Goal: Task Accomplishment & Management: Manage account settings

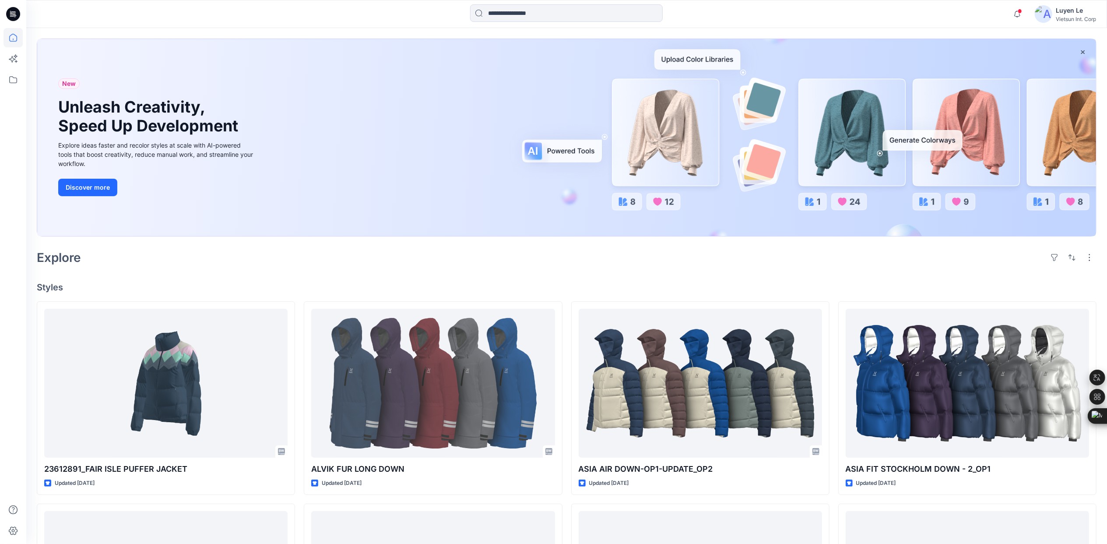
scroll to position [58, 0]
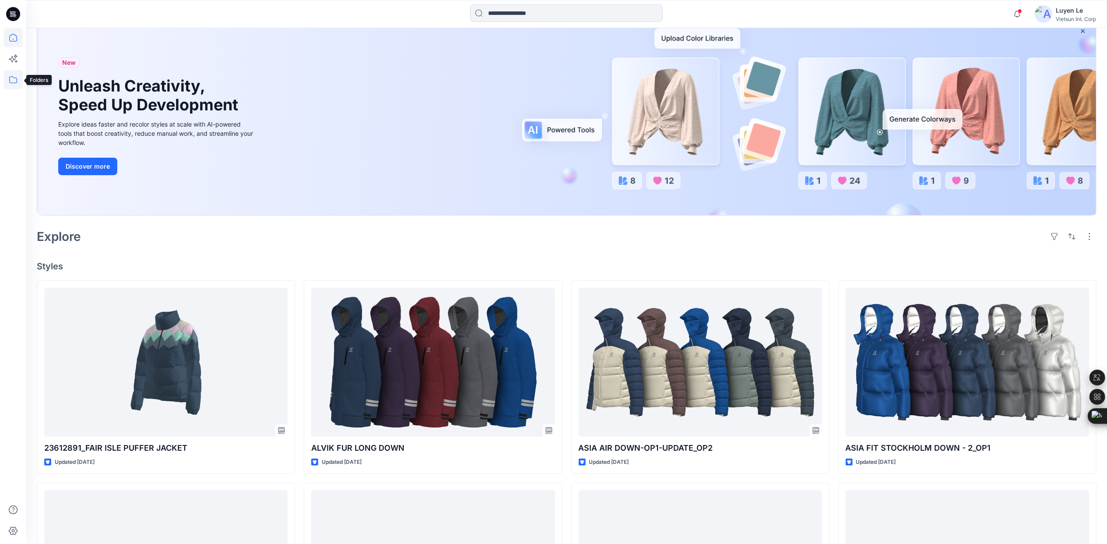
click at [11, 79] on icon at bounding box center [13, 79] width 19 height 19
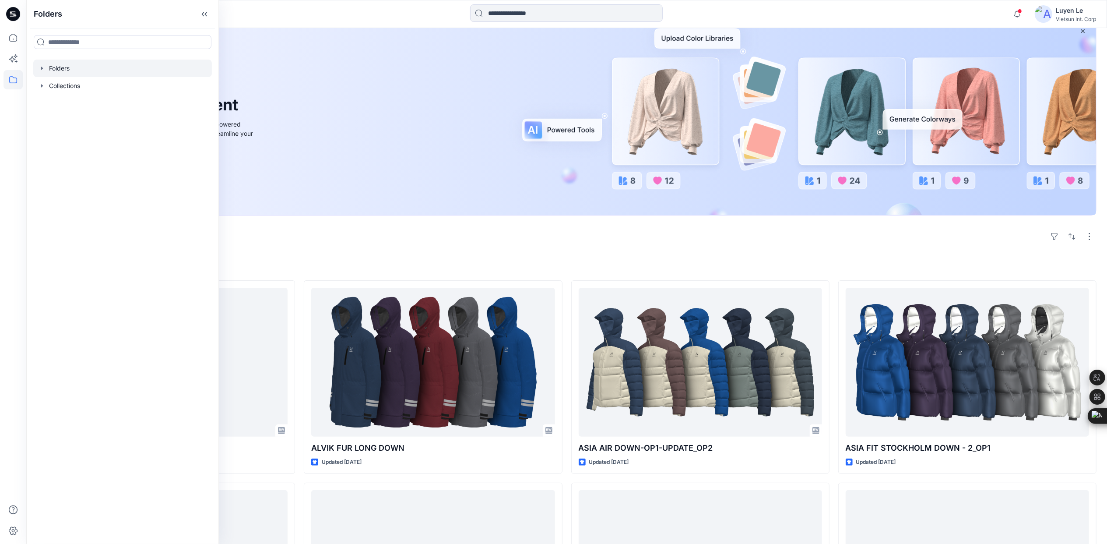
click at [104, 67] on div at bounding box center [122, 69] width 179 height 18
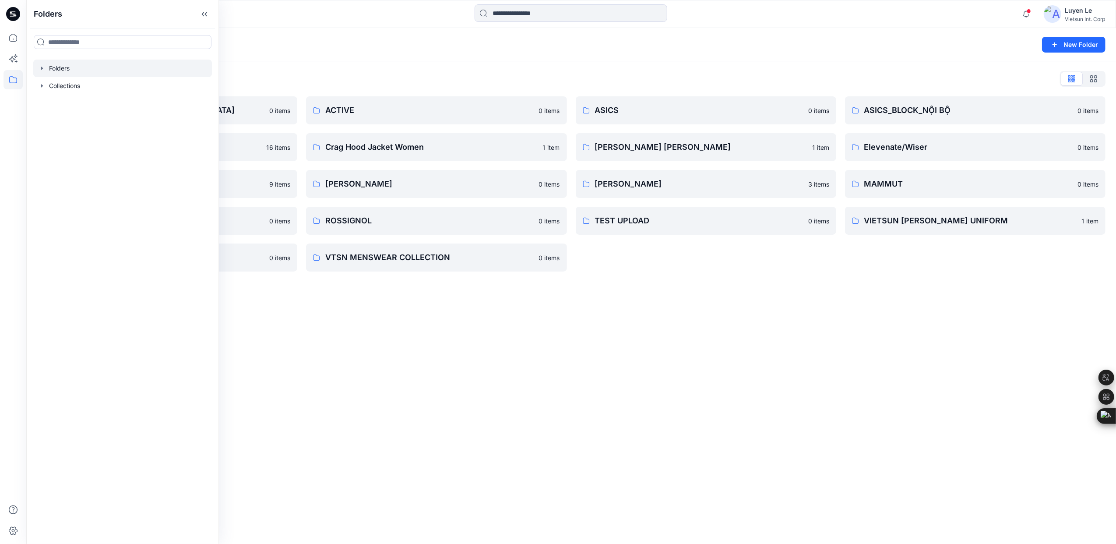
click at [713, 445] on div "Folders New Folder Folders List 3D COLLECTION SS23-LADY 0 items CHINA 16 items …" at bounding box center [571, 286] width 1090 height 516
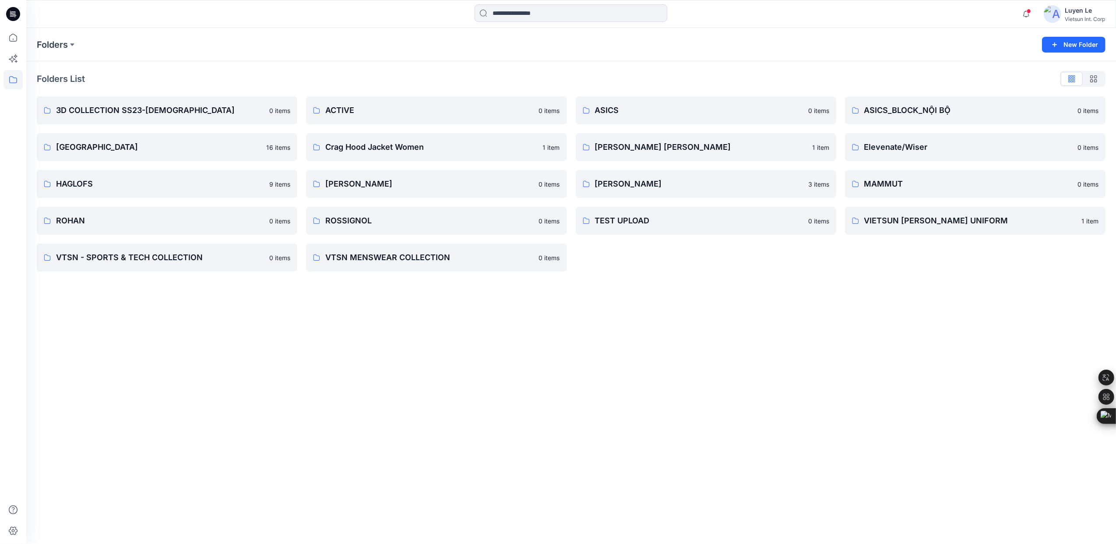
click at [771, 339] on div "Folders New Folder Folders List 3D COLLECTION SS23-LADY 0 items CHINA 16 items …" at bounding box center [571, 286] width 1090 height 516
click at [775, 332] on div "Folders New Folder Folders List 3D COLLECTION SS23-LADY 0 items CHINA 16 items …" at bounding box center [571, 286] width 1090 height 516
drag, startPoint x: 1093, startPoint y: 222, endPoint x: 1080, endPoint y: 223, distance: 13.2
click at [1093, 223] on button "button" at bounding box center [1092, 221] width 14 height 14
click at [920, 212] on link "VIETSUN NINH THUAN UNIFORM Edit Duplicate to... Manage Users Delete Folder" at bounding box center [975, 221] width 261 height 28
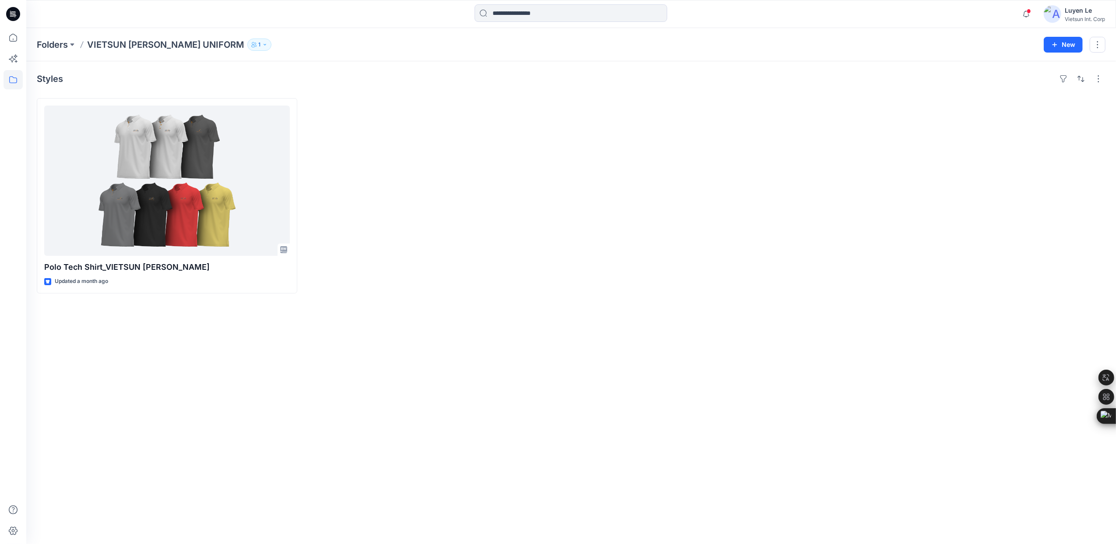
click at [180, 43] on p "VIETSUN NINH THUAN UNIFORM" at bounding box center [165, 45] width 157 height 12
click at [1102, 41] on button "button" at bounding box center [1098, 45] width 16 height 16
click at [1034, 65] on p "Edit" at bounding box center [1030, 65] width 11 height 9
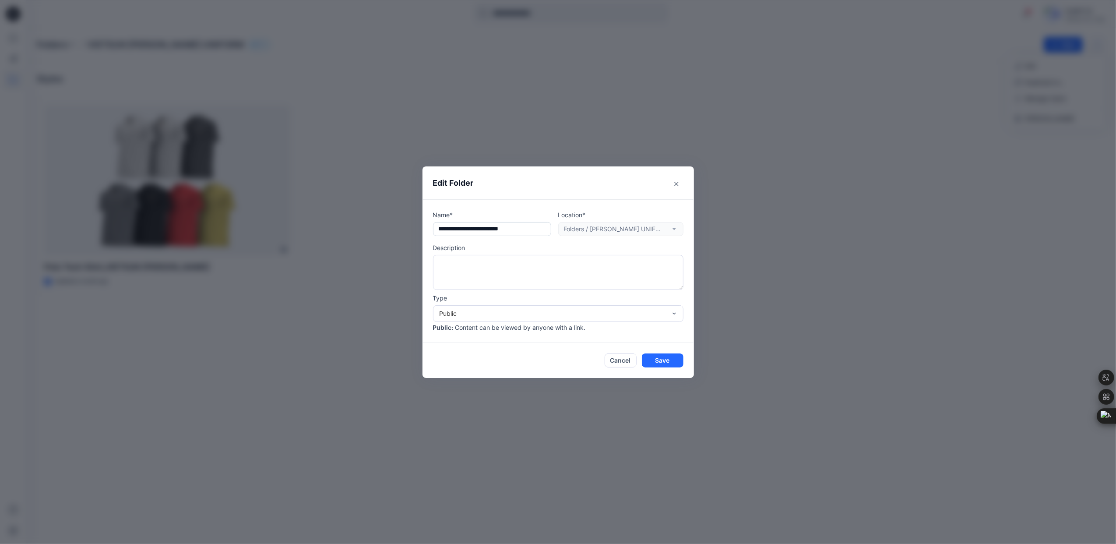
click at [515, 228] on input "**********" at bounding box center [492, 229] width 118 height 14
drag, startPoint x: 508, startPoint y: 225, endPoint x: 503, endPoint y: 244, distance: 20.0
click at [508, 227] on input "**********" at bounding box center [492, 229] width 118 height 14
type input "**********"
click at [661, 362] on button "Save" at bounding box center [663, 360] width 42 height 14
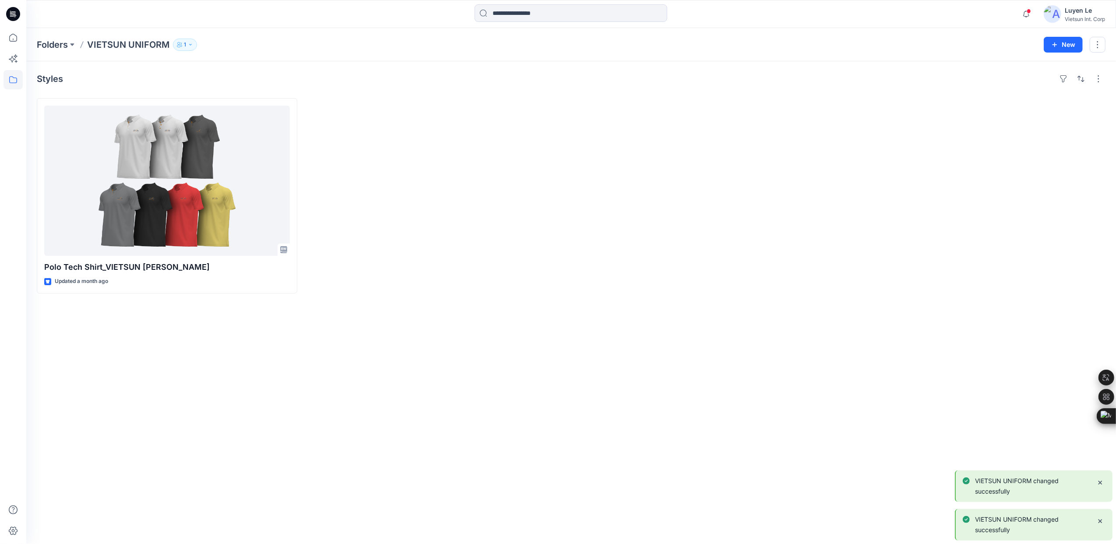
click at [291, 330] on div "Styles Polo Tech Shirt_VIETSUN NINH THUAN Updated a month ago" at bounding box center [571, 302] width 1090 height 483
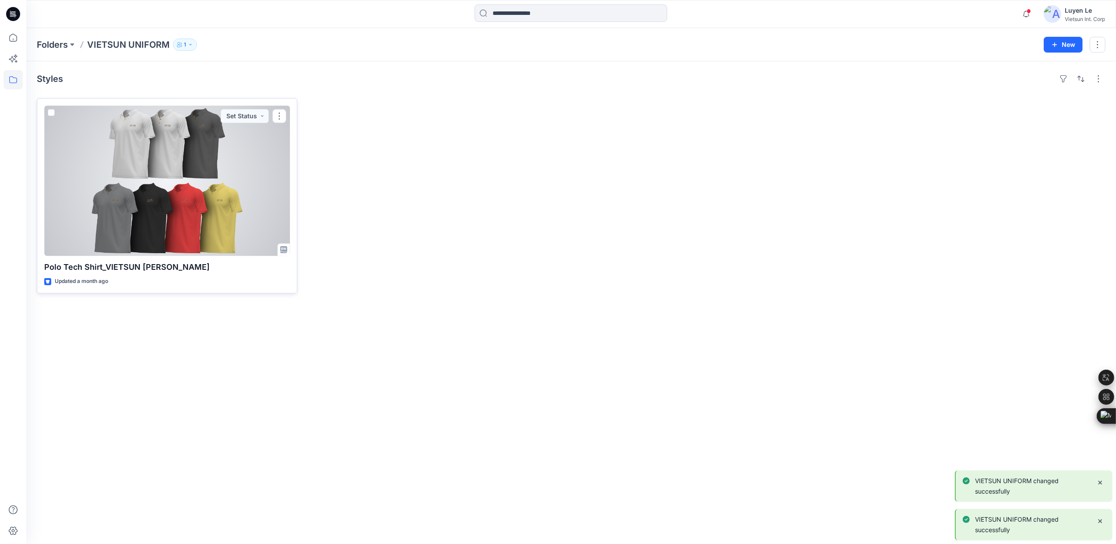
click at [144, 152] on div at bounding box center [167, 181] width 246 height 150
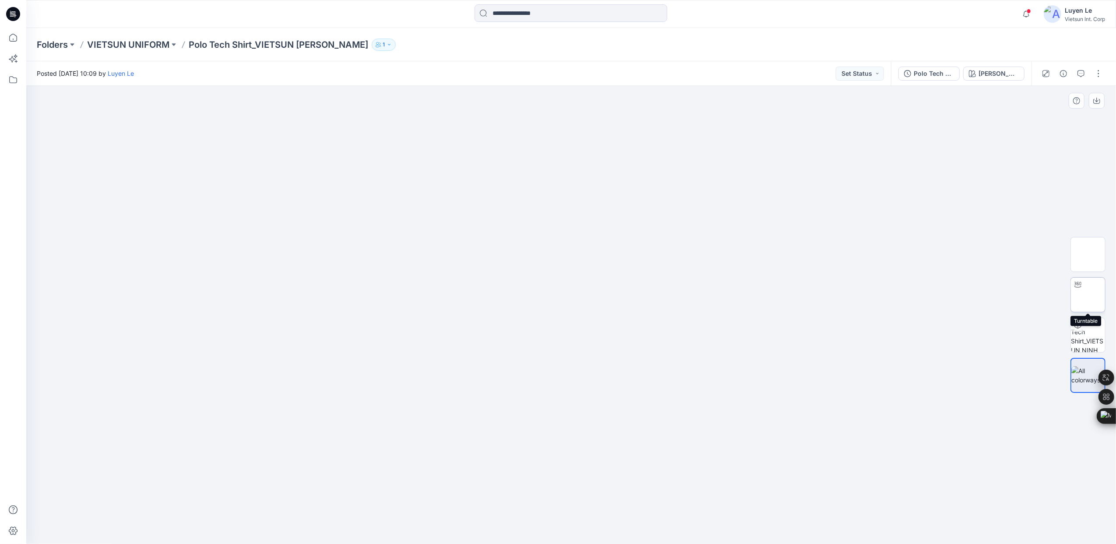
click at [1086, 295] on img at bounding box center [1088, 294] width 34 height 9
click at [128, 43] on p "VIETSUN UNIFORM" at bounding box center [128, 45] width 82 height 12
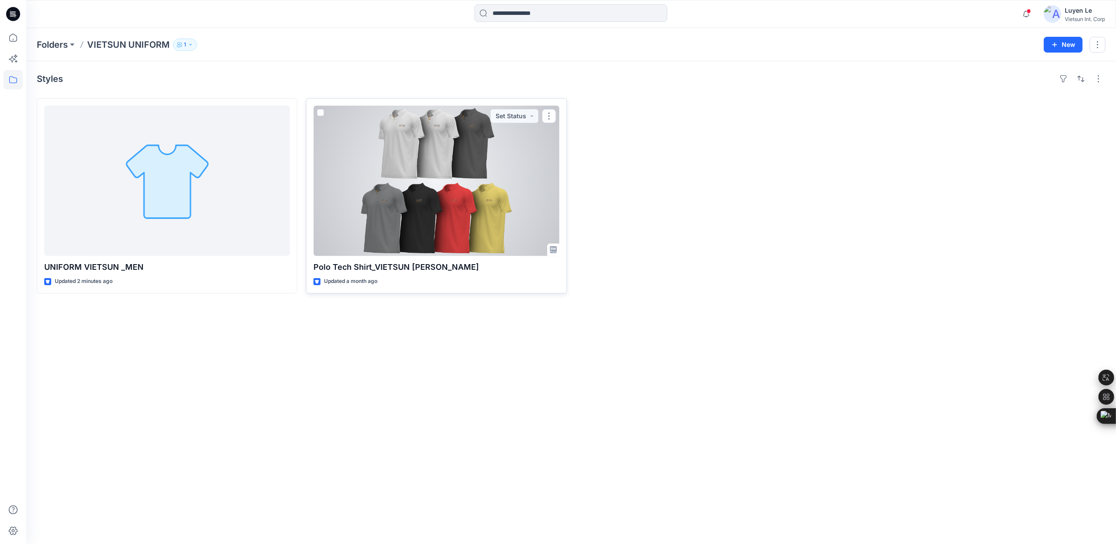
click at [446, 213] on div at bounding box center [437, 181] width 246 height 150
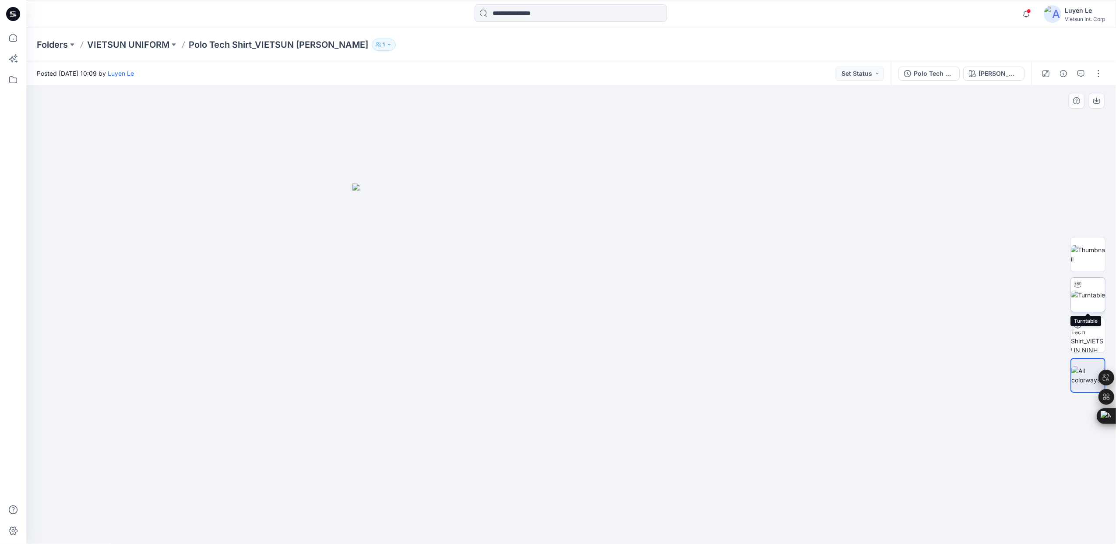
click at [1094, 290] on img at bounding box center [1088, 294] width 34 height 9
click at [134, 39] on p "VIETSUN UNIFORM" at bounding box center [128, 45] width 82 height 12
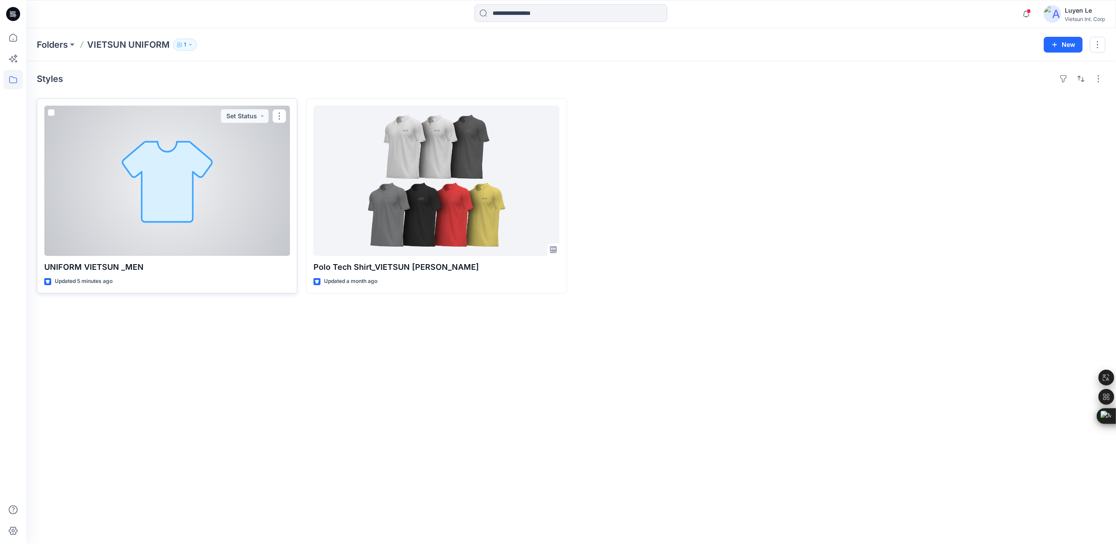
drag, startPoint x: 0, startPoint y: 0, endPoint x: 192, endPoint y: 225, distance: 295.4
click at [192, 225] on div at bounding box center [167, 181] width 246 height 150
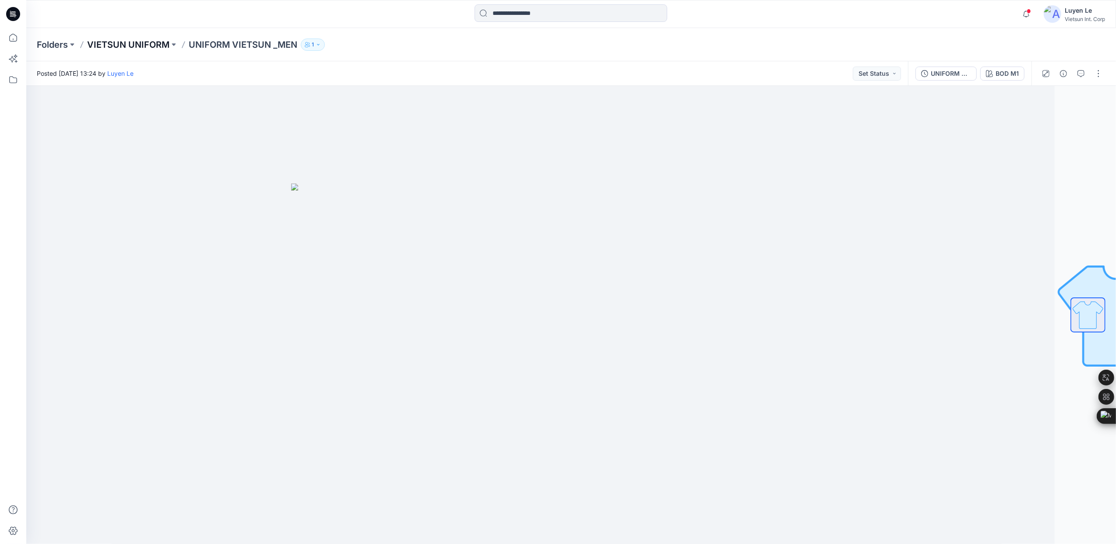
click at [152, 42] on p "VIETSUN UNIFORM" at bounding box center [128, 45] width 82 height 12
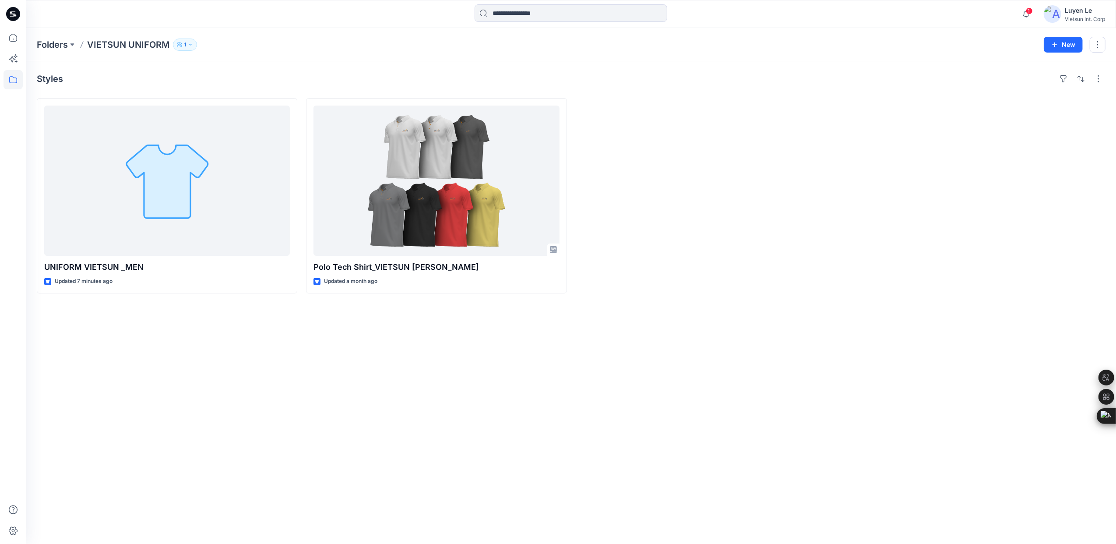
click at [182, 384] on div "Styles UNIFORM VIETSUN _MEN Updated 7 minutes ago Polo Tech Shirt_VIETSUN [PERS…" at bounding box center [571, 302] width 1090 height 483
click at [60, 43] on p "Folders" at bounding box center [52, 45] width 31 height 12
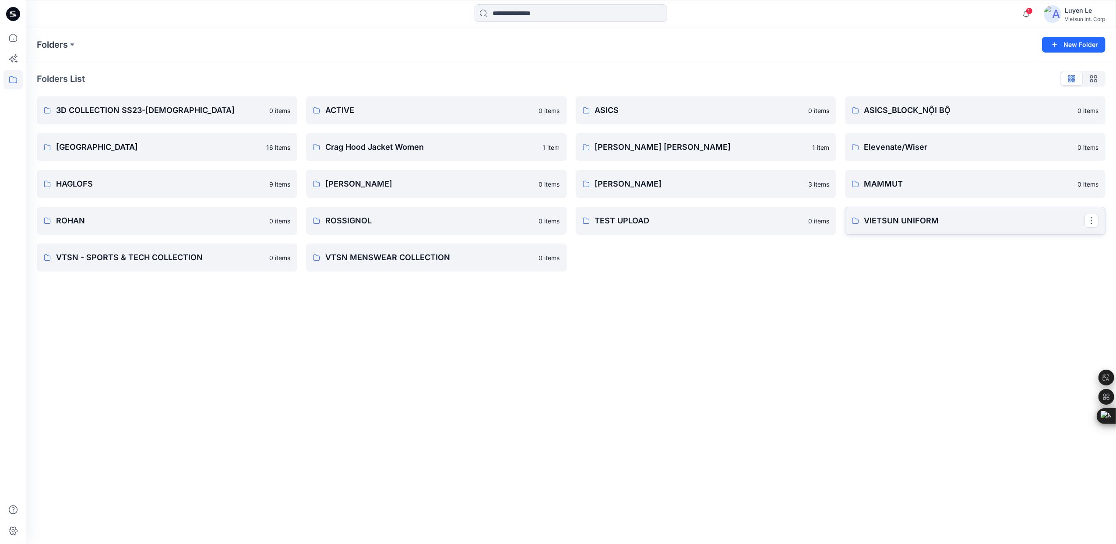
click at [916, 224] on p "VIETSUN UNIFORM" at bounding box center [974, 221] width 220 height 12
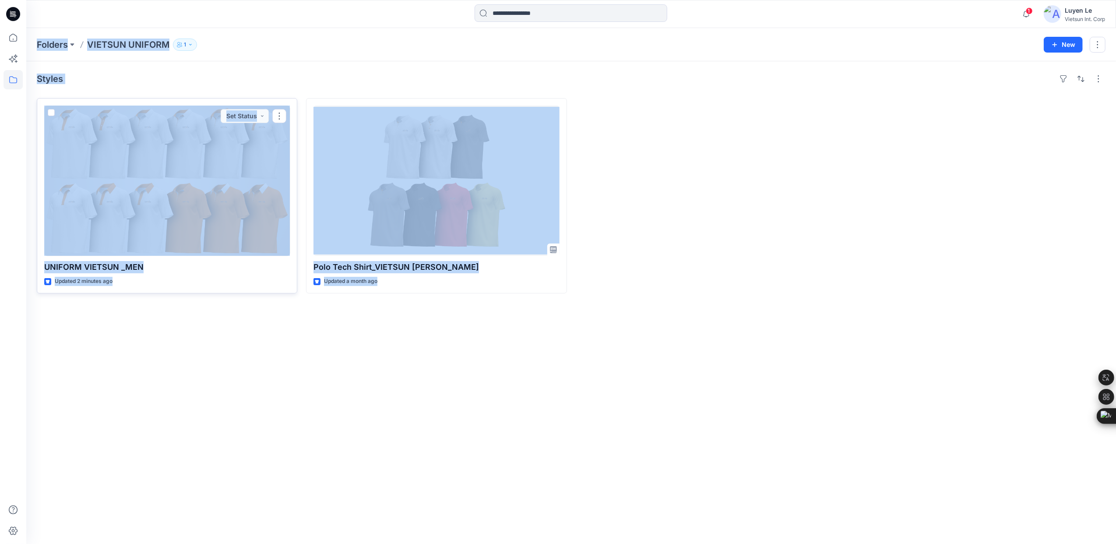
click at [155, 199] on div at bounding box center [167, 181] width 246 height 150
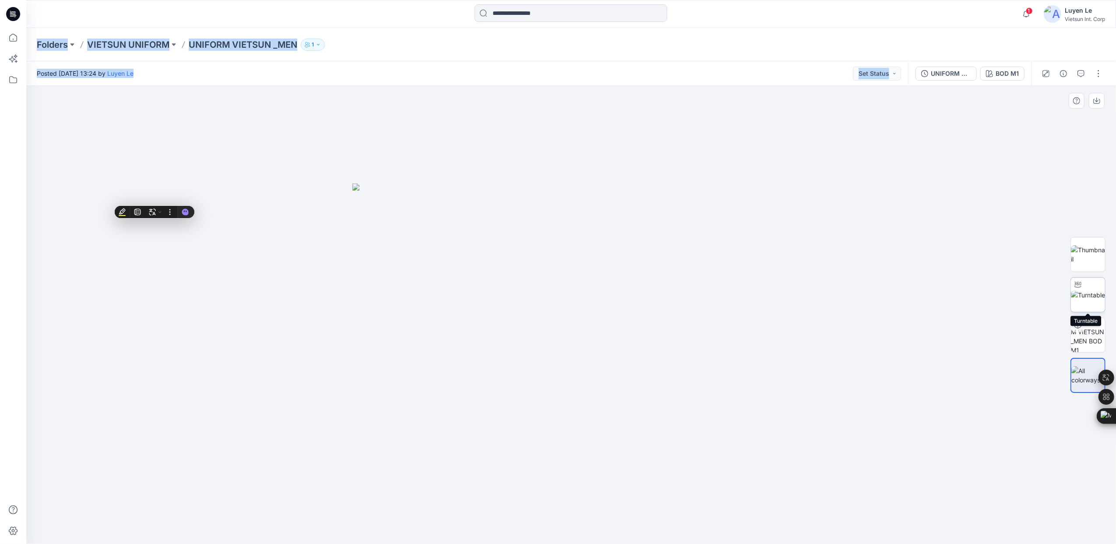
click at [1086, 300] on img at bounding box center [1088, 294] width 34 height 9
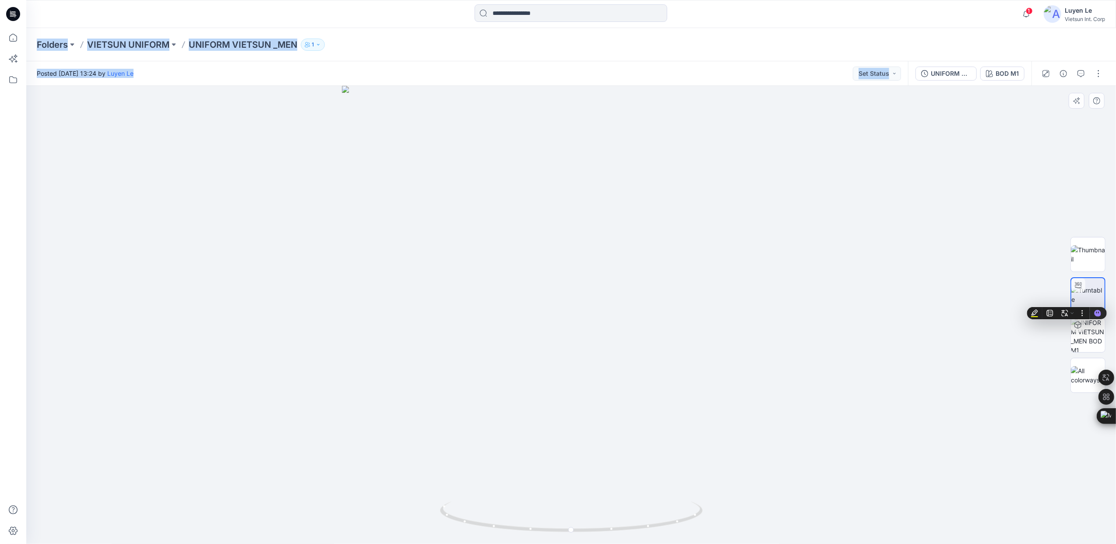
click at [862, 131] on div at bounding box center [571, 315] width 1090 height 458
click at [945, 74] on div "UNIFORM VIETSUN _MEN" at bounding box center [951, 74] width 40 height 10
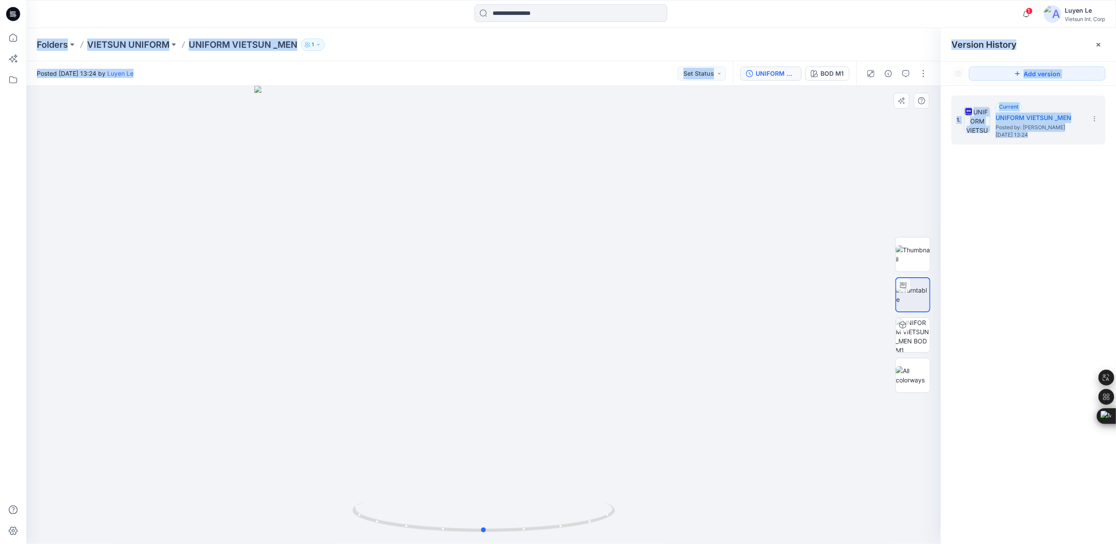
click at [195, 163] on div at bounding box center [483, 315] width 915 height 458
click at [133, 42] on p "VIETSUN UNIFORM" at bounding box center [128, 45] width 82 height 12
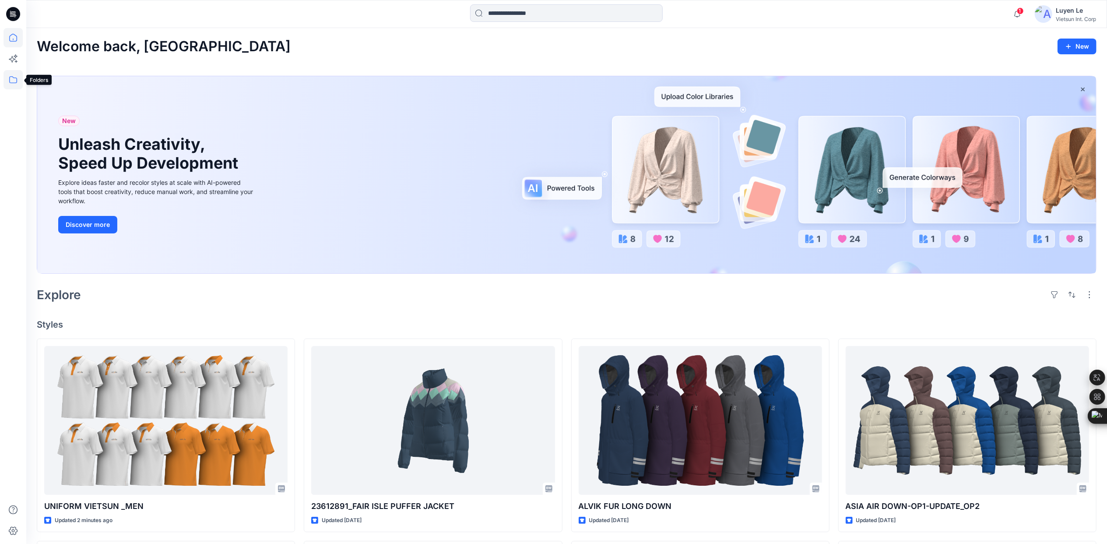
click at [9, 80] on icon at bounding box center [13, 79] width 19 height 19
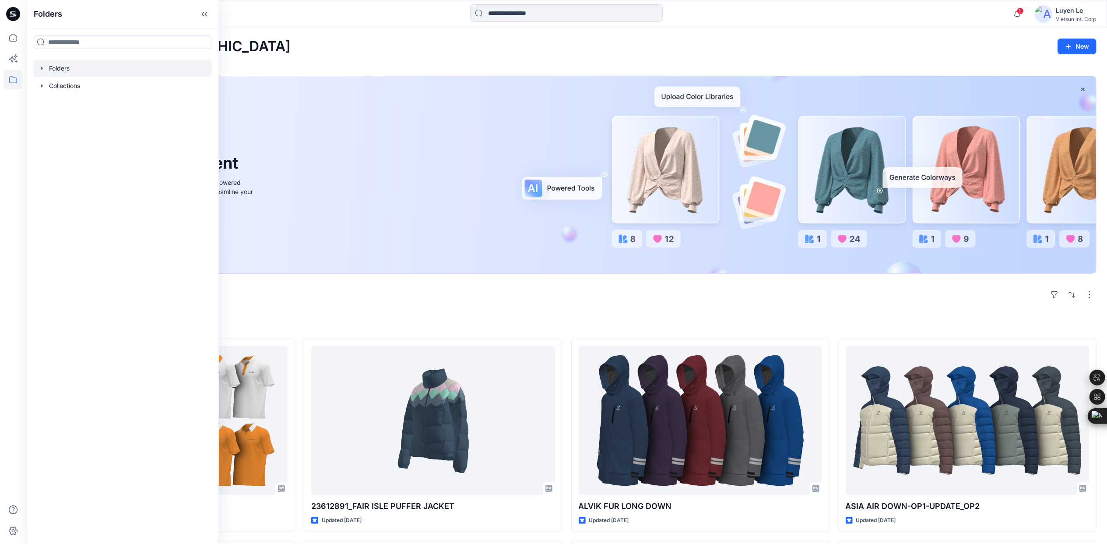
click at [66, 70] on div at bounding box center [122, 69] width 179 height 18
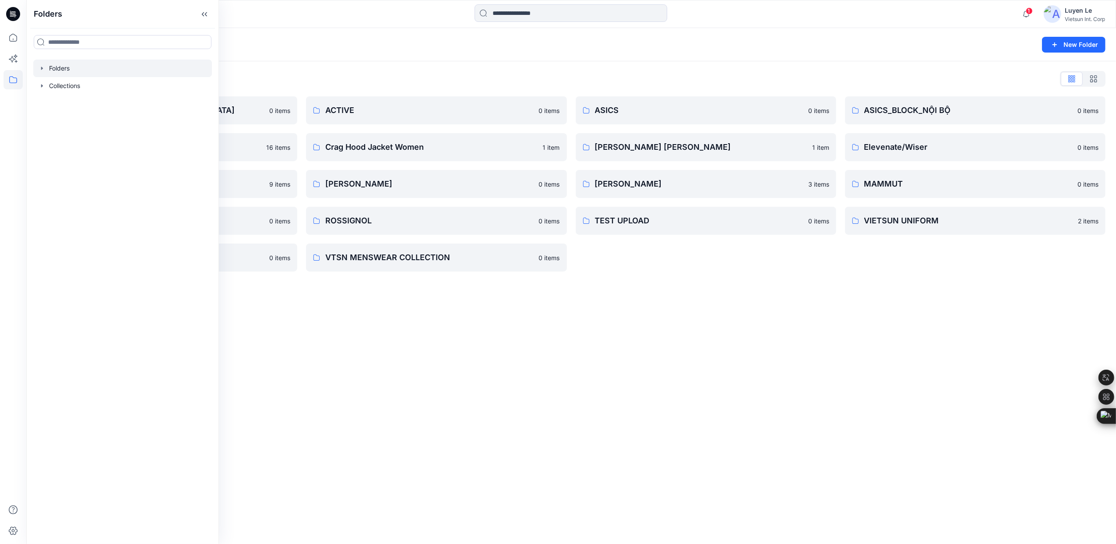
click at [438, 335] on div "Folders New Folder Folders List 3D COLLECTION SS23-LADY 0 items CHINA 16 items …" at bounding box center [571, 286] width 1090 height 516
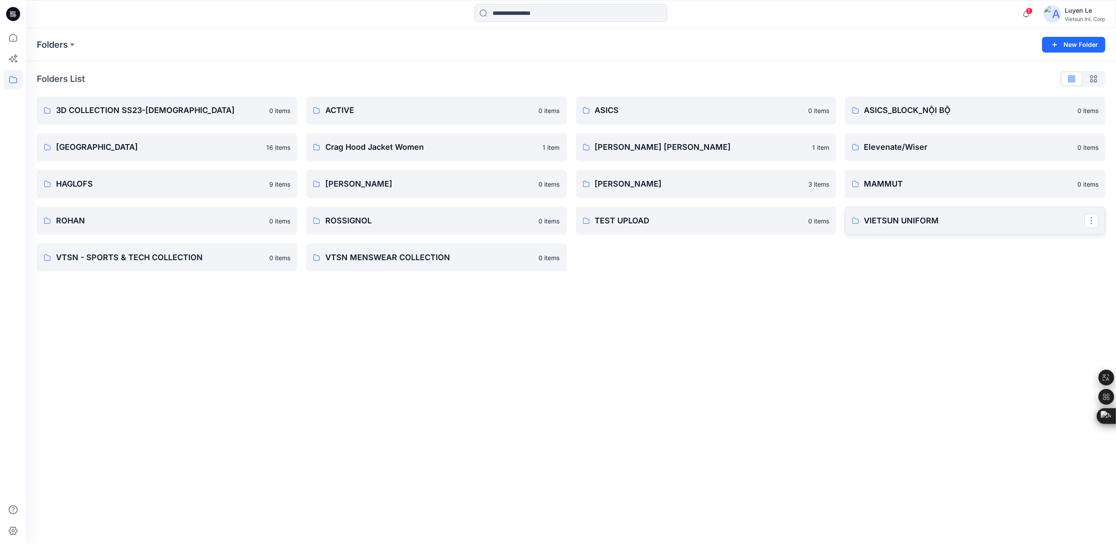
click at [968, 225] on p "VIETSUN UNIFORM" at bounding box center [974, 221] width 220 height 12
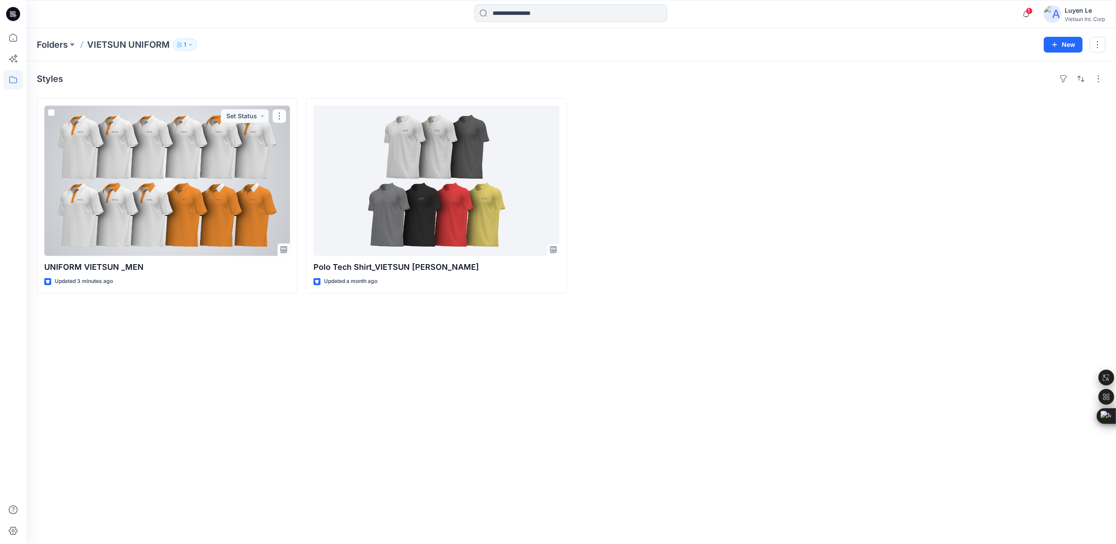
click at [188, 207] on div at bounding box center [167, 181] width 246 height 150
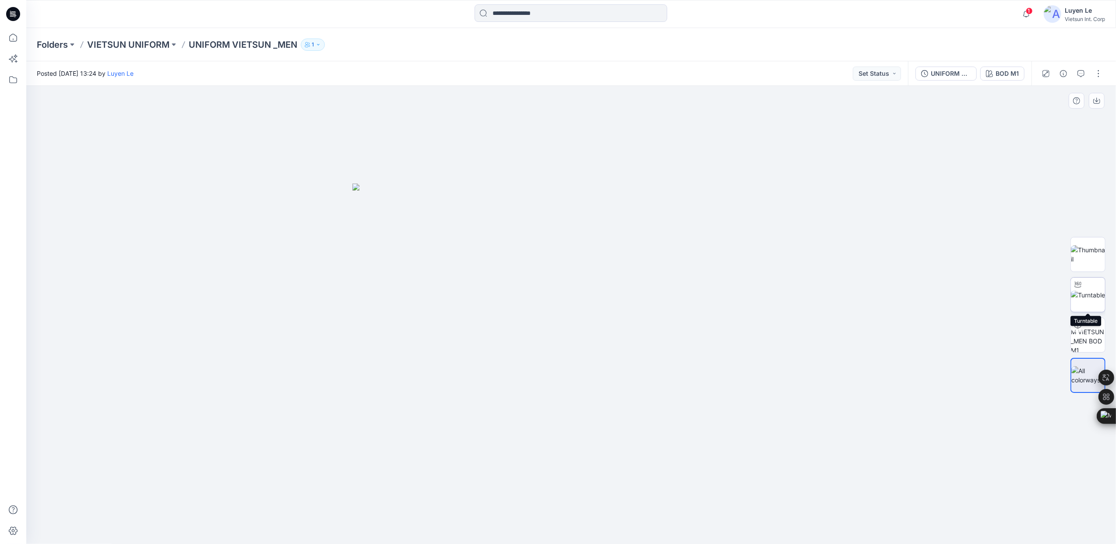
click at [1090, 296] on img at bounding box center [1088, 294] width 34 height 9
click at [1004, 72] on div "BOD M1" at bounding box center [1007, 74] width 23 height 10
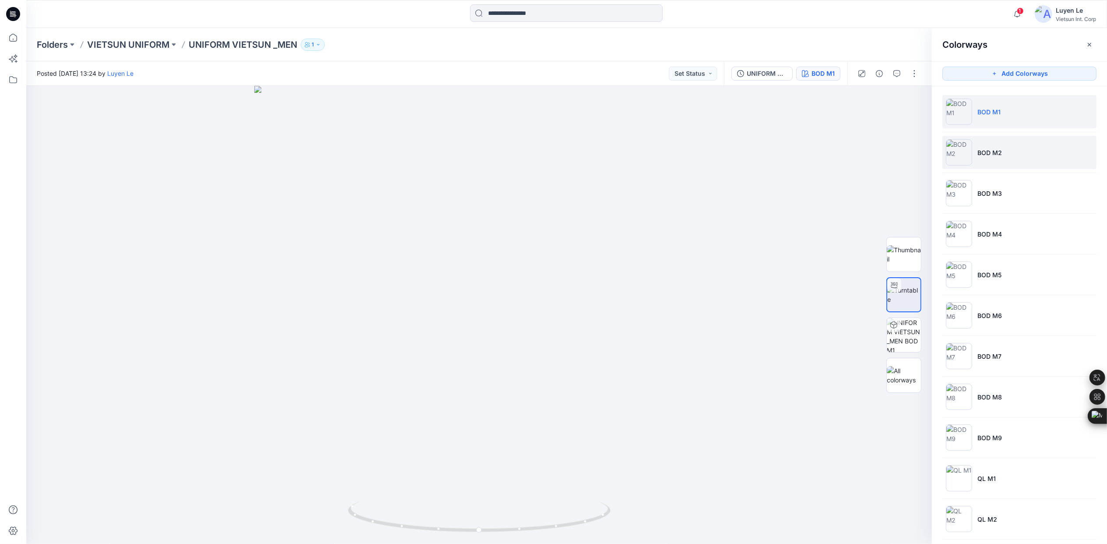
click at [978, 157] on p "BOD M2" at bounding box center [990, 152] width 25 height 9
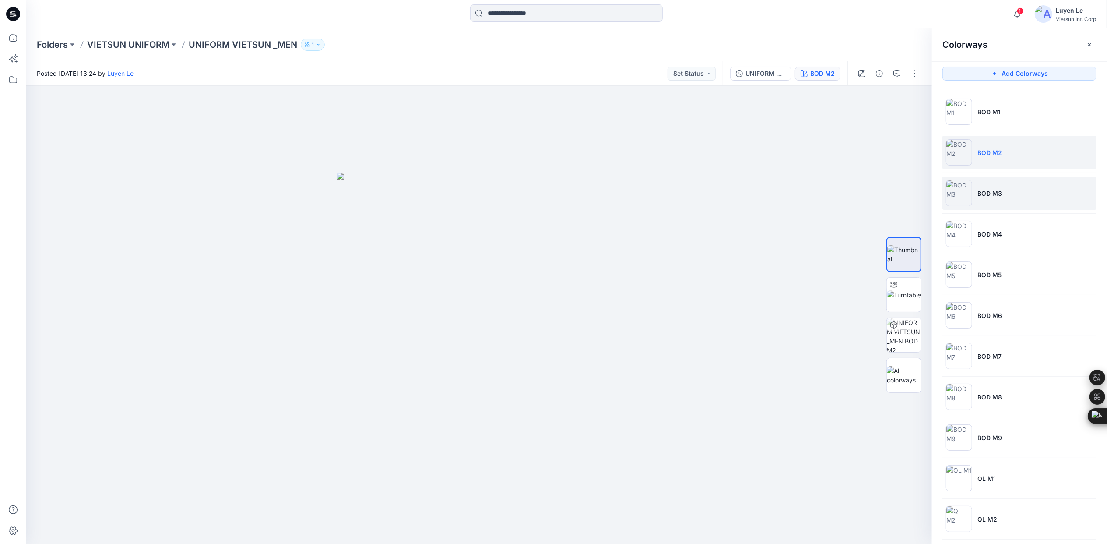
click at [961, 192] on img at bounding box center [959, 193] width 26 height 26
click at [896, 297] on img at bounding box center [904, 294] width 34 height 9
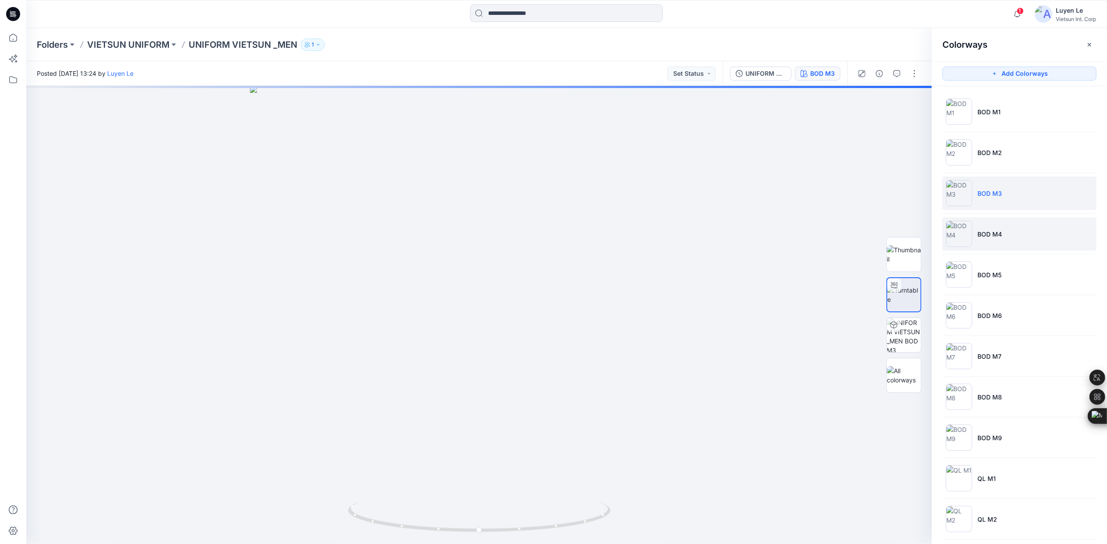
click at [991, 235] on p "BOD M4" at bounding box center [990, 233] width 25 height 9
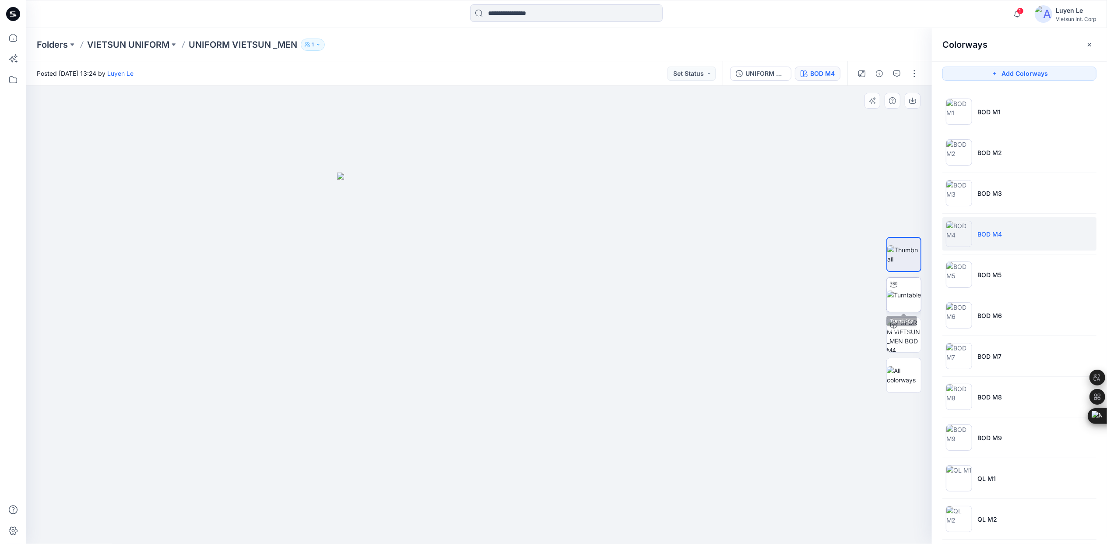
click at [896, 297] on img at bounding box center [904, 294] width 34 height 9
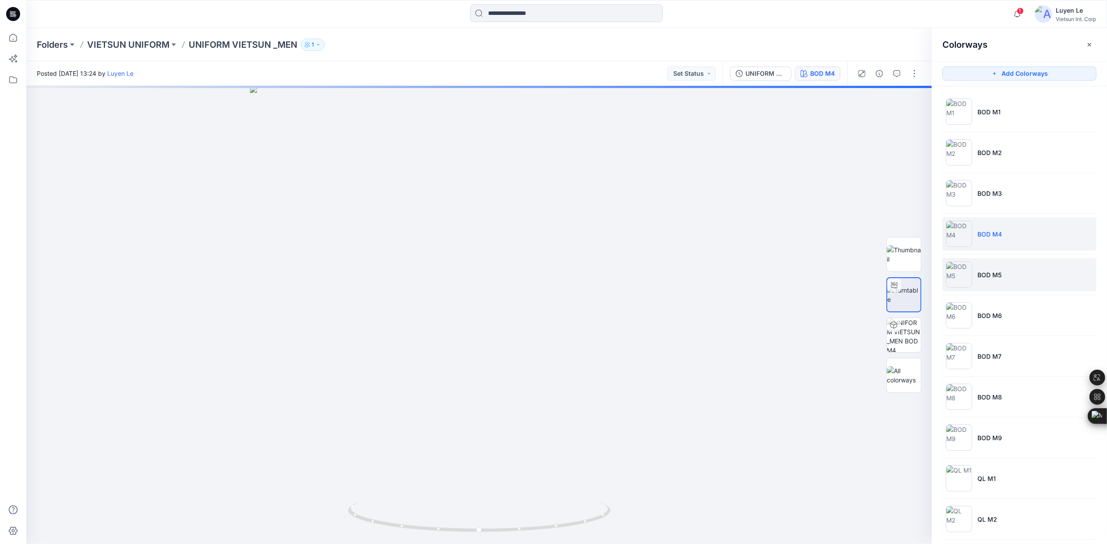
click at [1007, 274] on li "BOD M5" at bounding box center [1020, 274] width 154 height 33
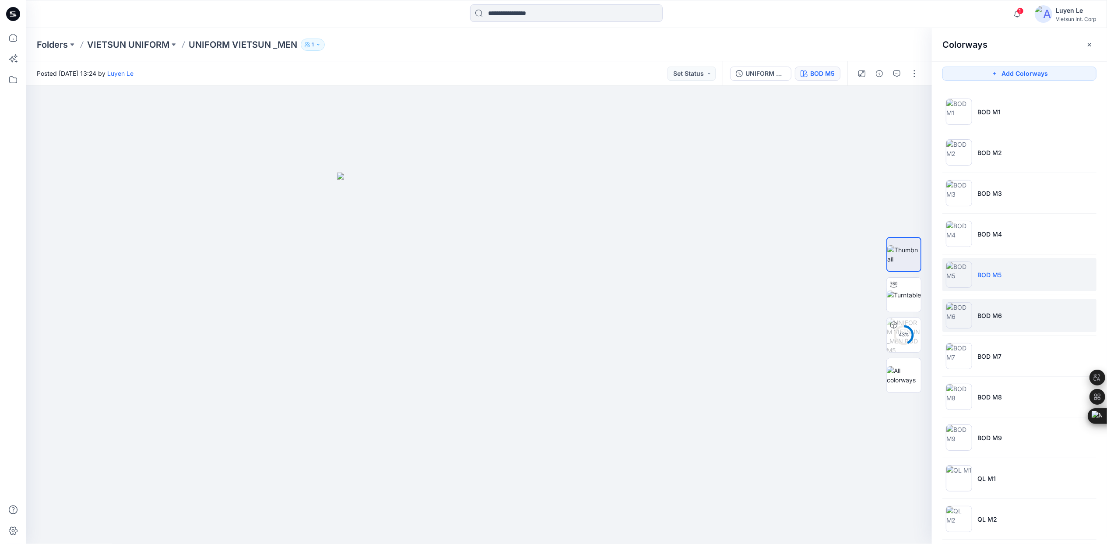
click at [991, 317] on p "BOD M6" at bounding box center [990, 315] width 25 height 9
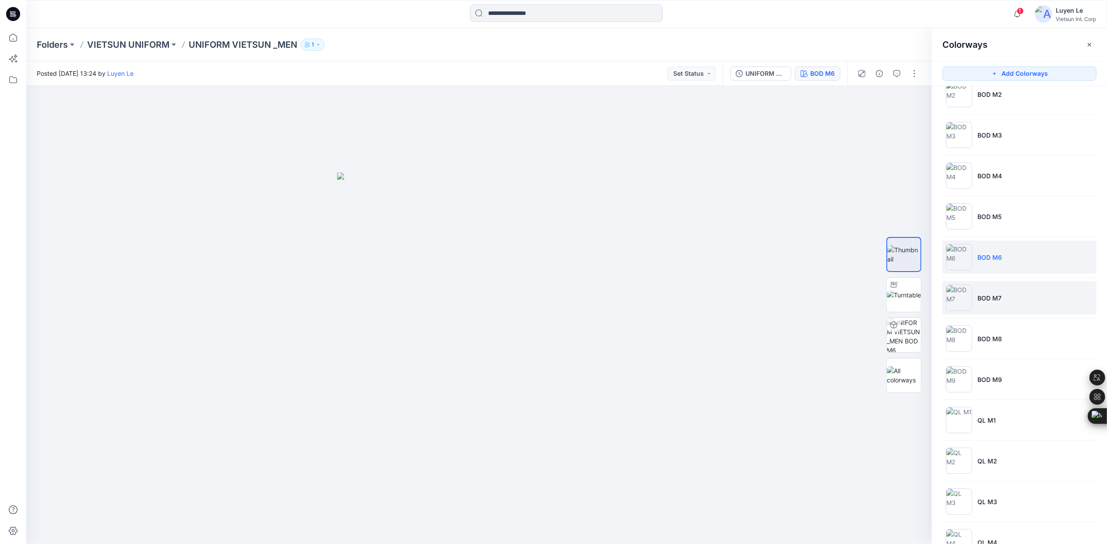
click at [991, 301] on p "BOD M7" at bounding box center [990, 297] width 24 height 9
click at [991, 341] on p "BOD M8" at bounding box center [990, 338] width 25 height 9
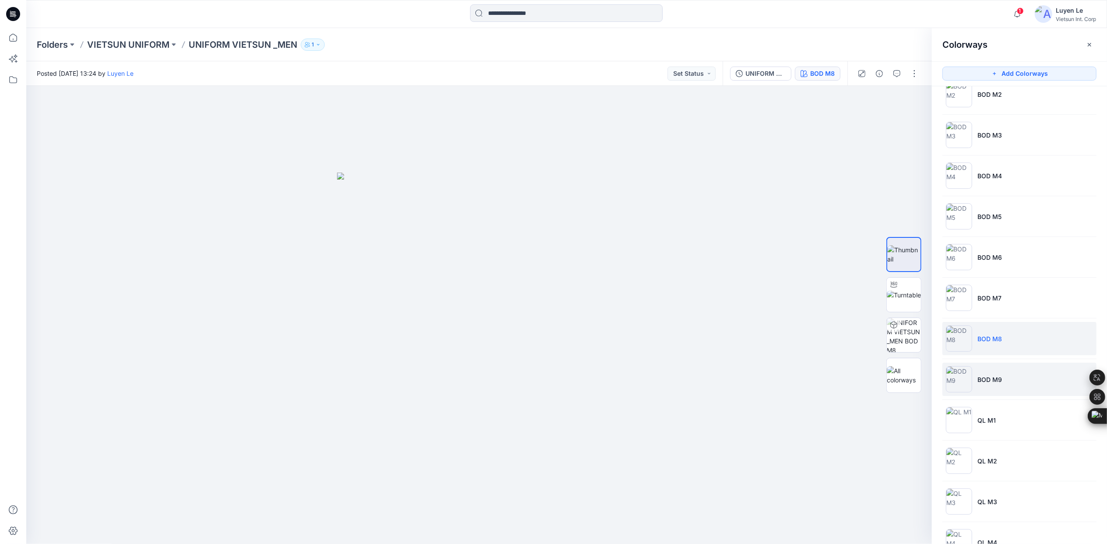
click at [991, 370] on li "BOD M9" at bounding box center [1020, 379] width 154 height 33
click at [901, 298] on img at bounding box center [904, 294] width 34 height 9
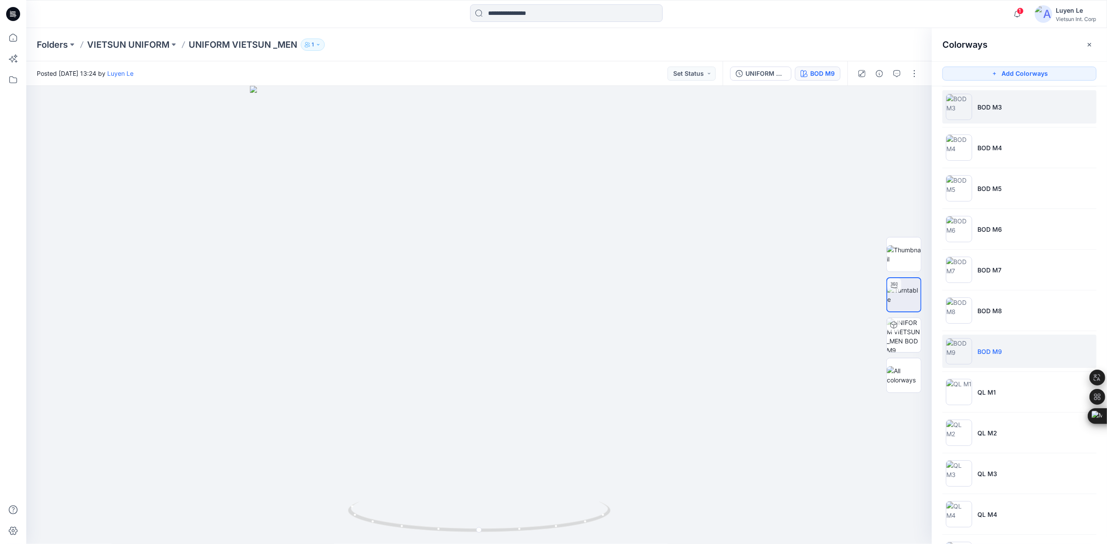
scroll to position [0, 0]
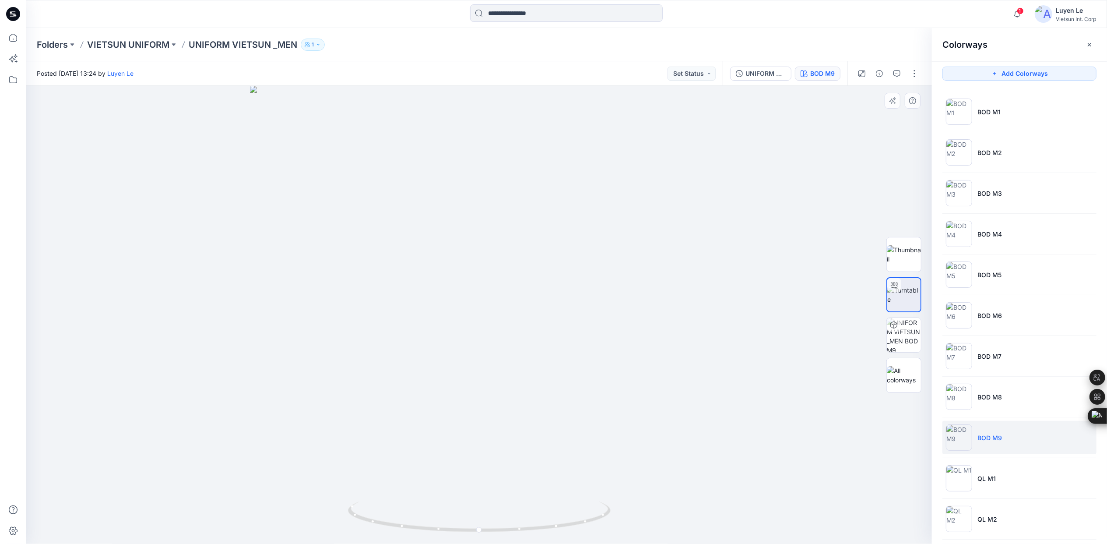
drag, startPoint x: 740, startPoint y: 136, endPoint x: 716, endPoint y: 131, distance: 23.6
click at [740, 136] on div at bounding box center [479, 315] width 906 height 458
click at [109, 43] on p "VIETSUN UNIFORM" at bounding box center [128, 45] width 82 height 12
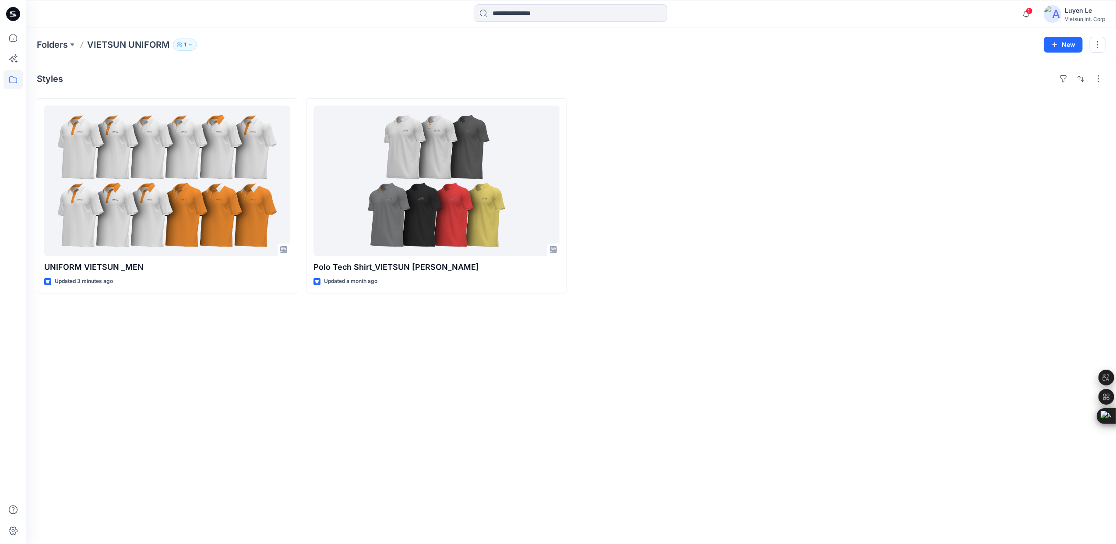
click at [388, 367] on div "Styles UNIFORM VIETSUN _MEN Updated 3 minutes ago Polo Tech Shirt_VIETSUN NINH …" at bounding box center [571, 302] width 1090 height 483
click at [281, 324] on div "Styles UNIFORM VIETSUN _MEN Updated 3 minutes ago Polo Tech Shirt_VIETSUN NINH …" at bounding box center [571, 302] width 1090 height 483
click at [387, 381] on div "Styles UNIFORM VIETSUN _MEN Updated 3 minutes ago Polo Tech Shirt_VIETSUN NINH …" at bounding box center [571, 302] width 1090 height 483
click at [903, 348] on div "Styles UNIFORM VIETSUN _MEN Updated 3 minutes ago Polo Tech Shirt_VIETSUN NINH …" at bounding box center [571, 302] width 1090 height 483
click at [252, 427] on div "Styles UNIFORM VIETSUN _MEN Updated 6 minutes ago Polo Tech Shirt_VIETSUN NINH …" at bounding box center [571, 302] width 1090 height 483
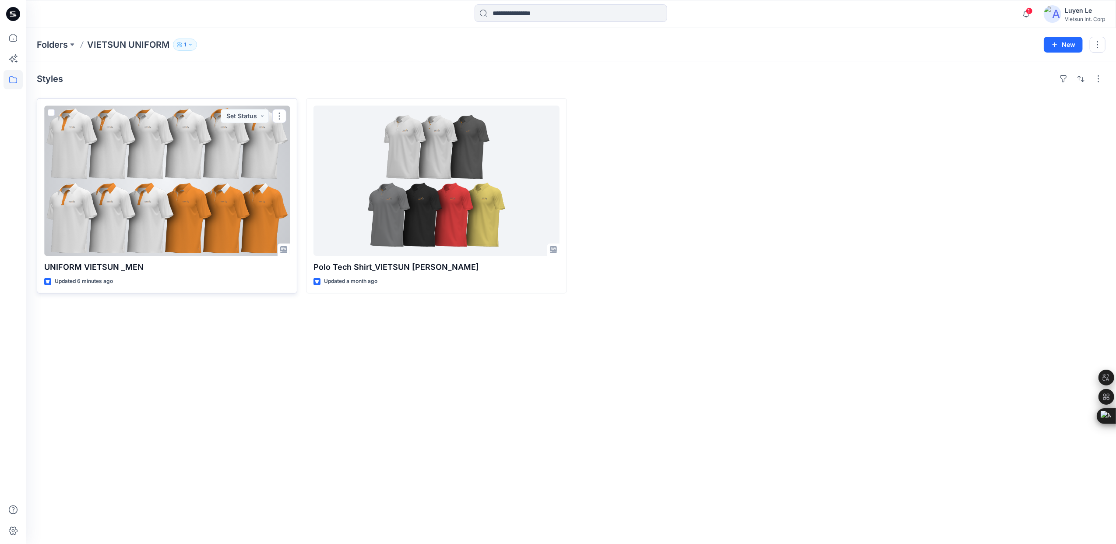
click at [166, 193] on div at bounding box center [167, 181] width 246 height 150
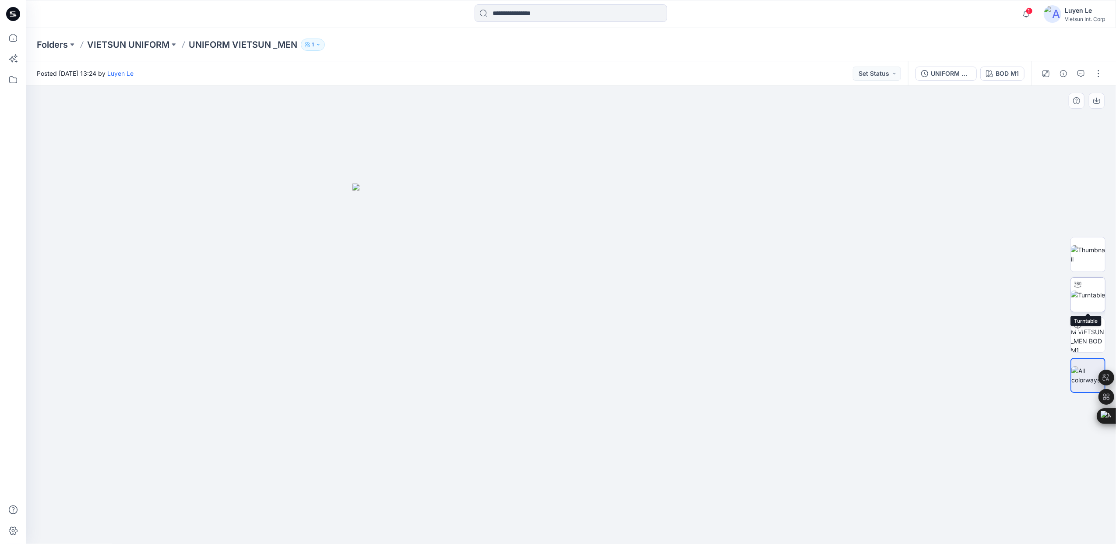
click at [1082, 297] on img at bounding box center [1088, 294] width 34 height 9
drag, startPoint x: 572, startPoint y: 532, endPoint x: 601, endPoint y: 507, distance: 38.2
click at [601, 507] on icon at bounding box center [572, 517] width 265 height 33
click at [126, 40] on p "VIETSUN UNIFORM" at bounding box center [128, 45] width 82 height 12
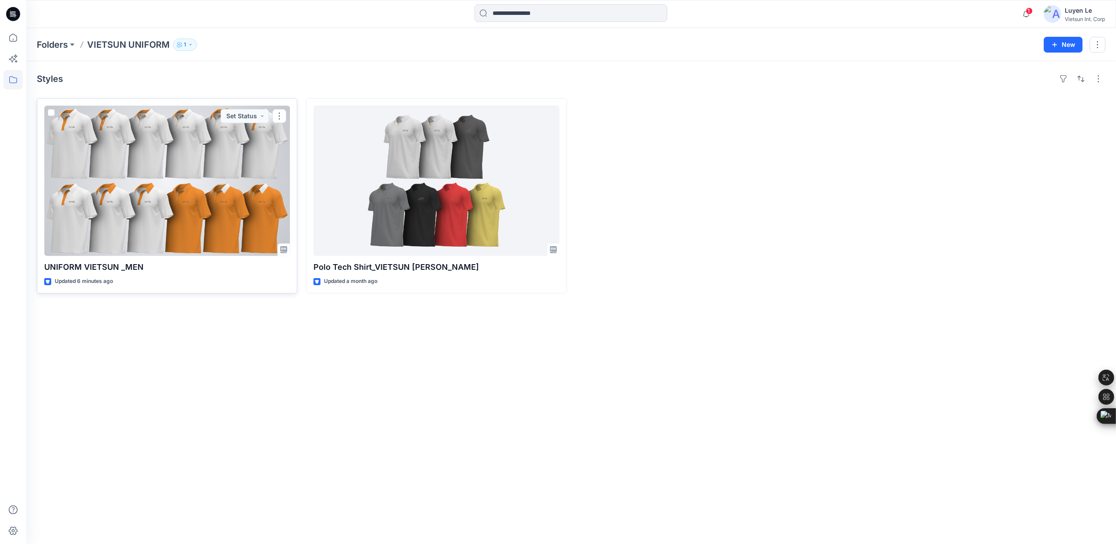
click at [196, 197] on div at bounding box center [167, 181] width 246 height 150
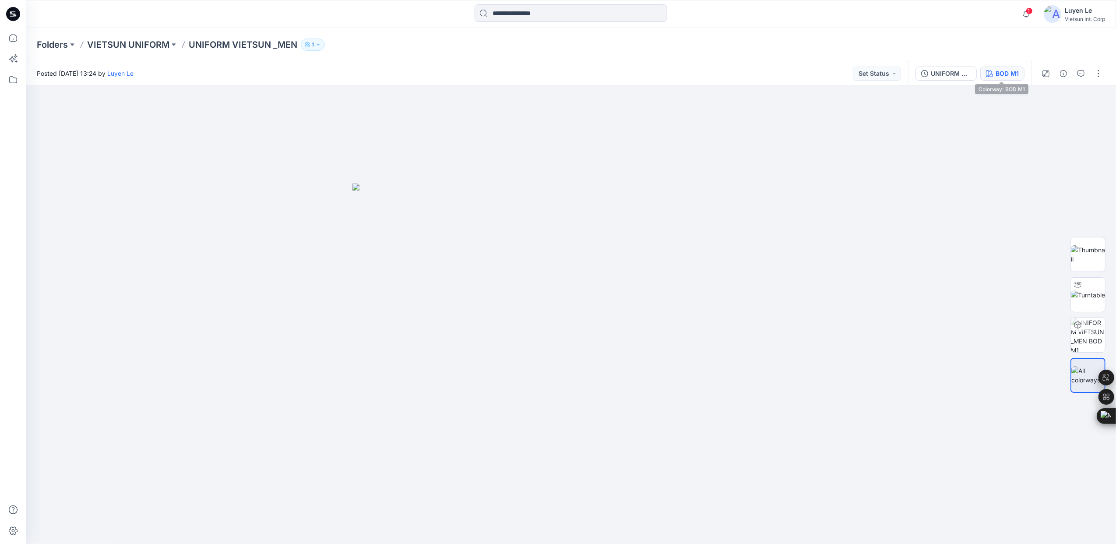
click at [1009, 71] on div "BOD M1" at bounding box center [1007, 74] width 23 height 10
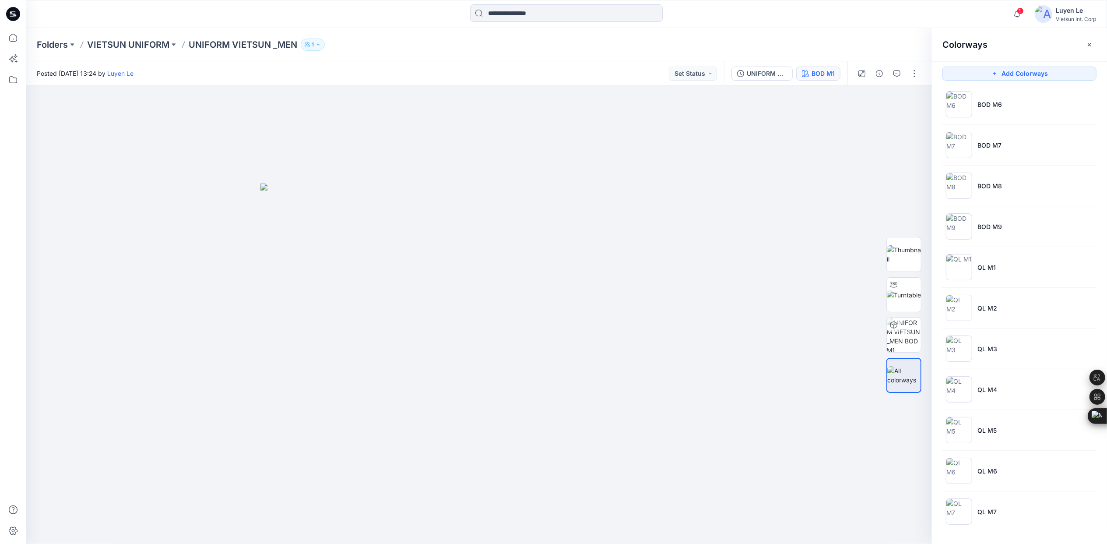
scroll to position [0, 0]
click at [994, 256] on li "QL M1" at bounding box center [1020, 266] width 154 height 33
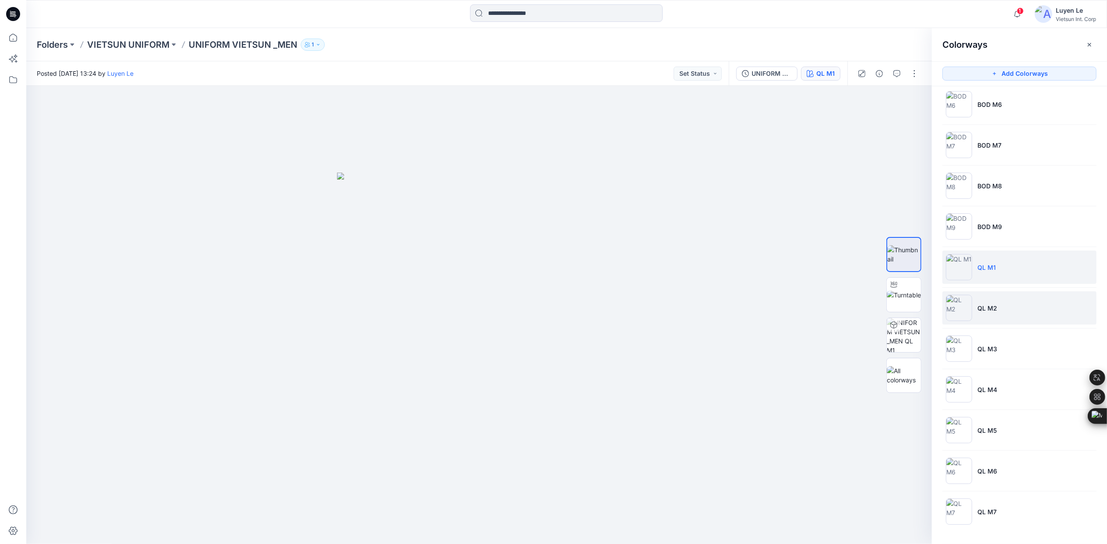
click at [996, 303] on p "QL M2" at bounding box center [988, 307] width 20 height 9
click at [991, 335] on li "QL M3" at bounding box center [1020, 348] width 154 height 33
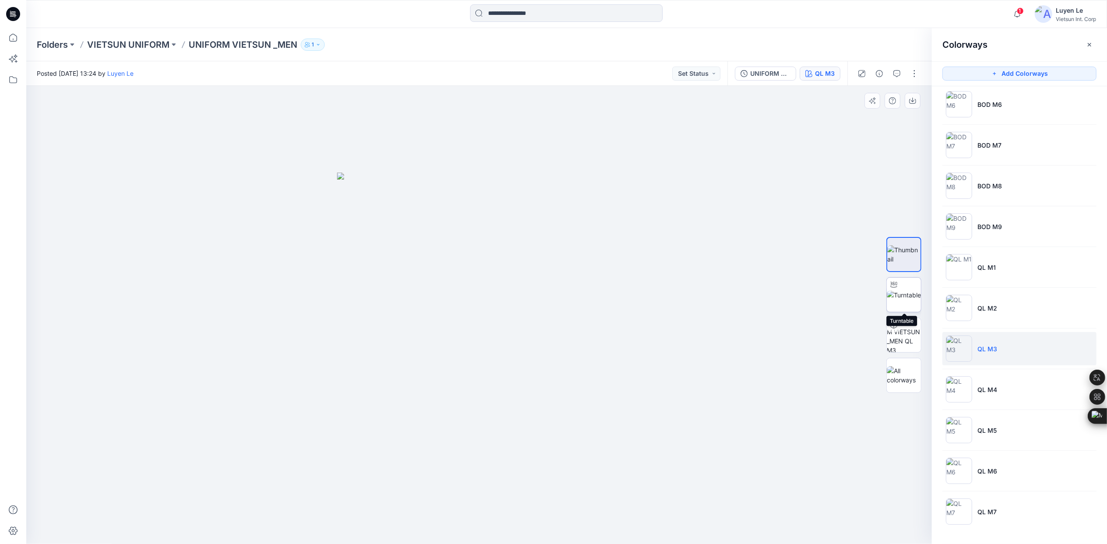
click at [906, 295] on img at bounding box center [904, 294] width 34 height 9
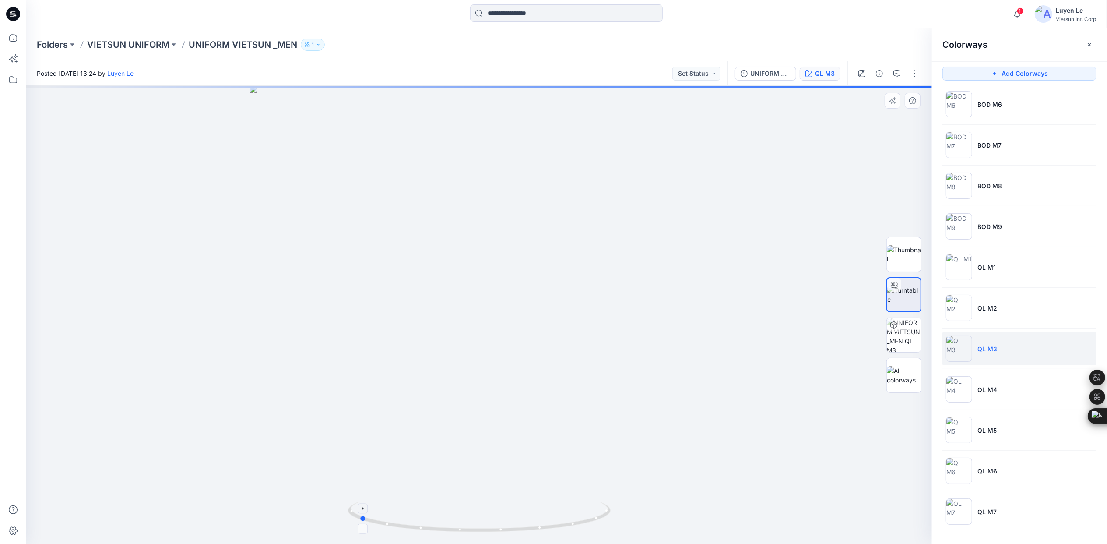
drag, startPoint x: 480, startPoint y: 527, endPoint x: 360, endPoint y: 505, distance: 122.5
click at [360, 505] on icon at bounding box center [480, 517] width 265 height 33
drag, startPoint x: 126, startPoint y: 41, endPoint x: 139, endPoint y: 25, distance: 20.2
click at [126, 42] on p "VIETSUN UNIFORM" at bounding box center [128, 45] width 82 height 12
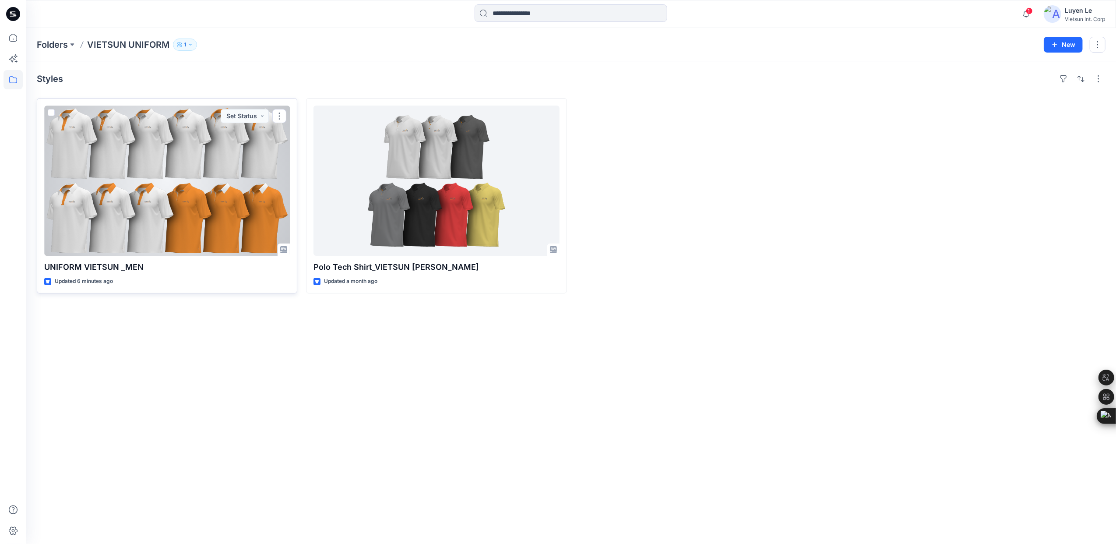
click at [170, 223] on div at bounding box center [167, 181] width 246 height 150
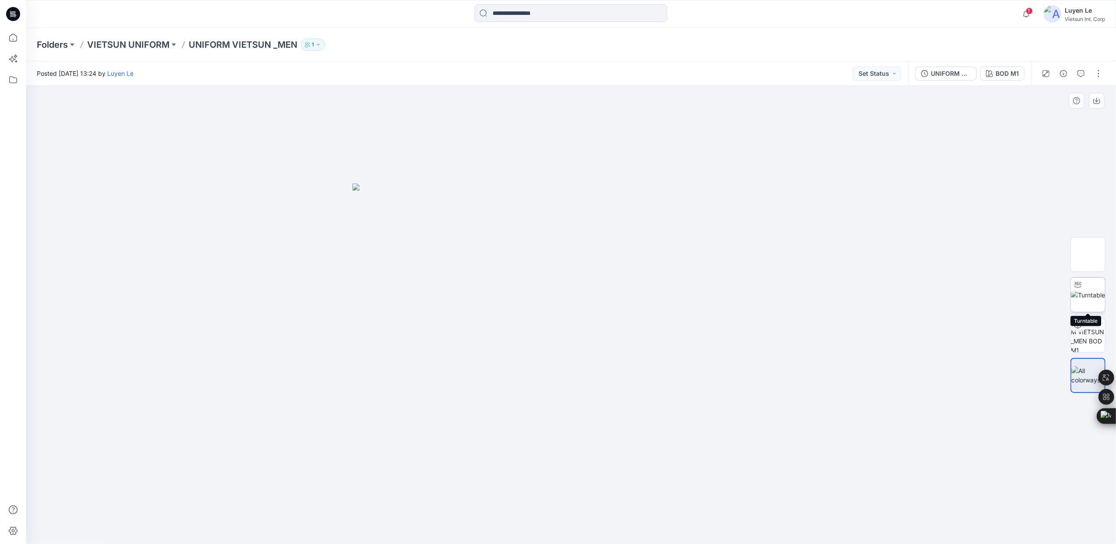
click at [1085, 291] on img at bounding box center [1088, 294] width 34 height 9
click at [1093, 247] on img at bounding box center [1088, 254] width 34 height 18
click at [1088, 290] on img at bounding box center [1088, 294] width 34 height 9
click at [125, 44] on p "VIETSUN UNIFORM" at bounding box center [128, 45] width 82 height 12
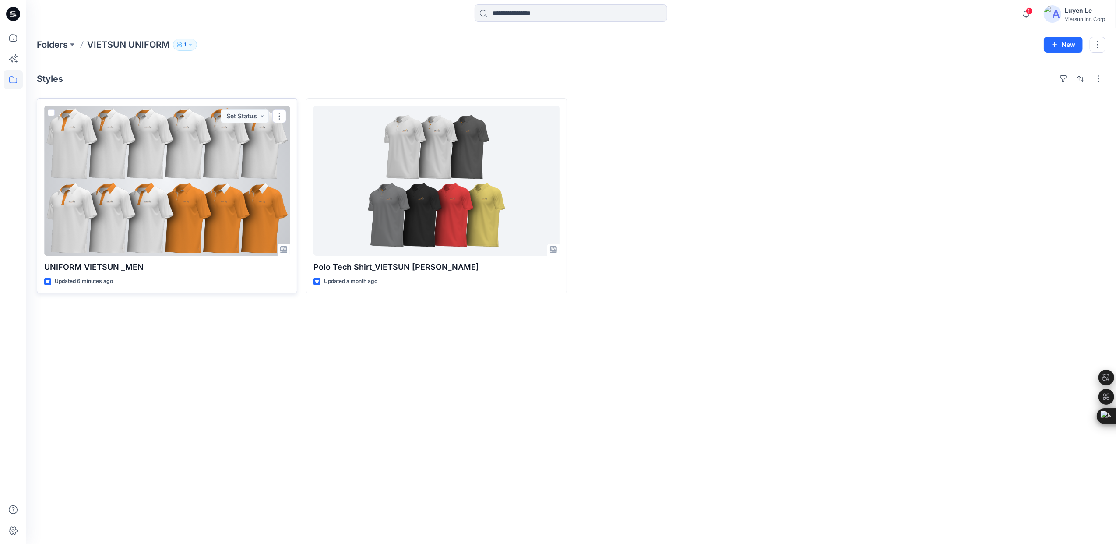
click at [113, 219] on div at bounding box center [167, 181] width 246 height 150
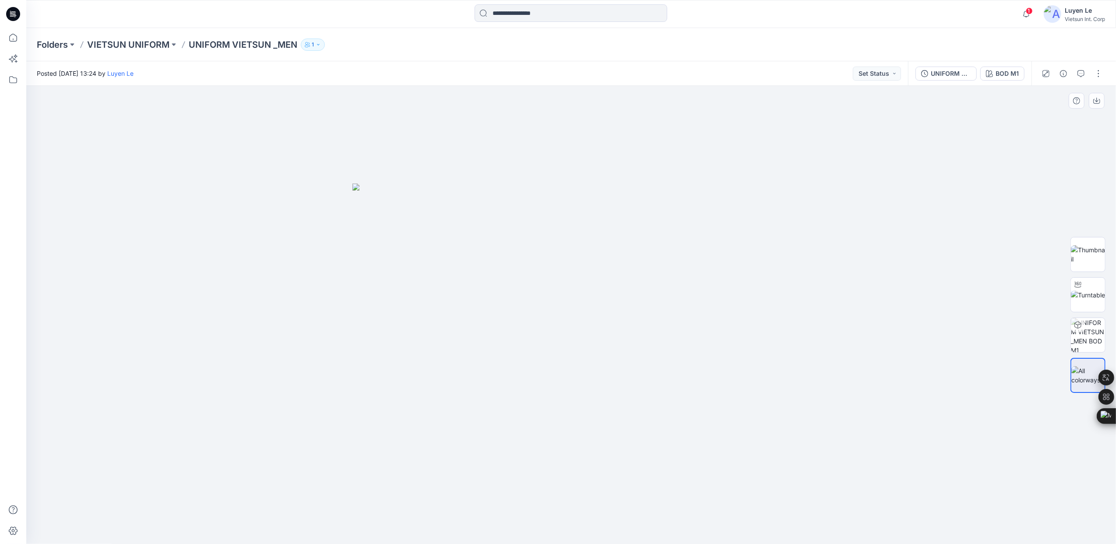
click at [230, 230] on div at bounding box center [571, 315] width 1090 height 458
click at [125, 39] on p "VIETSUN UNIFORM" at bounding box center [128, 45] width 82 height 12
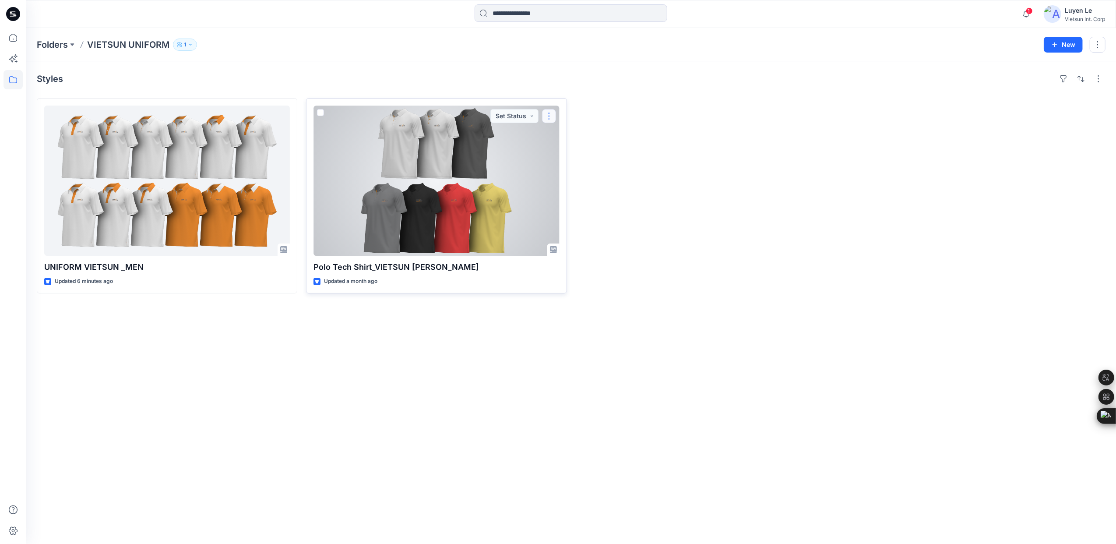
click at [550, 115] on button "button" at bounding box center [549, 116] width 14 height 14
click at [557, 137] on button "Edit" at bounding box center [591, 137] width 95 height 16
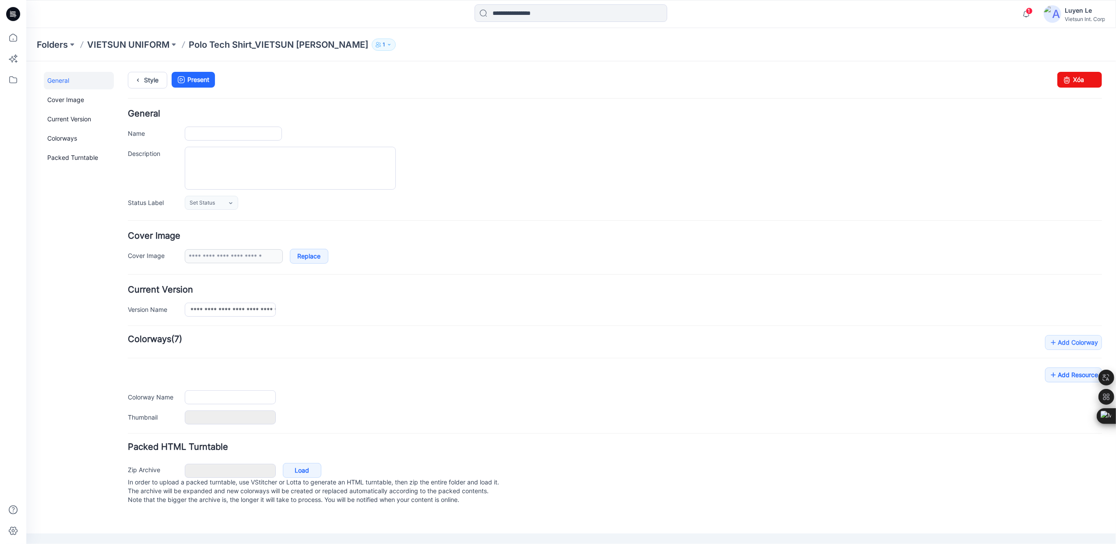
type input "**********"
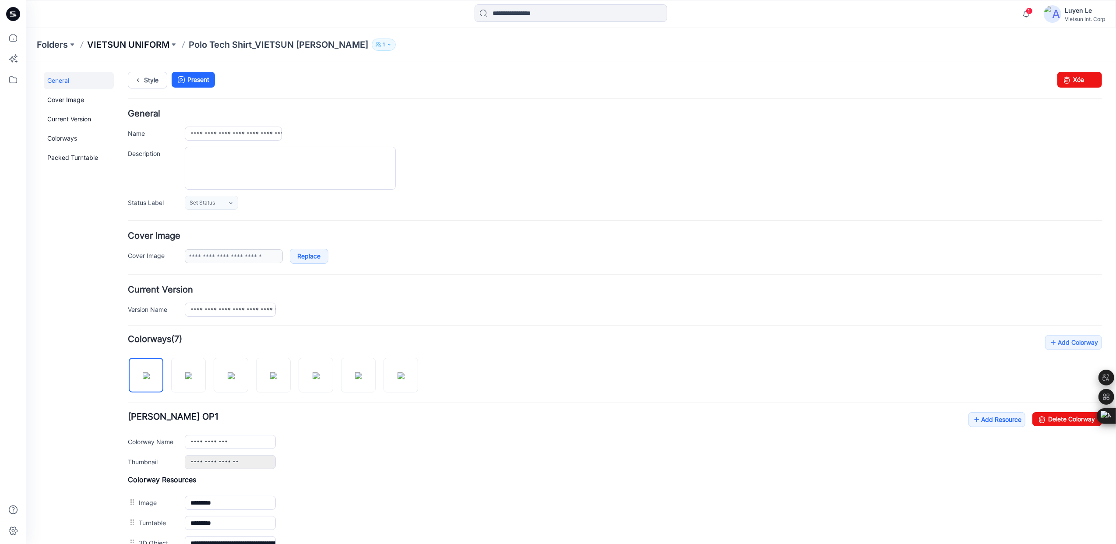
click at [129, 42] on p "VIETSUN UNIFORM" at bounding box center [128, 45] width 82 height 12
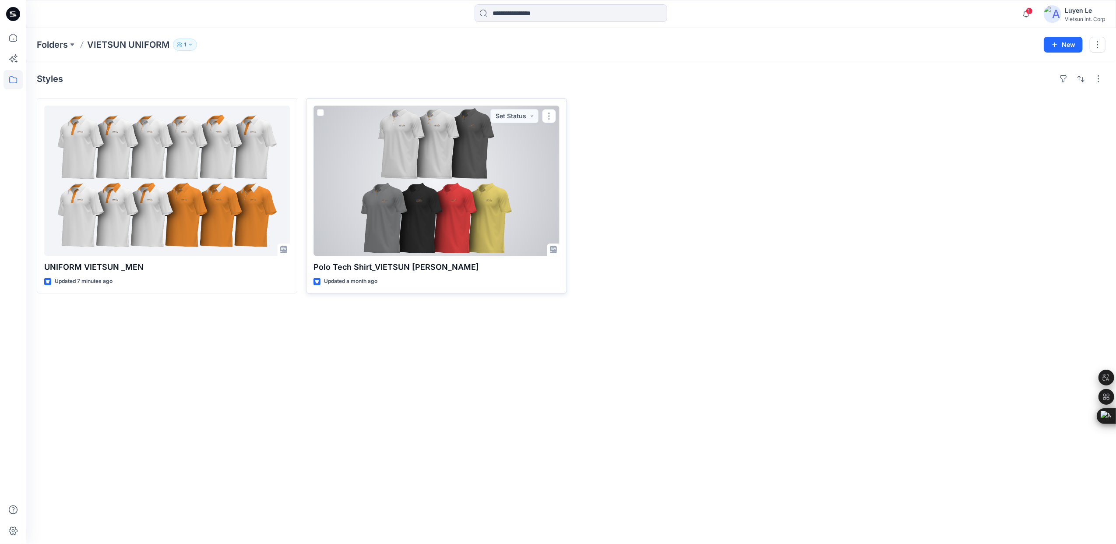
click at [473, 159] on div at bounding box center [437, 181] width 246 height 150
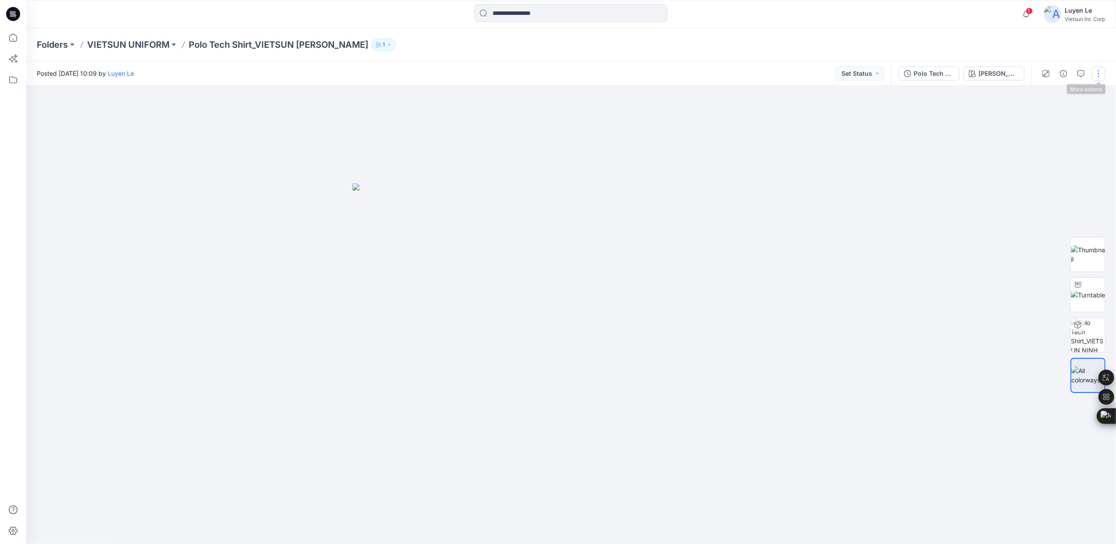
click at [1098, 74] on button "button" at bounding box center [1099, 74] width 14 height 14
click at [1097, 207] on button "View" at bounding box center [1062, 208] width 81 height 16
click at [924, 305] on div at bounding box center [571, 315] width 1090 height 458
click at [141, 46] on p "VIETSUN UNIFORM" at bounding box center [128, 45] width 82 height 12
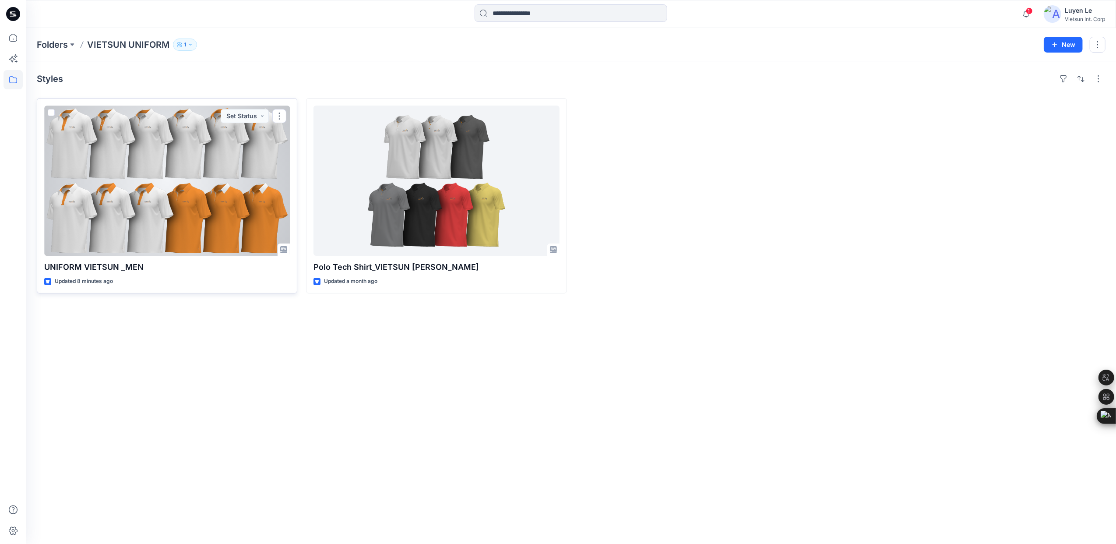
click at [143, 187] on div at bounding box center [167, 181] width 246 height 150
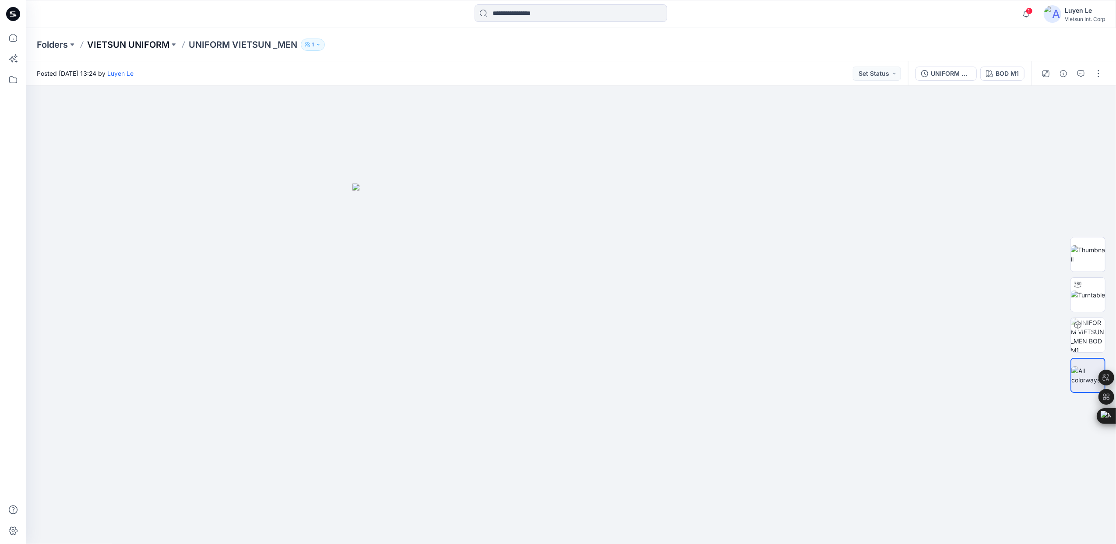
click at [135, 41] on p "VIETSUN UNIFORM" at bounding box center [128, 45] width 82 height 12
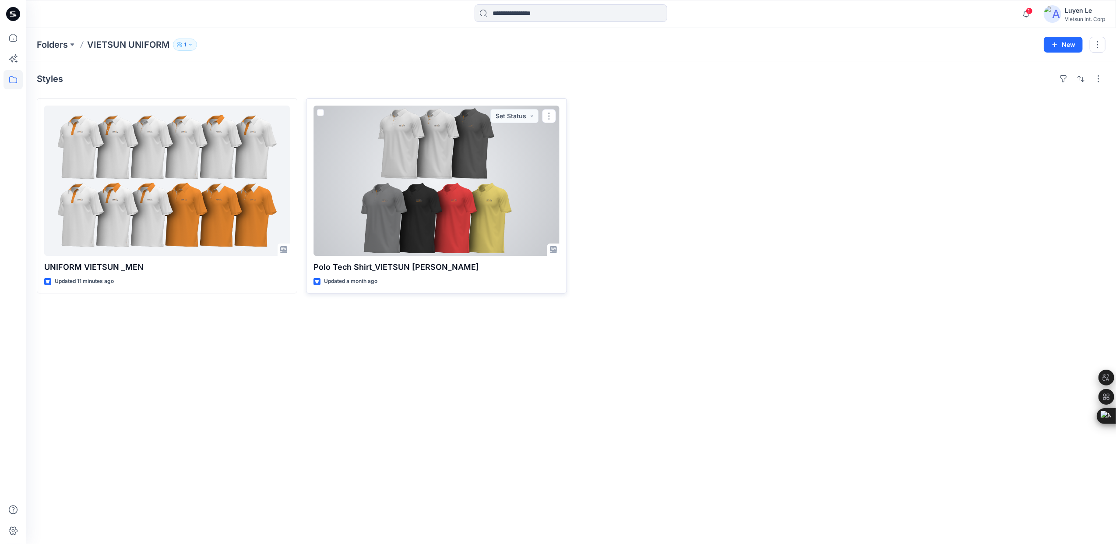
click at [522, 240] on div at bounding box center [437, 181] width 246 height 150
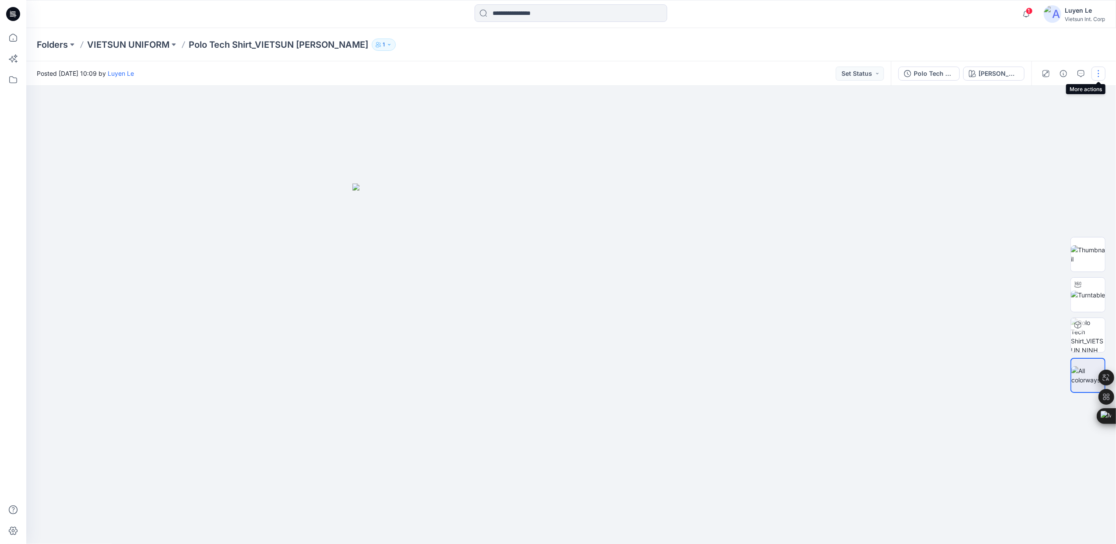
click at [1099, 71] on button "button" at bounding box center [1099, 74] width 14 height 14
click at [1032, 114] on button "Edit" at bounding box center [1062, 118] width 81 height 16
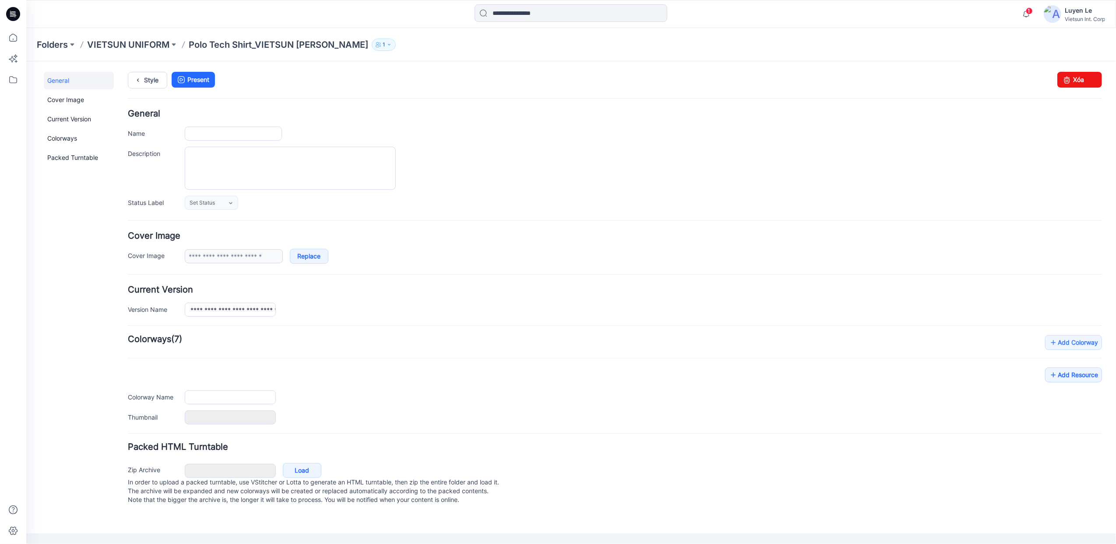
type input "**********"
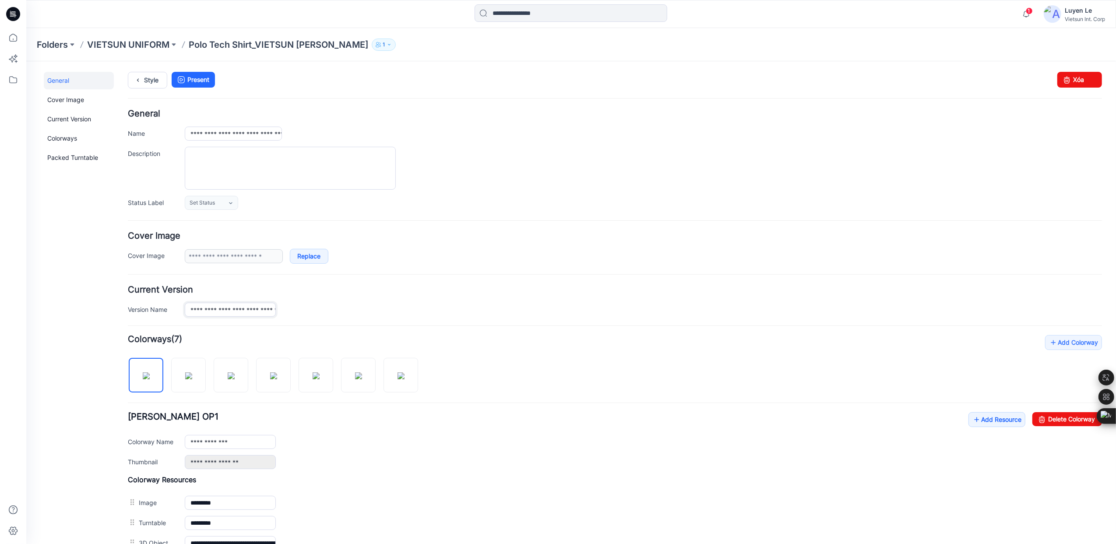
scroll to position [0, 28]
drag, startPoint x: 190, startPoint y: 308, endPoint x: 507, endPoint y: 319, distance: 317.2
click at [507, 323] on form "**********" at bounding box center [614, 372] width 974 height 527
paste input "text"
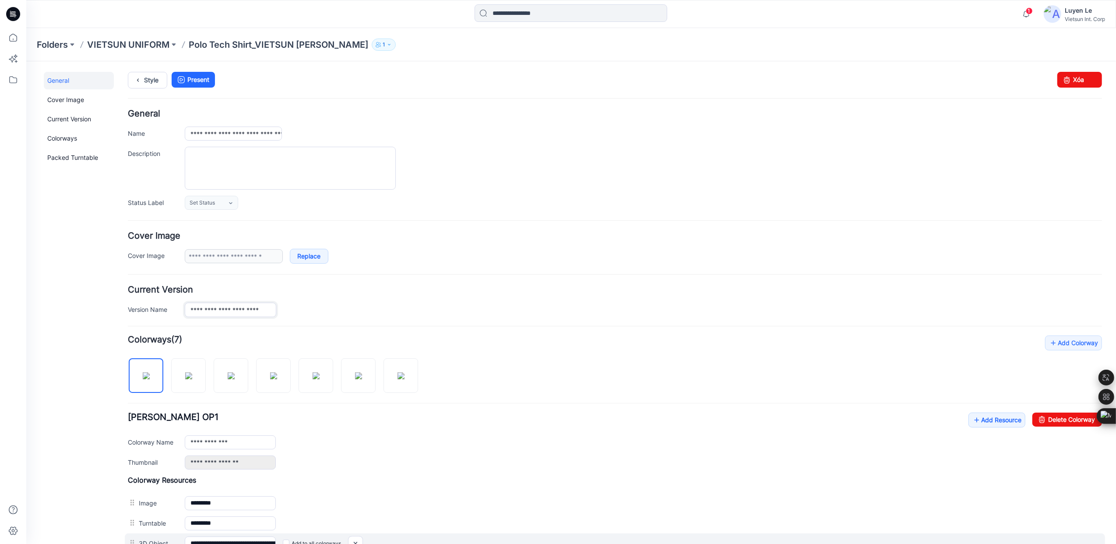
type input "**********"
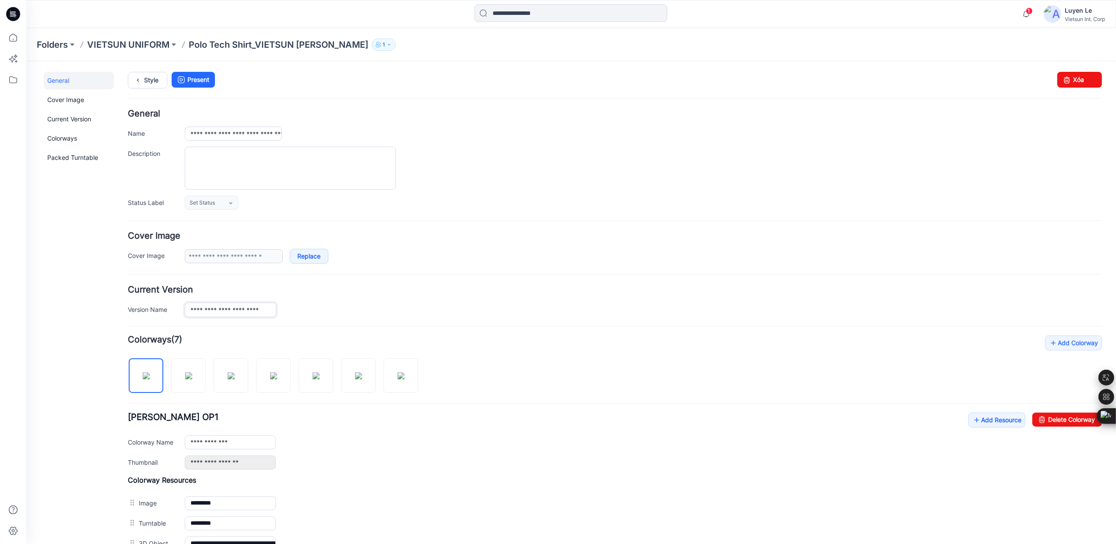
drag, startPoint x: 186, startPoint y: 308, endPoint x: 518, endPoint y: 310, distance: 331.9
click at [518, 310] on div "**********" at bounding box center [642, 309] width 917 height 14
click at [431, 297] on div "**********" at bounding box center [614, 301] width 974 height 32
click at [125, 44] on p "VIETSUN UNIFORM" at bounding box center [128, 45] width 82 height 12
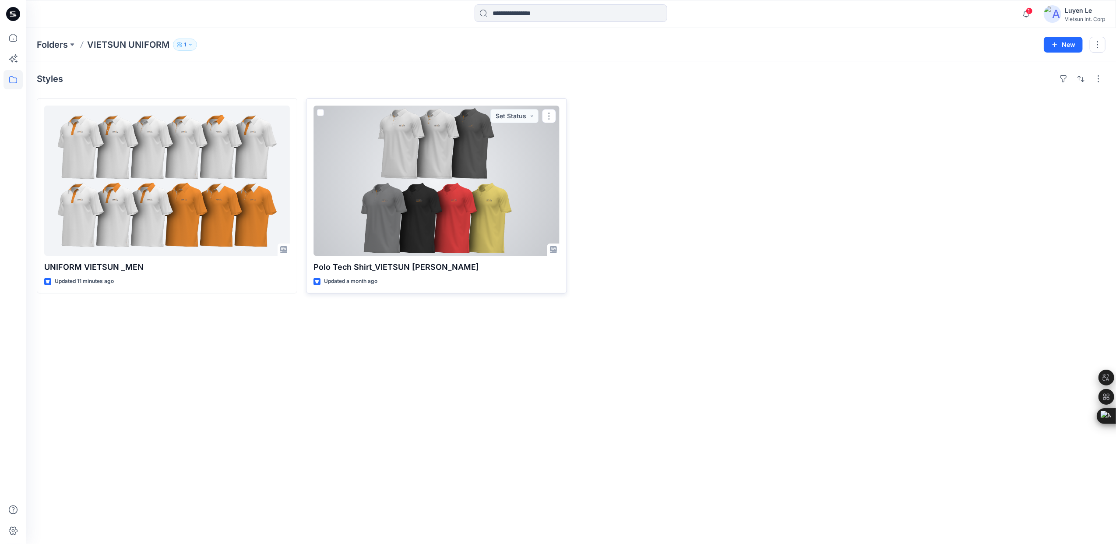
click at [414, 226] on div at bounding box center [437, 181] width 246 height 150
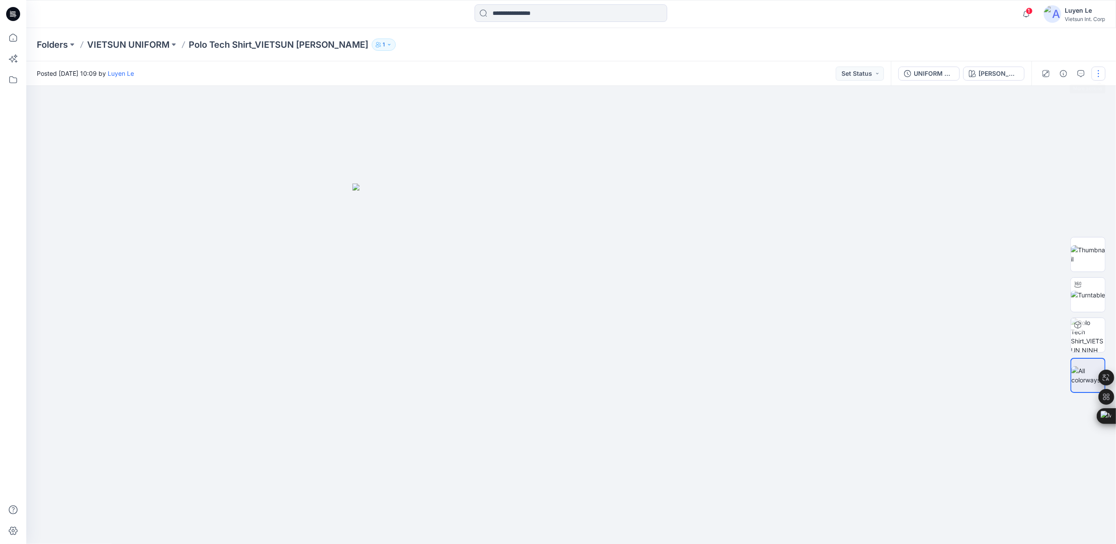
click at [1096, 74] on button "button" at bounding box center [1099, 74] width 14 height 14
click at [1033, 116] on icon "button" at bounding box center [1030, 118] width 7 height 7
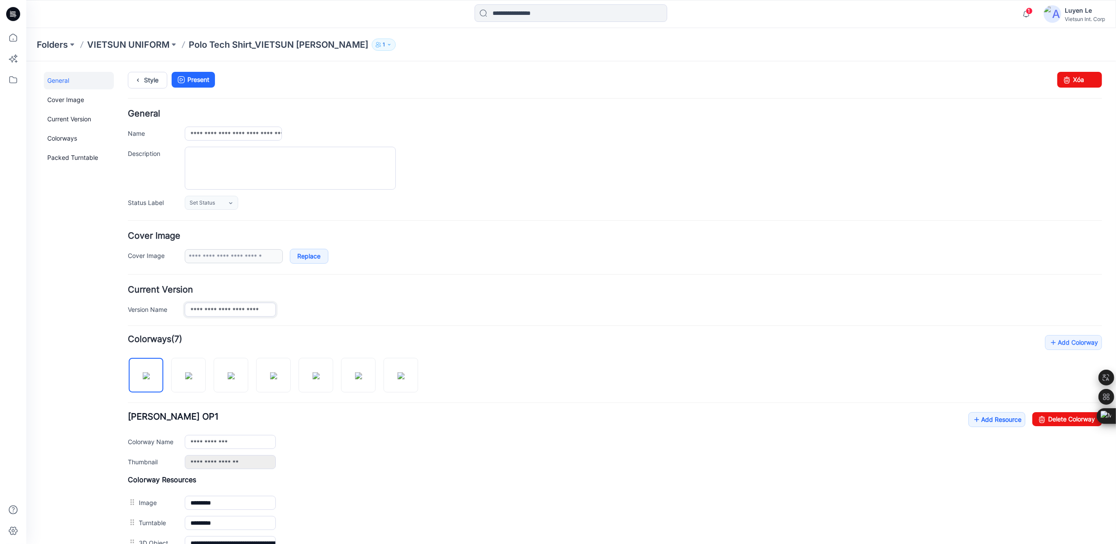
drag, startPoint x: 190, startPoint y: 310, endPoint x: 450, endPoint y: 310, distance: 260.6
click at [450, 310] on div "**********" at bounding box center [642, 309] width 917 height 14
drag, startPoint x: 188, startPoint y: 133, endPoint x: 567, endPoint y: 142, distance: 379.3
click at [567, 142] on div "**********" at bounding box center [614, 159] width 974 height 101
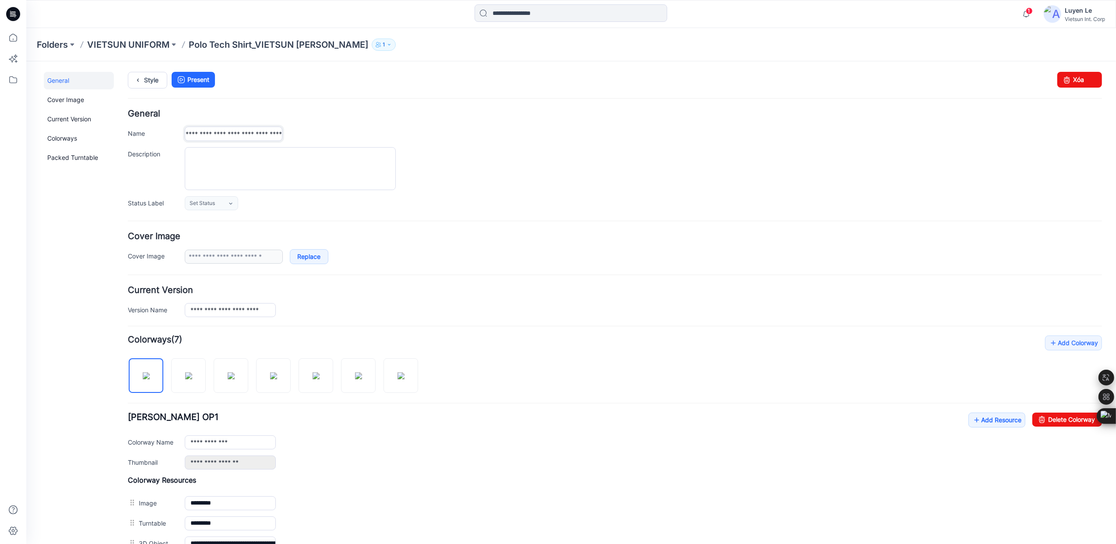
paste input "text"
type input "**********"
click at [132, 42] on p "VIETSUN UNIFORM" at bounding box center [128, 45] width 82 height 12
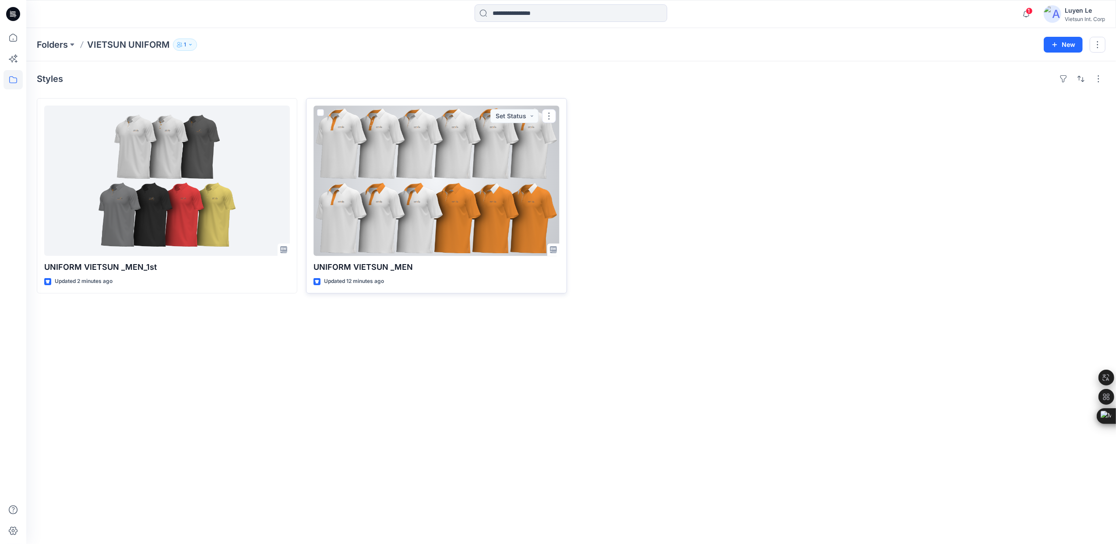
click at [396, 214] on div at bounding box center [437, 181] width 246 height 150
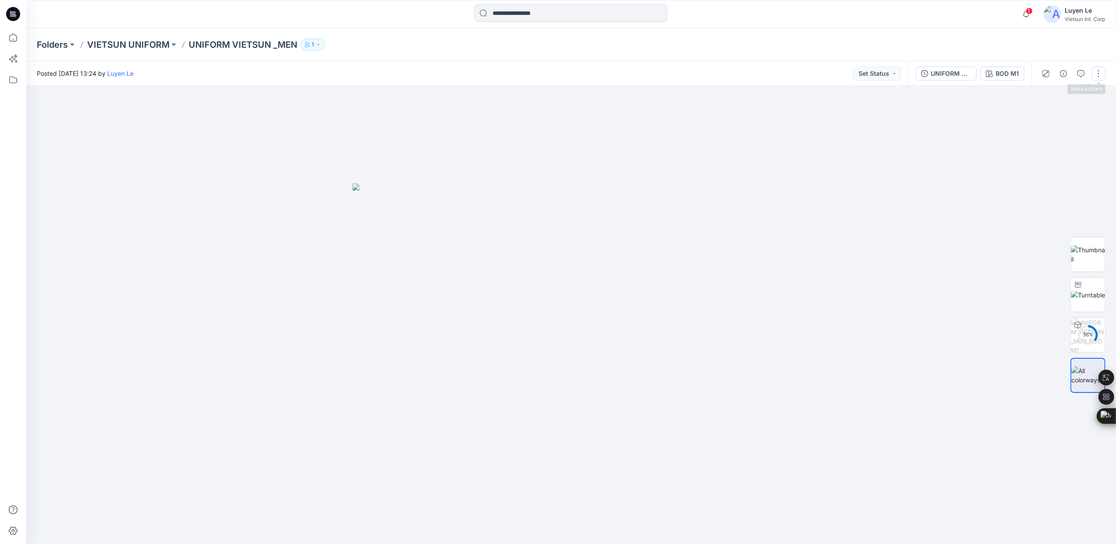
click at [1097, 72] on button "button" at bounding box center [1099, 74] width 14 height 14
click at [1050, 120] on button "Edit" at bounding box center [1062, 118] width 81 height 16
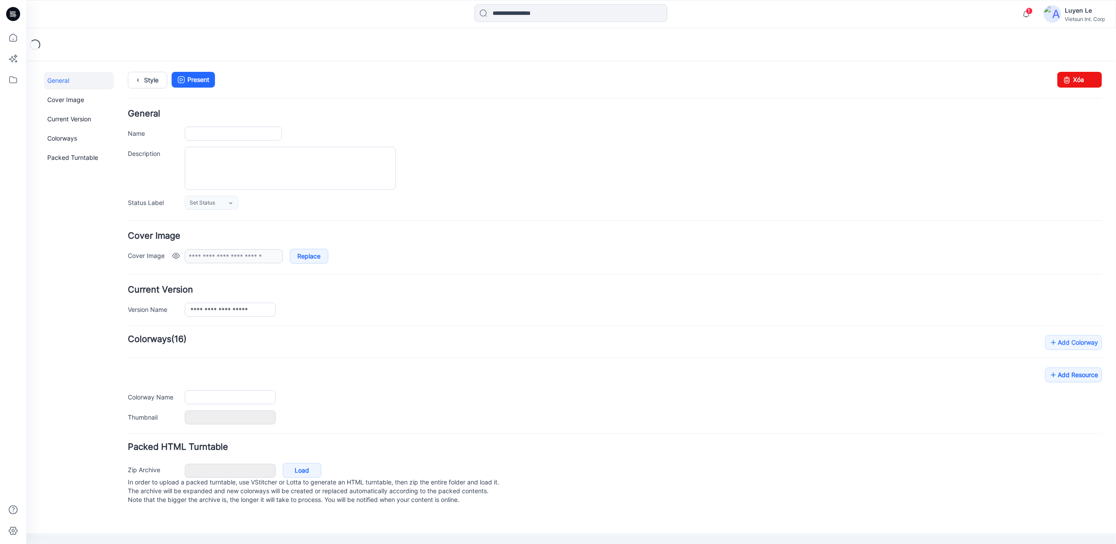
type input "**********"
type input "******"
type input "**********"
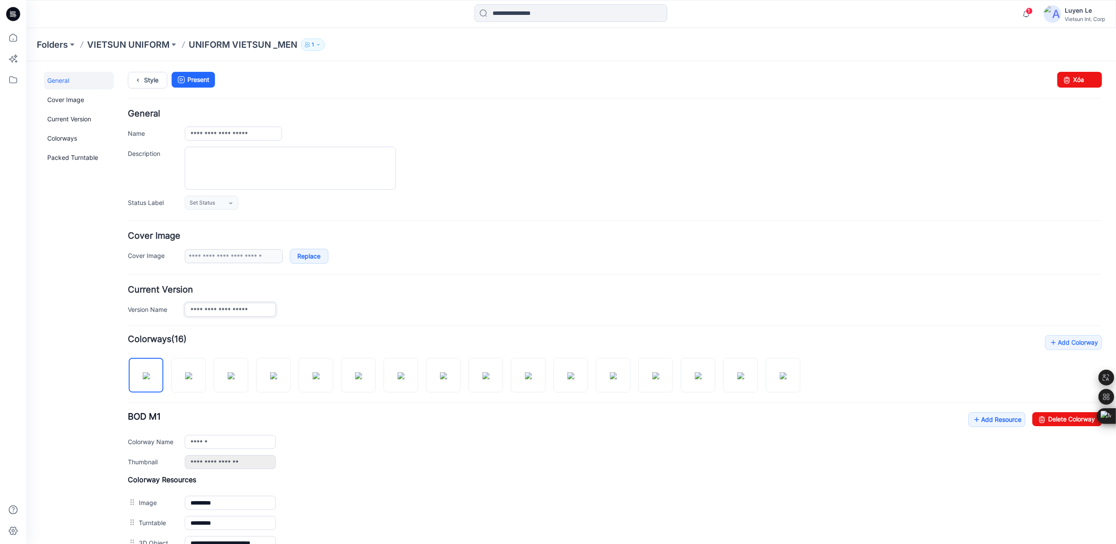
drag, startPoint x: 185, startPoint y: 312, endPoint x: 402, endPoint y: 311, distance: 216.3
click at [402, 311] on div "**********" at bounding box center [642, 309] width 917 height 14
click at [207, 134] on input "**********" at bounding box center [232, 133] width 97 height 14
drag, startPoint x: 187, startPoint y: 133, endPoint x: 375, endPoint y: 133, distance: 187.9
click at [375, 133] on div "**********" at bounding box center [642, 133] width 917 height 14
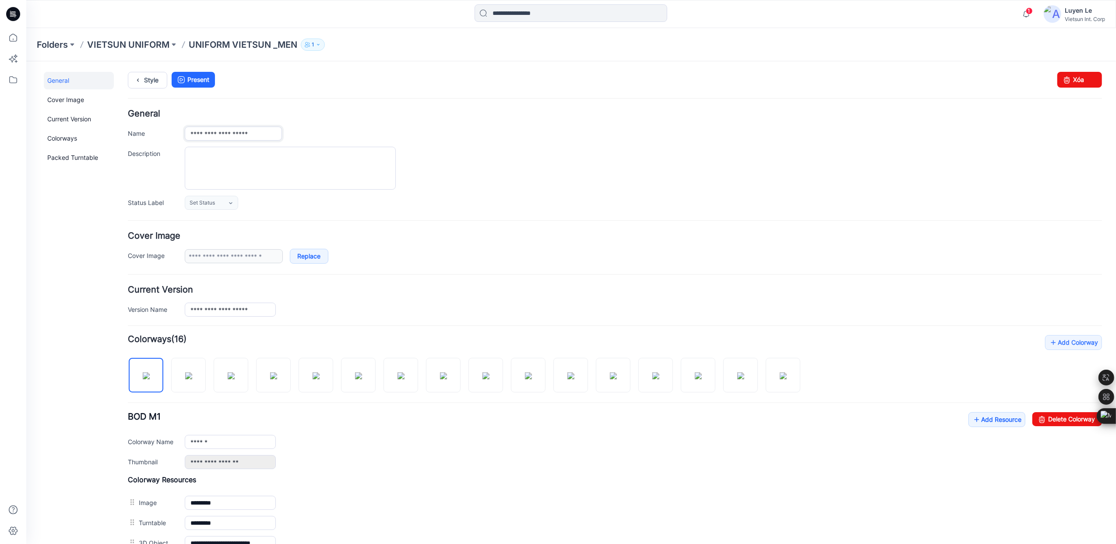
paste input "****"
type input "**********"
click at [120, 42] on p "VIETSUN UNIFORM" at bounding box center [128, 45] width 82 height 12
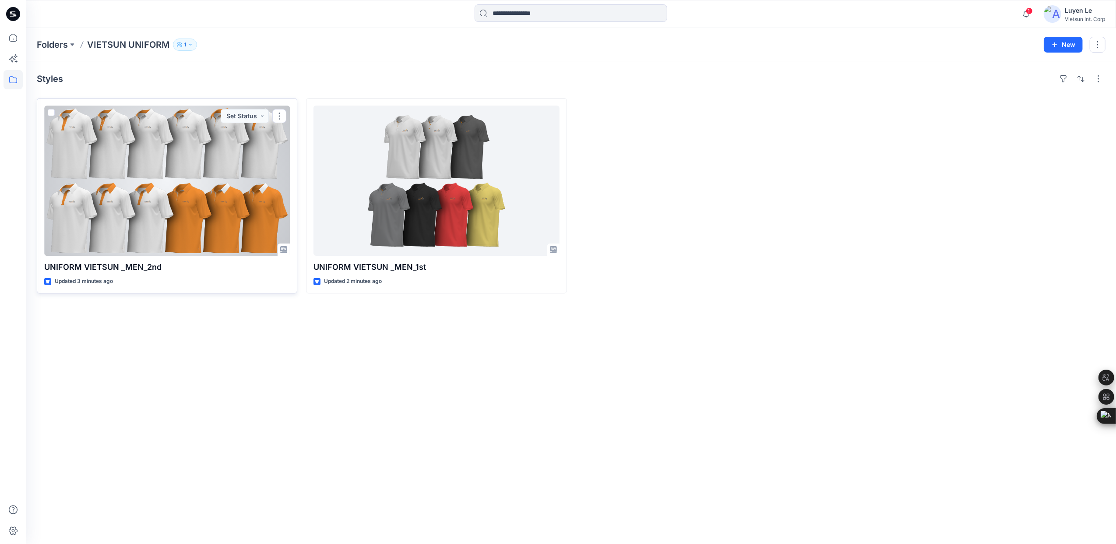
click at [144, 173] on div at bounding box center [167, 181] width 246 height 150
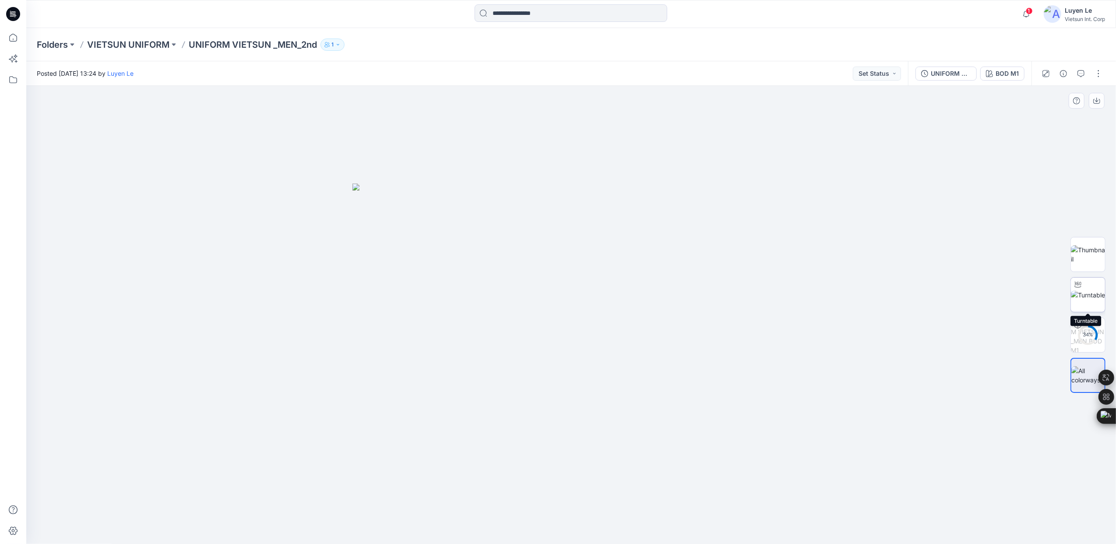
click at [1088, 290] on img at bounding box center [1088, 294] width 34 height 9
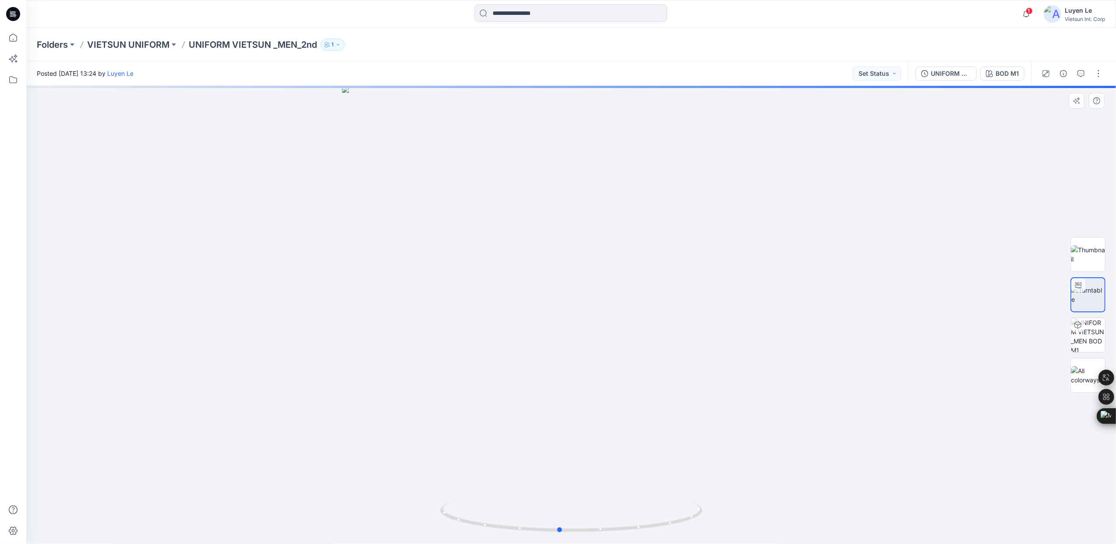
drag, startPoint x: 575, startPoint y: 533, endPoint x: 563, endPoint y: 490, distance: 44.1
click at [563, 490] on div at bounding box center [571, 315] width 1090 height 458
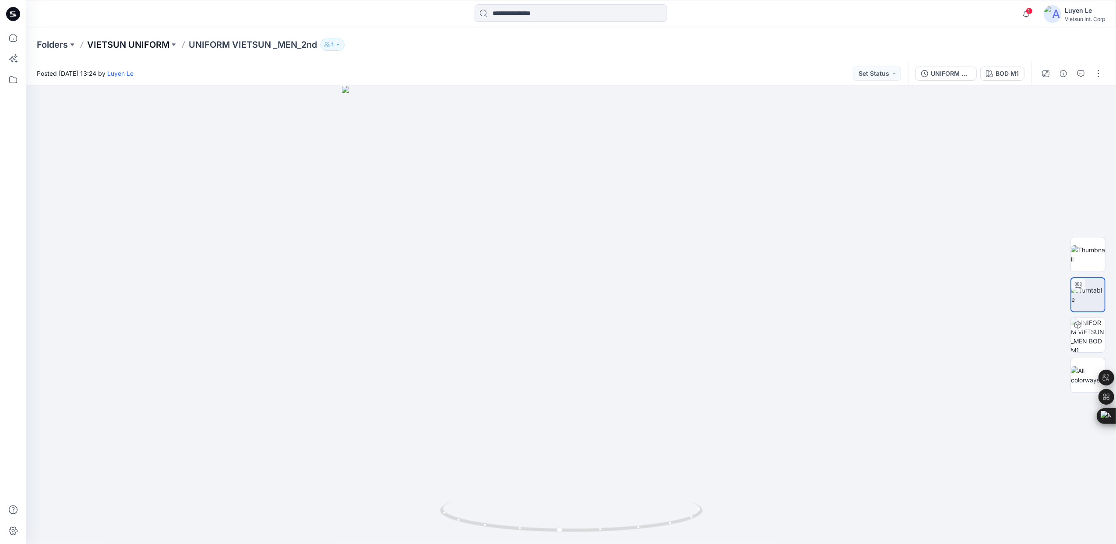
click at [119, 44] on p "VIETSUN UNIFORM" at bounding box center [128, 45] width 82 height 12
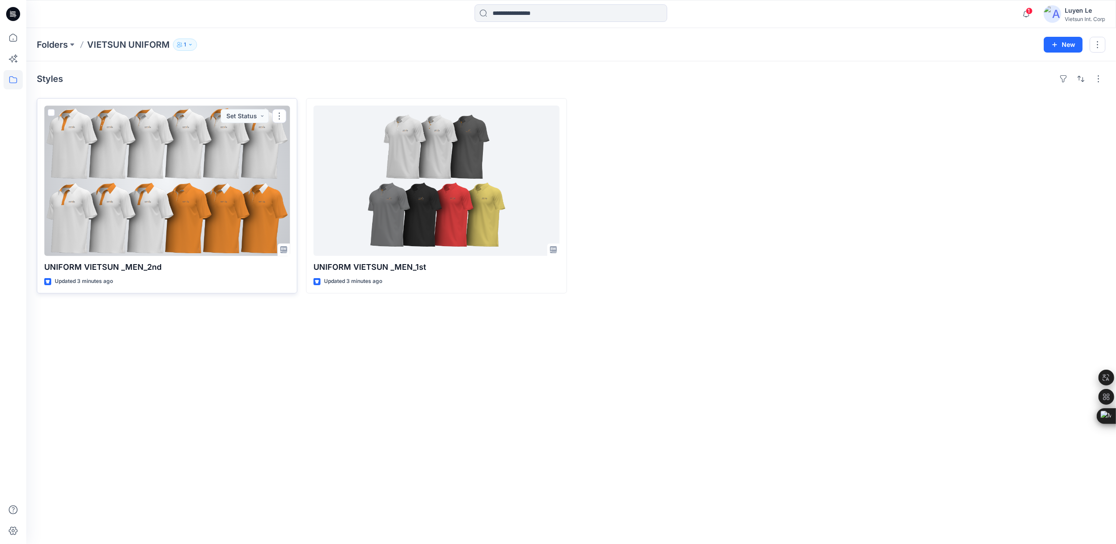
click at [153, 205] on div at bounding box center [167, 181] width 246 height 150
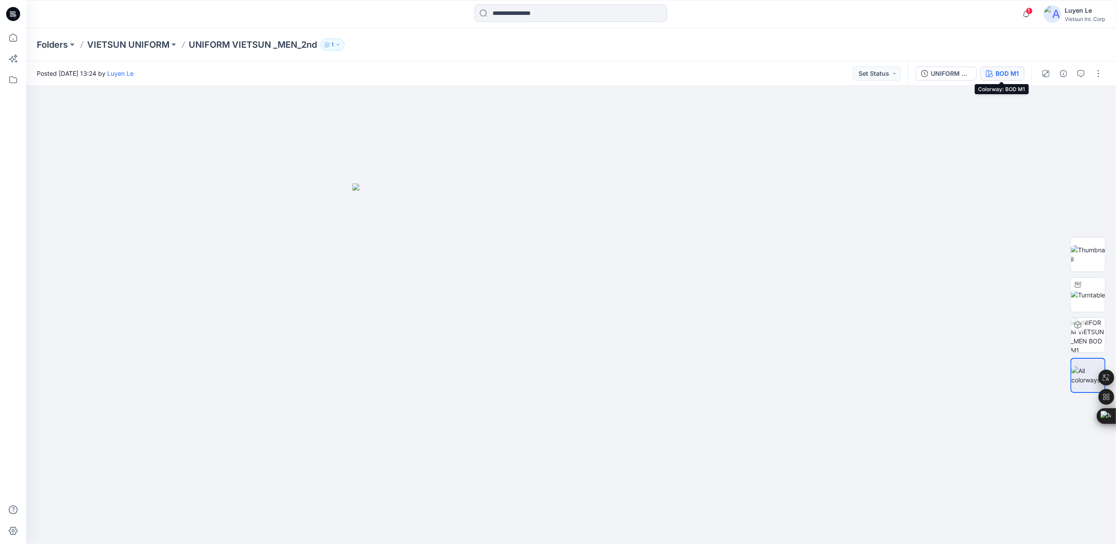
click at [1003, 74] on div "BOD M1" at bounding box center [1007, 74] width 23 height 10
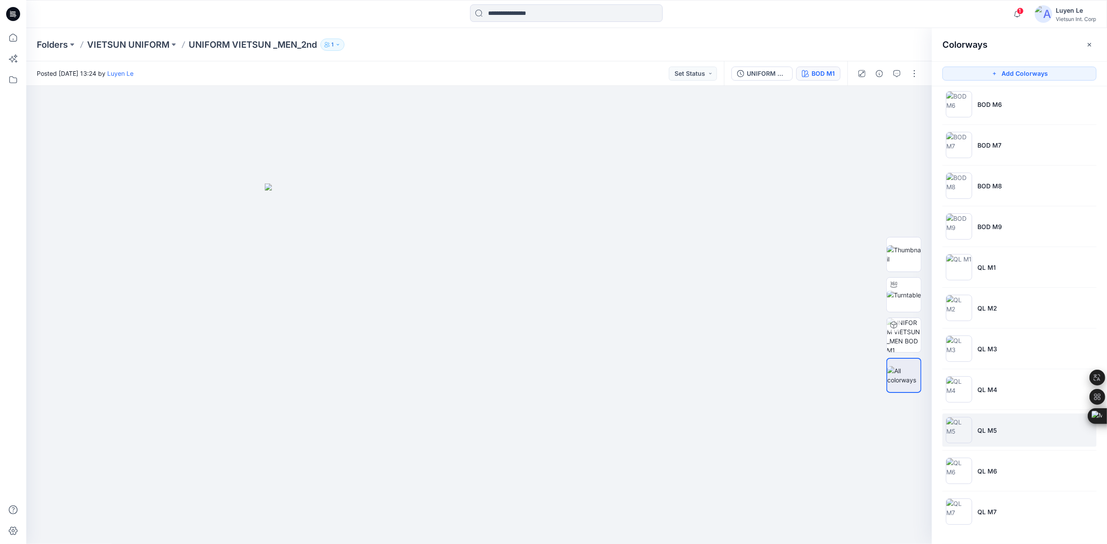
scroll to position [0, 0]
click at [984, 391] on p "QL M4" at bounding box center [988, 389] width 20 height 9
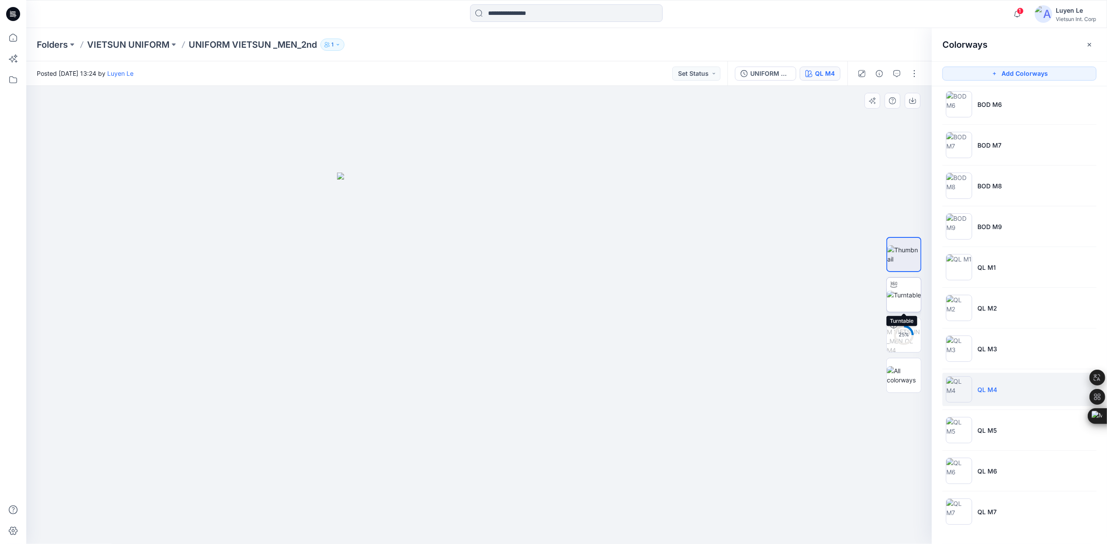
click at [908, 296] on img at bounding box center [904, 294] width 34 height 9
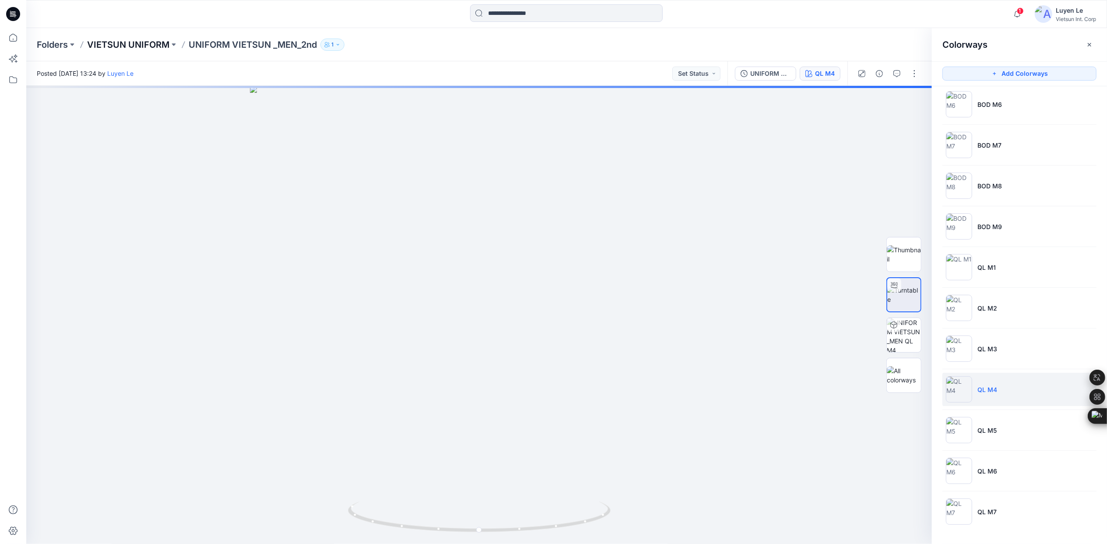
click at [133, 41] on p "VIETSUN UNIFORM" at bounding box center [128, 45] width 82 height 12
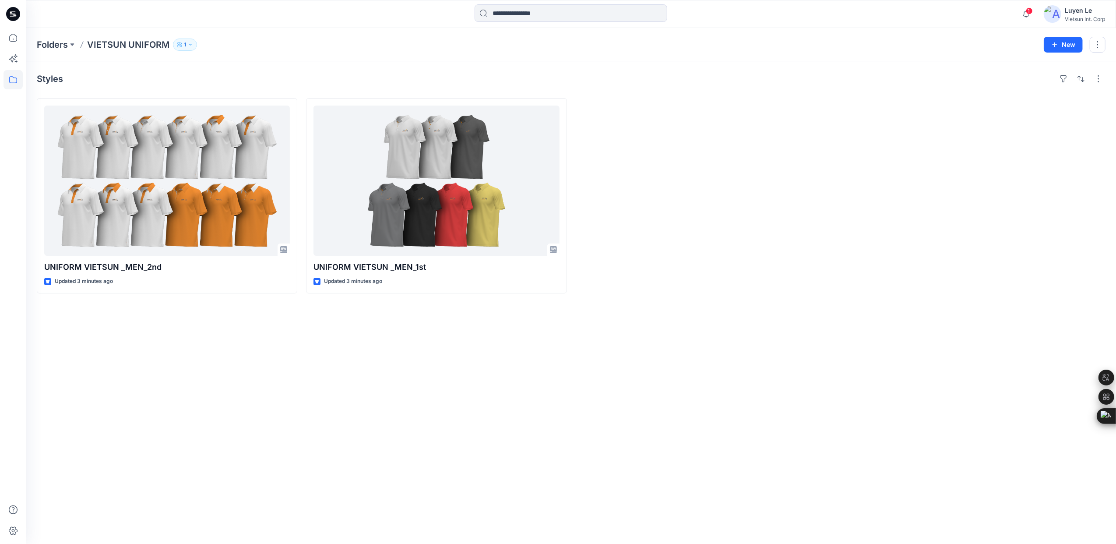
click at [416, 424] on div "Styles UNIFORM VIETSUN _MEN_2nd Updated 3 minutes ago UNIFORM VIETSUN _MEN_1st …" at bounding box center [571, 302] width 1090 height 483
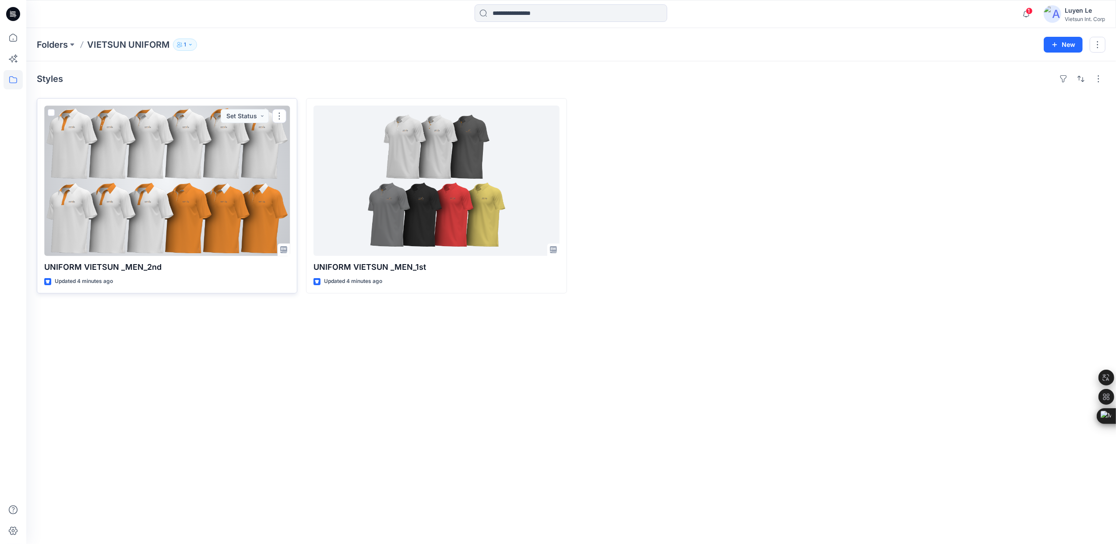
click at [99, 144] on div at bounding box center [167, 181] width 246 height 150
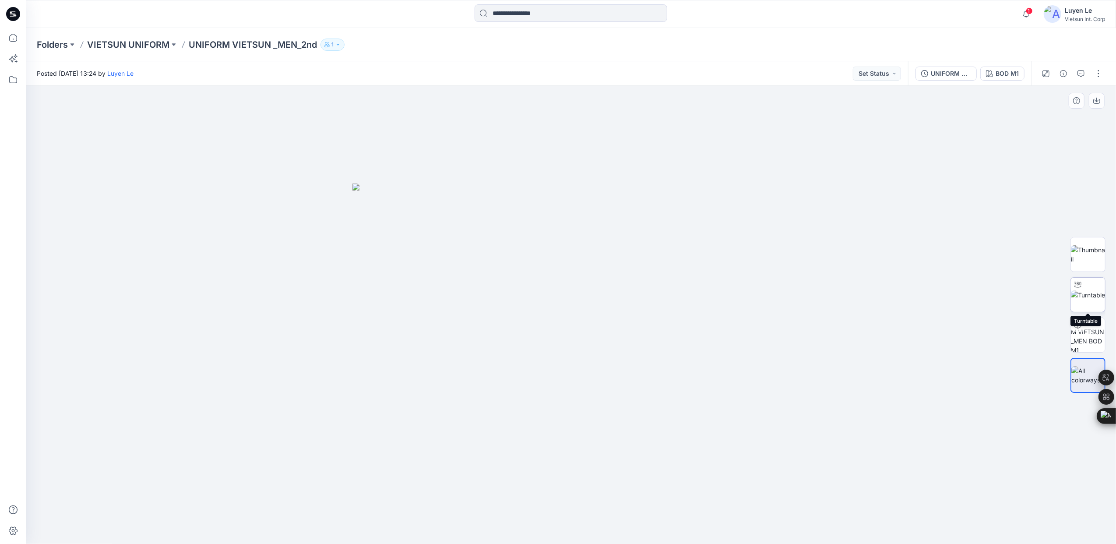
click at [1084, 290] on div at bounding box center [1078, 285] width 14 height 14
click at [141, 43] on p "VIETSUN UNIFORM" at bounding box center [128, 45] width 82 height 12
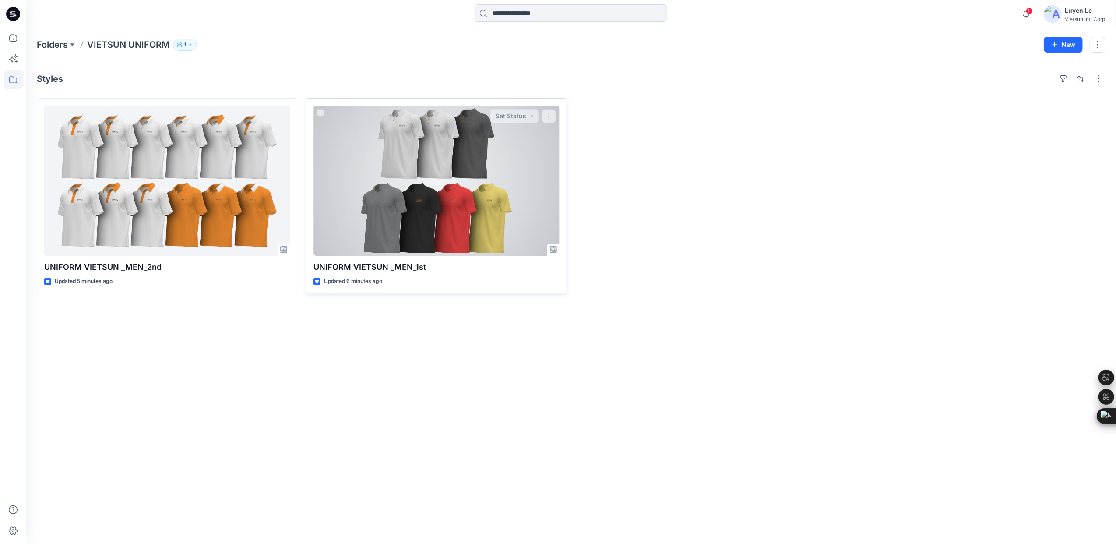
click at [454, 201] on div at bounding box center [437, 181] width 246 height 150
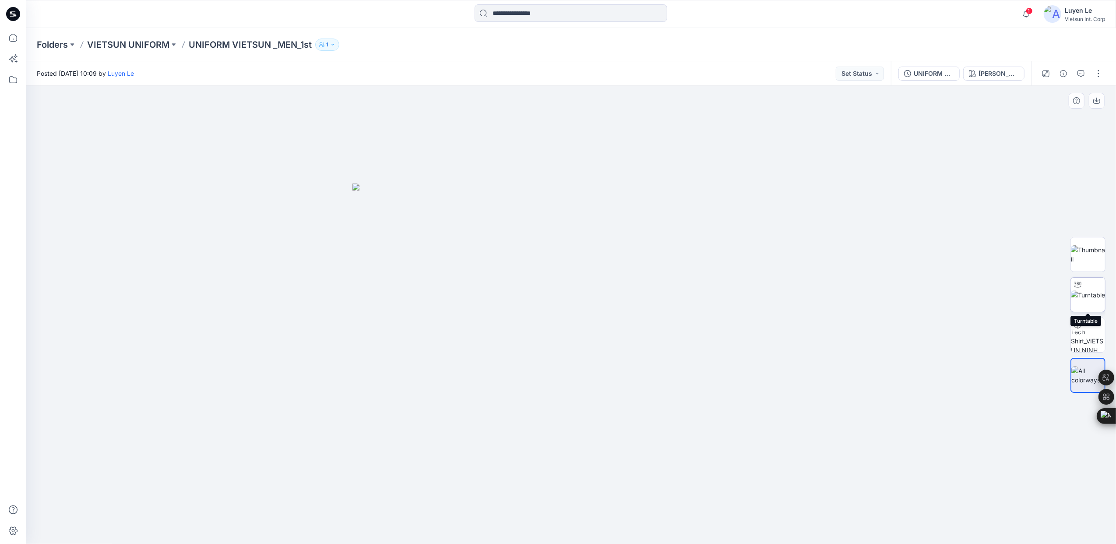
click at [1089, 293] on img at bounding box center [1088, 294] width 34 height 9
drag, startPoint x: 573, startPoint y: 532, endPoint x: 854, endPoint y: 495, distance: 283.2
click at [854, 495] on div at bounding box center [571, 315] width 1090 height 458
click at [119, 40] on p "VIETSUN UNIFORM" at bounding box center [128, 45] width 82 height 12
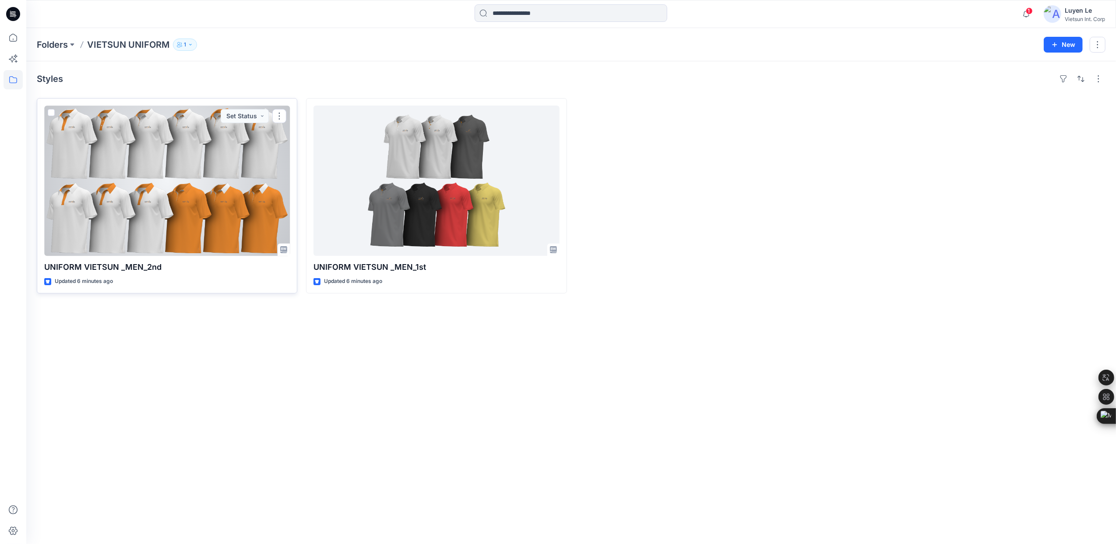
click at [165, 166] on div at bounding box center [167, 181] width 246 height 150
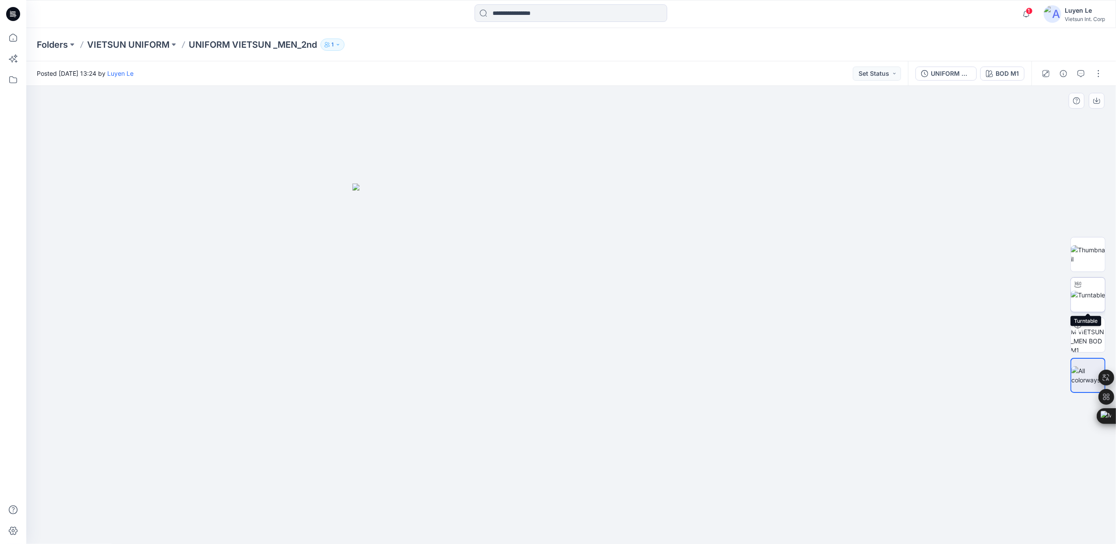
click at [1090, 291] on img at bounding box center [1088, 294] width 34 height 9
drag, startPoint x: 578, startPoint y: 534, endPoint x: 698, endPoint y: 512, distance: 121.5
click at [698, 512] on icon at bounding box center [572, 517] width 265 height 33
click at [128, 44] on p "VIETSUN UNIFORM" at bounding box center [128, 45] width 82 height 12
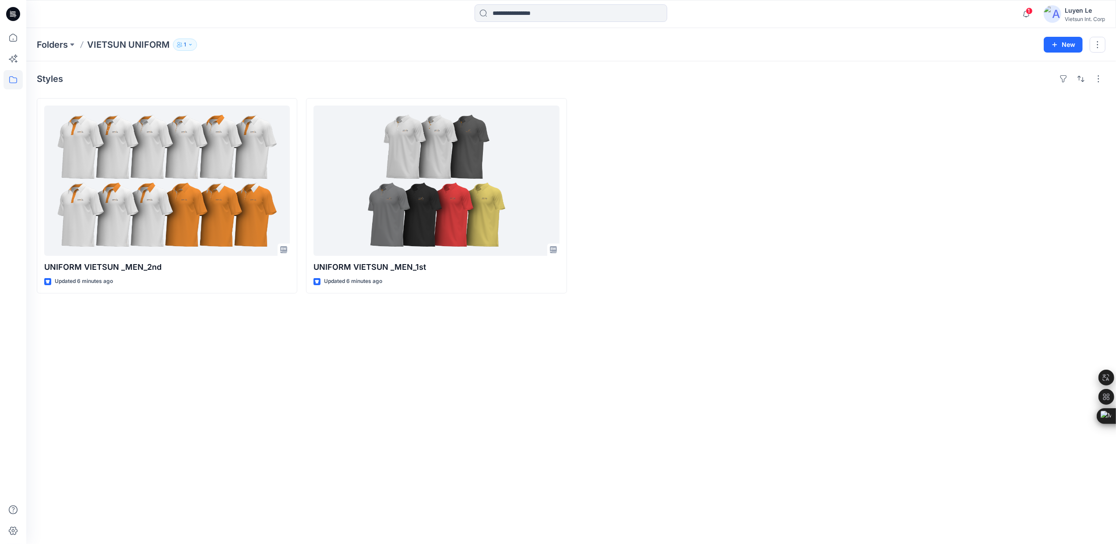
click at [188, 42] on icon "button" at bounding box center [190, 44] width 5 height 5
click at [286, 69] on icon "Manage Users" at bounding box center [289, 69] width 7 height 7
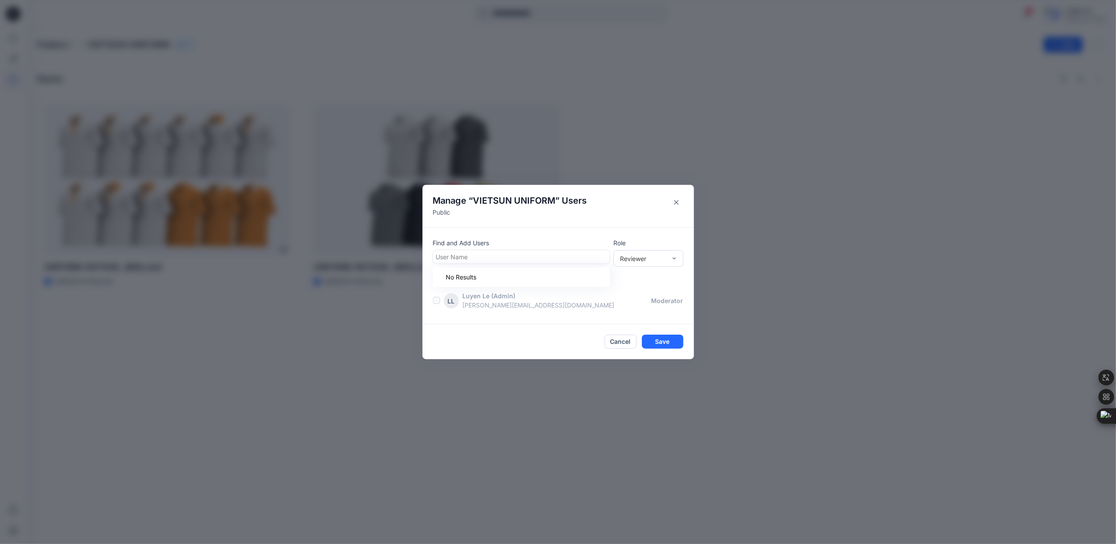
click at [486, 258] on div at bounding box center [521, 256] width 171 height 11
click at [503, 328] on footer "Cancel Save" at bounding box center [558, 341] width 271 height 35
click at [459, 254] on div at bounding box center [521, 256] width 171 height 11
type input "**"
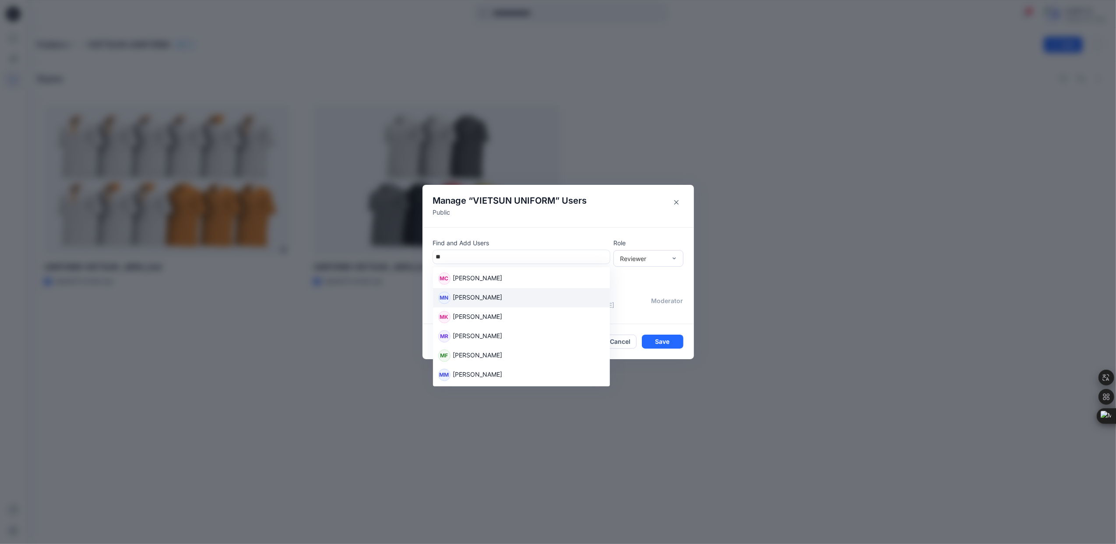
click at [482, 302] on p "Maianh Nguyen" at bounding box center [477, 298] width 49 height 11
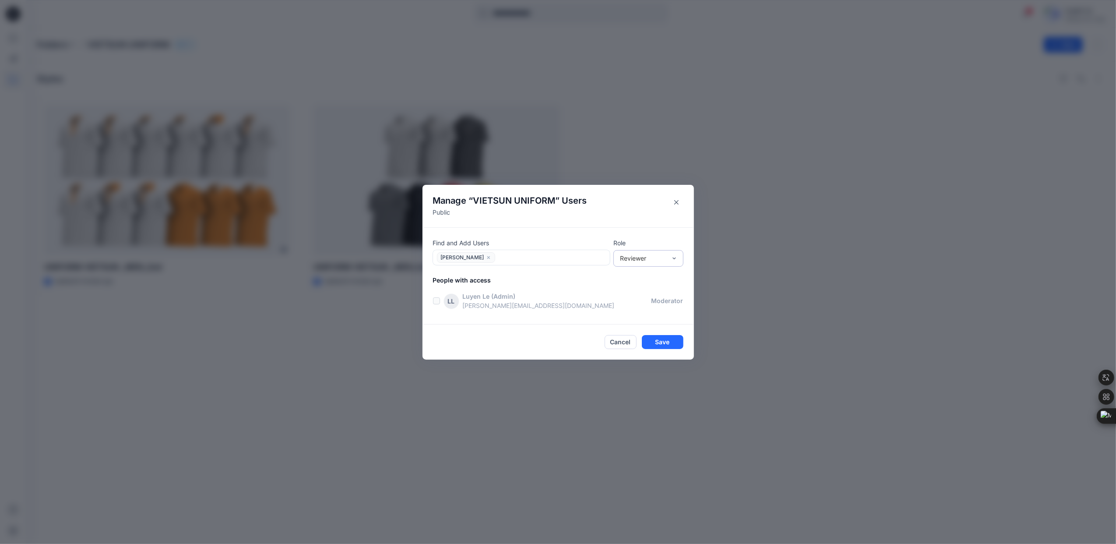
click at [653, 258] on div "Reviewer" at bounding box center [643, 258] width 46 height 9
click at [642, 303] on div "Moderator" at bounding box center [648, 305] width 67 height 15
click at [666, 340] on button "Save" at bounding box center [663, 342] width 42 height 14
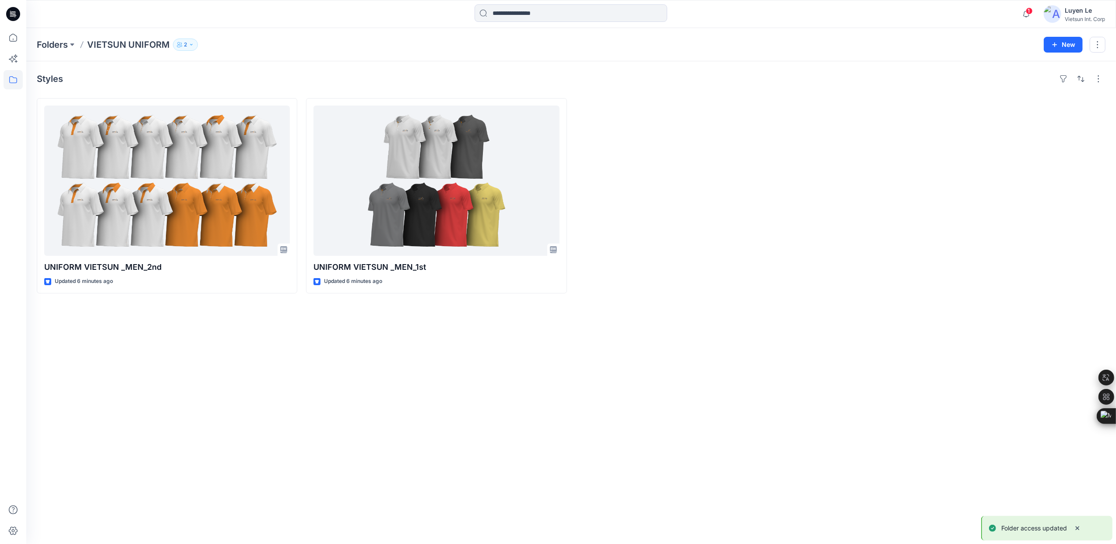
click at [353, 342] on div "Styles UNIFORM VIETSUN _MEN_2nd Updated 6 minutes ago UNIFORM VIETSUN _MEN_1st …" at bounding box center [571, 302] width 1090 height 483
click at [185, 41] on p "2" at bounding box center [185, 45] width 3 height 10
click at [288, 69] on icon "Manage Users" at bounding box center [290, 69] width 4 height 7
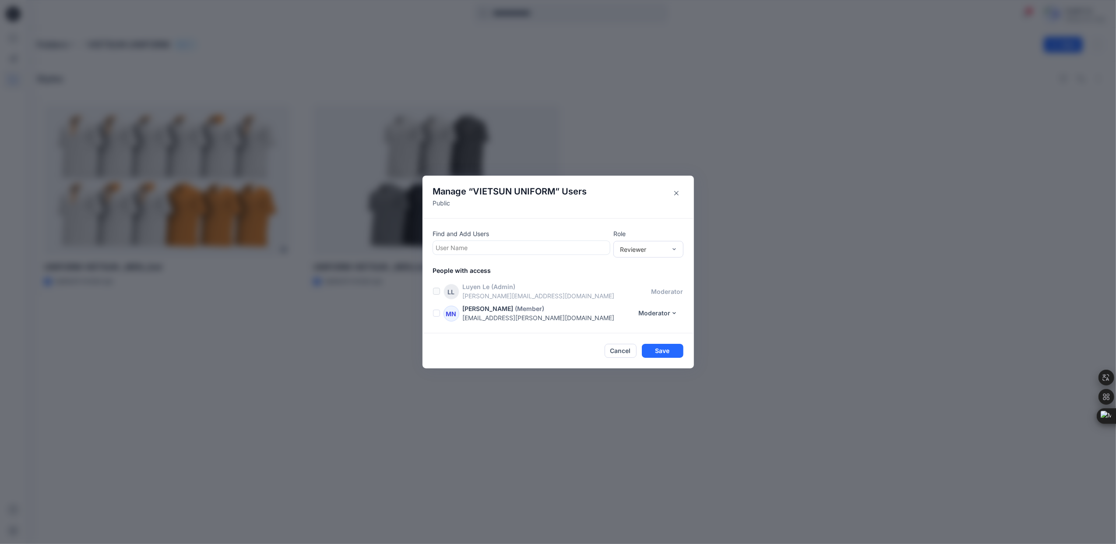
click at [503, 244] on div at bounding box center [521, 247] width 171 height 11
type input "***"
click at [500, 270] on div "HP Hieu Phuong" at bounding box center [521, 269] width 166 height 12
click at [659, 244] on div "Reviewer" at bounding box center [643, 248] width 46 height 9
click at [647, 292] on div "Moderator" at bounding box center [648, 296] width 67 height 15
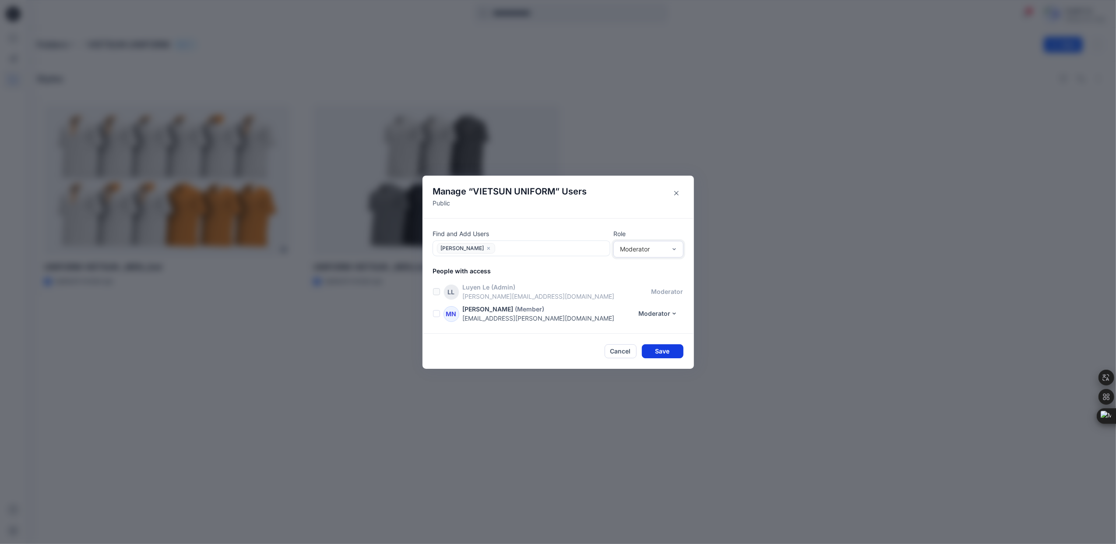
click at [659, 350] on button "Save" at bounding box center [663, 351] width 42 height 14
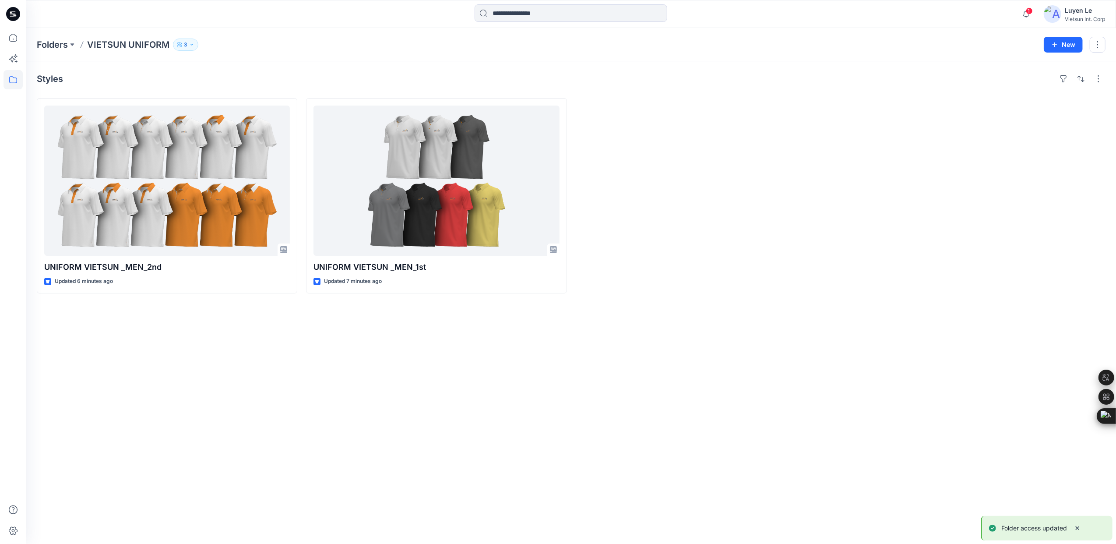
click at [274, 352] on div "Styles UNIFORM VIETSUN _MEN_2nd Updated 6 minutes ago UNIFORM VIETSUN _MEN_1st …" at bounding box center [571, 302] width 1090 height 483
click at [115, 42] on p "VIETSUN UNIFORM" at bounding box center [128, 45] width 82 height 12
click at [217, 346] on div "Styles UNIFORM VIETSUN _MEN_2nd Updated 6 minutes ago UNIFORM VIETSUN _MEN_1st …" at bounding box center [571, 302] width 1090 height 483
click at [217, 331] on div "Styles UNIFORM VIETSUN _MEN_2nd Updated 6 minutes ago UNIFORM VIETSUN _MEN_1st …" at bounding box center [571, 302] width 1090 height 483
click at [223, 398] on div "Styles UNIFORM VIETSUN _MEN_2nd Updated 6 minutes ago UNIFORM VIETSUN _MEN_1st …" at bounding box center [571, 302] width 1090 height 483
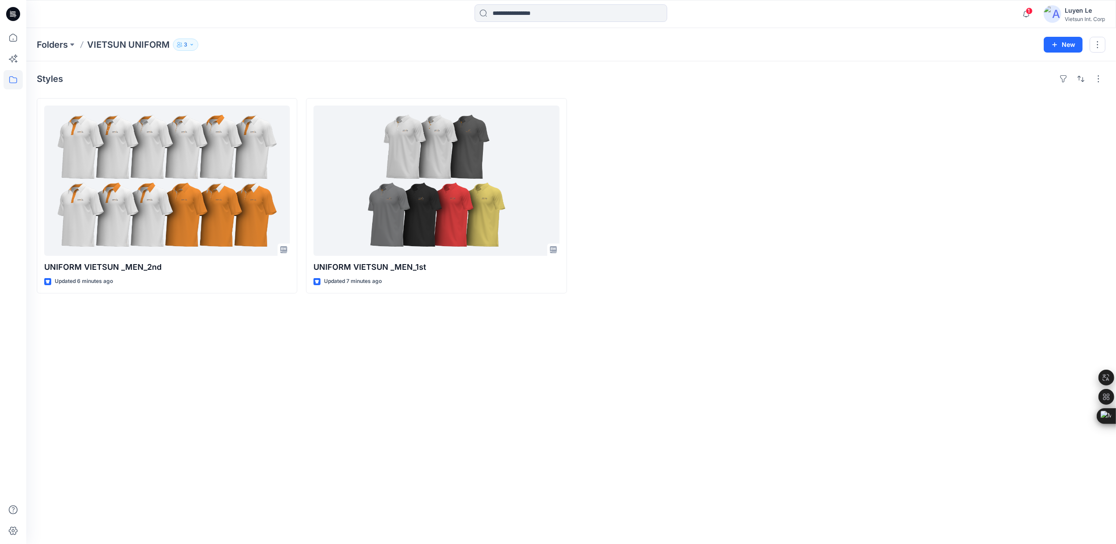
click at [232, 384] on div "Styles UNIFORM VIETSUN _MEN_2nd Updated 6 minutes ago UNIFORM VIETSUN _MEN_1st …" at bounding box center [571, 302] width 1090 height 483
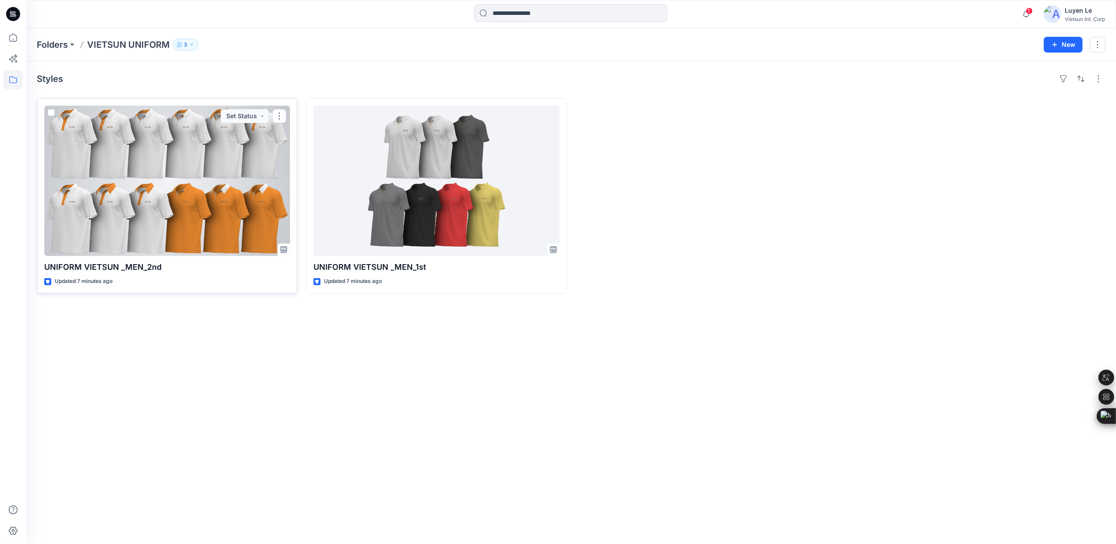
click at [112, 176] on div at bounding box center [167, 181] width 246 height 150
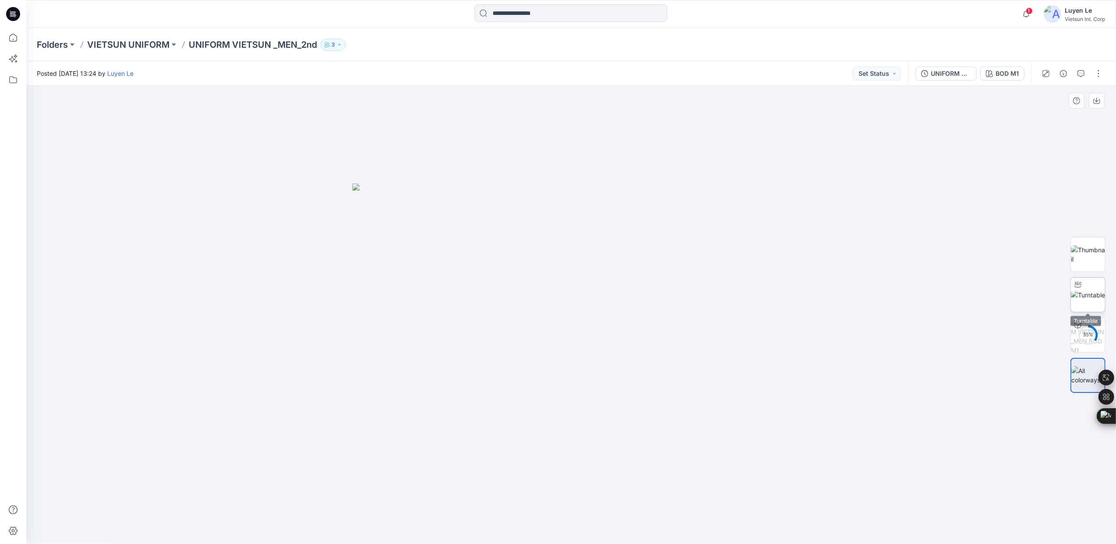
click at [1089, 295] on img at bounding box center [1088, 294] width 34 height 9
drag, startPoint x: 575, startPoint y: 532, endPoint x: 567, endPoint y: 503, distance: 30.8
click at [567, 503] on icon at bounding box center [572, 517] width 265 height 33
click at [148, 41] on p "VIETSUN UNIFORM" at bounding box center [128, 45] width 82 height 12
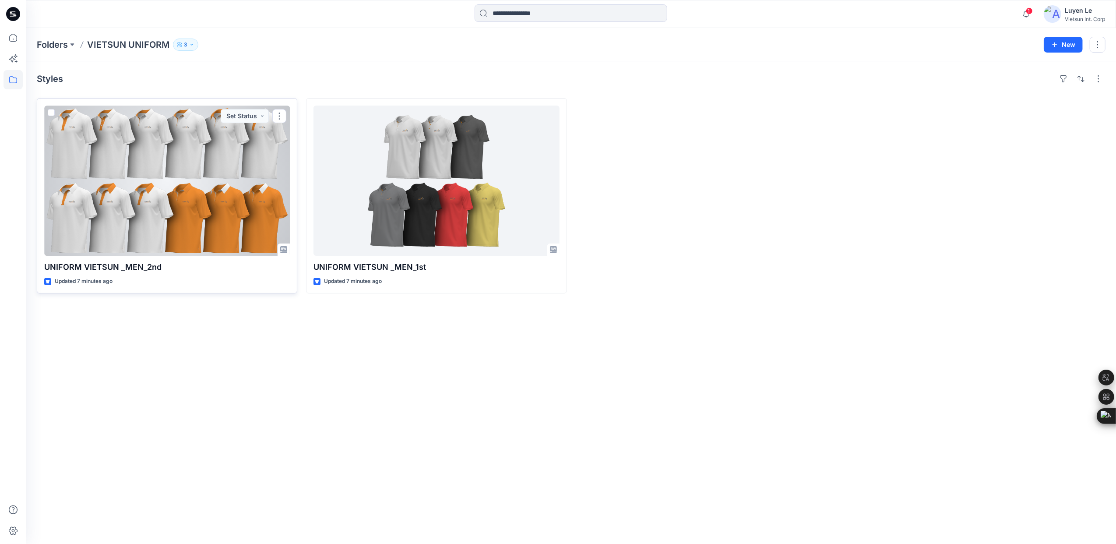
click at [193, 226] on div at bounding box center [167, 181] width 246 height 150
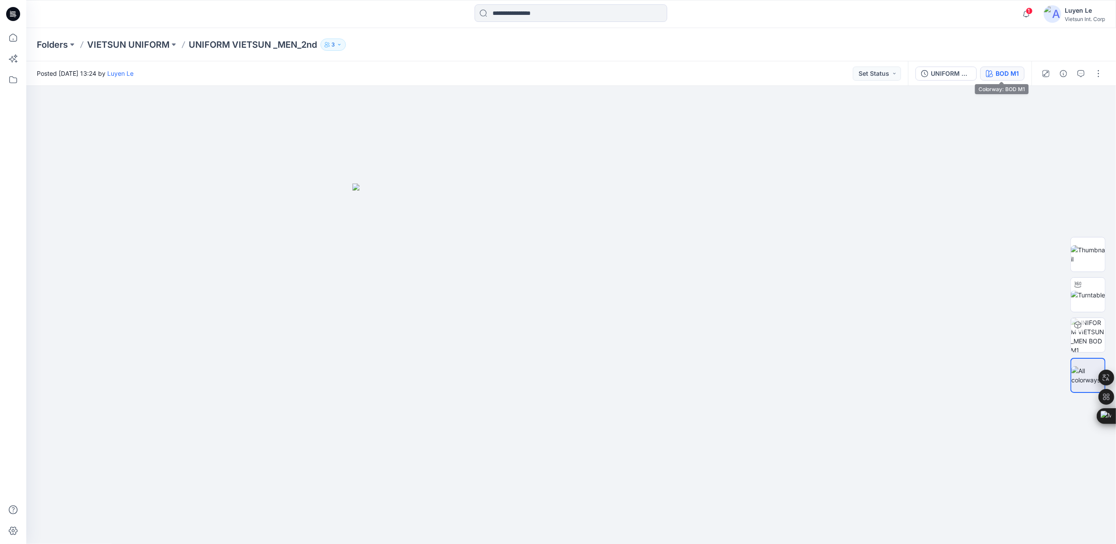
click at [1000, 74] on div "BOD M1" at bounding box center [1007, 74] width 23 height 10
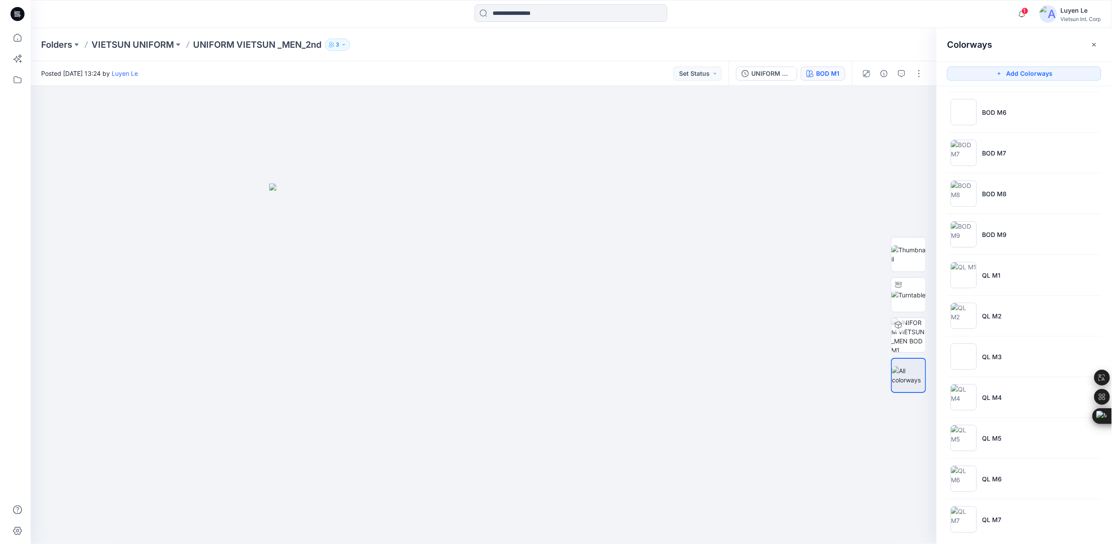
scroll to position [212, 0]
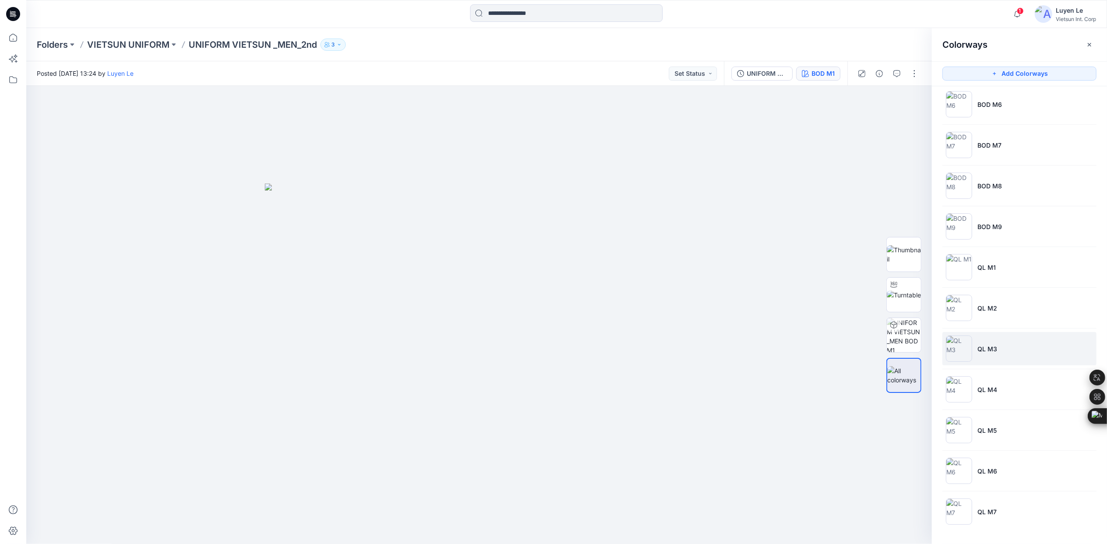
click at [987, 356] on li "QL M3" at bounding box center [1020, 348] width 154 height 33
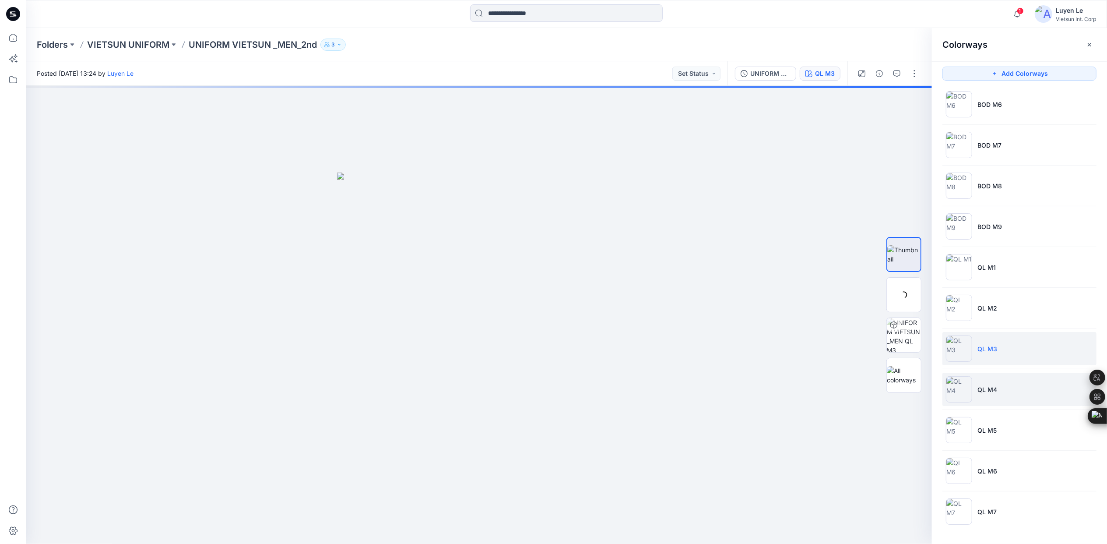
click at [983, 391] on p "QL M4" at bounding box center [988, 389] width 20 height 9
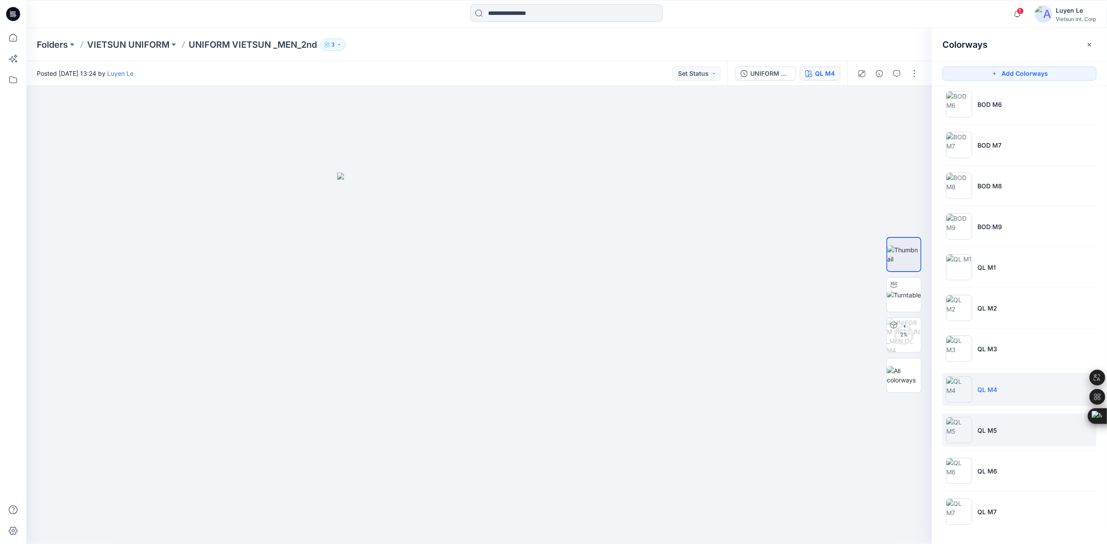
click at [992, 431] on p "QL M5" at bounding box center [987, 430] width 19 height 9
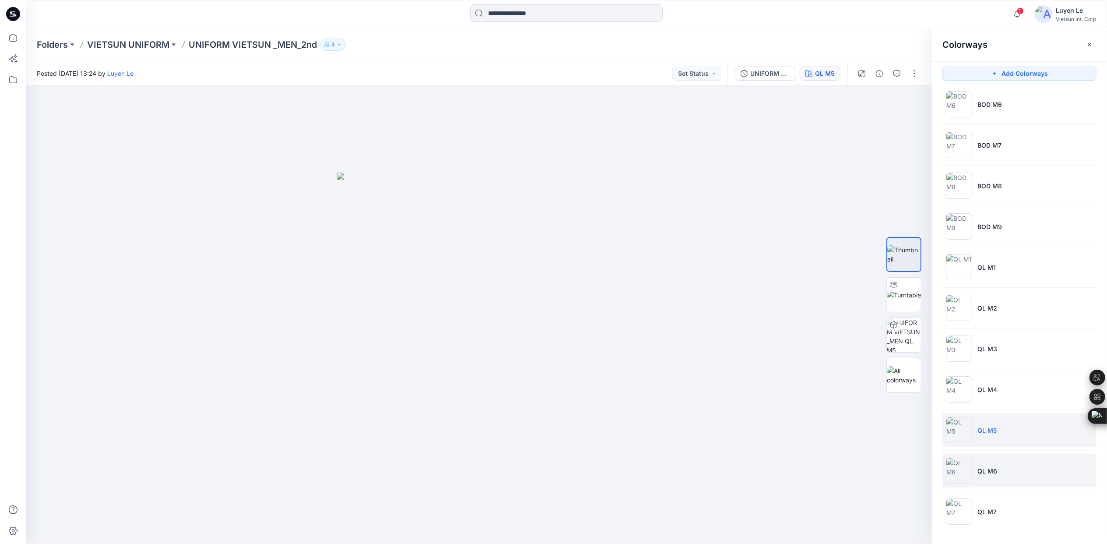
click at [994, 462] on li "QL M6" at bounding box center [1020, 470] width 154 height 33
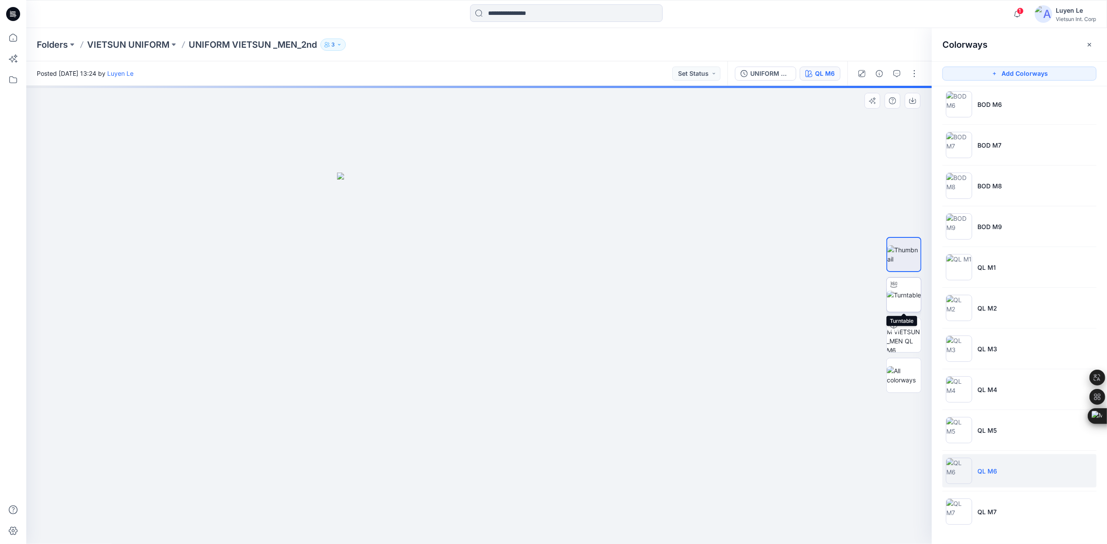
click at [906, 295] on img at bounding box center [904, 294] width 34 height 9
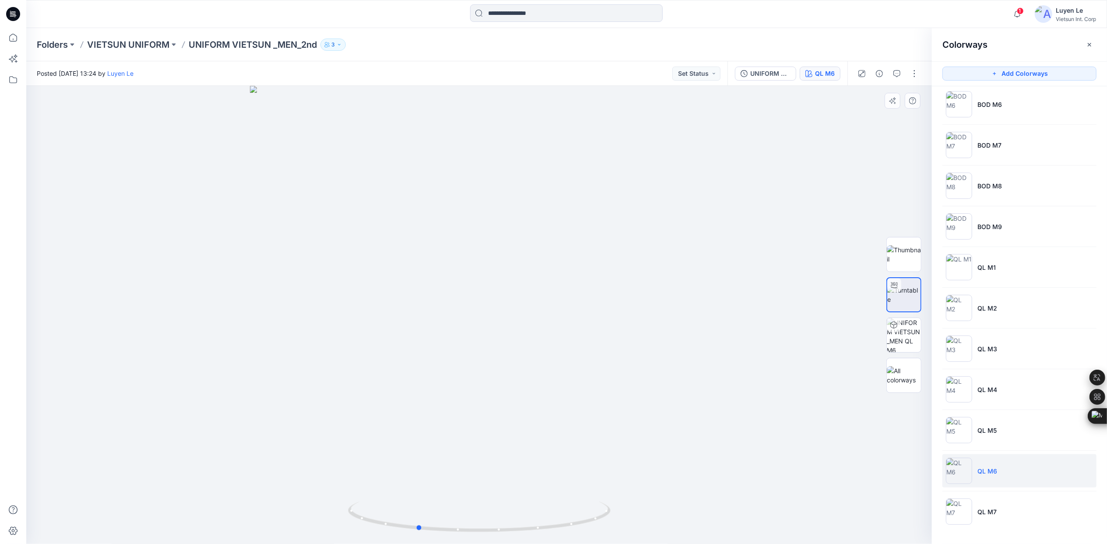
drag, startPoint x: 483, startPoint y: 530, endPoint x: 690, endPoint y: 435, distance: 228.1
click at [717, 525] on div at bounding box center [479, 315] width 906 height 458
click at [136, 46] on p "VIETSUN UNIFORM" at bounding box center [128, 45] width 82 height 12
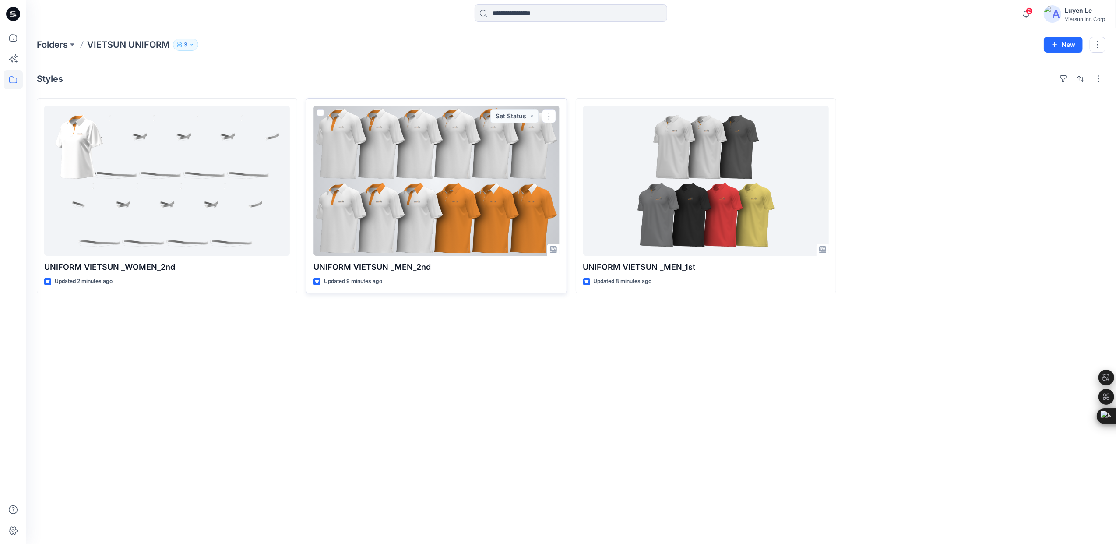
click at [491, 189] on div at bounding box center [437, 181] width 246 height 150
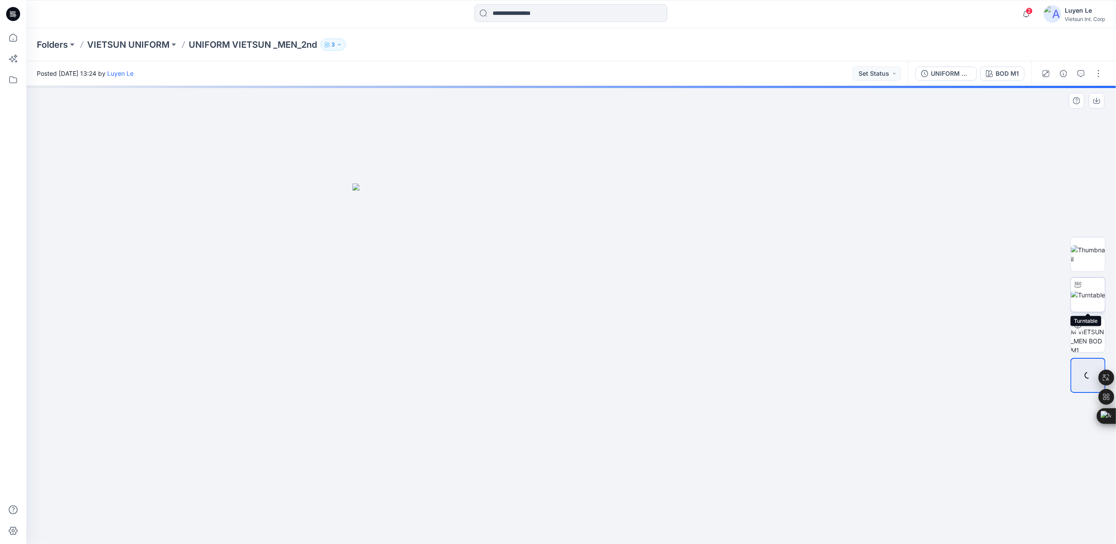
click at [1092, 295] on img at bounding box center [1088, 294] width 34 height 9
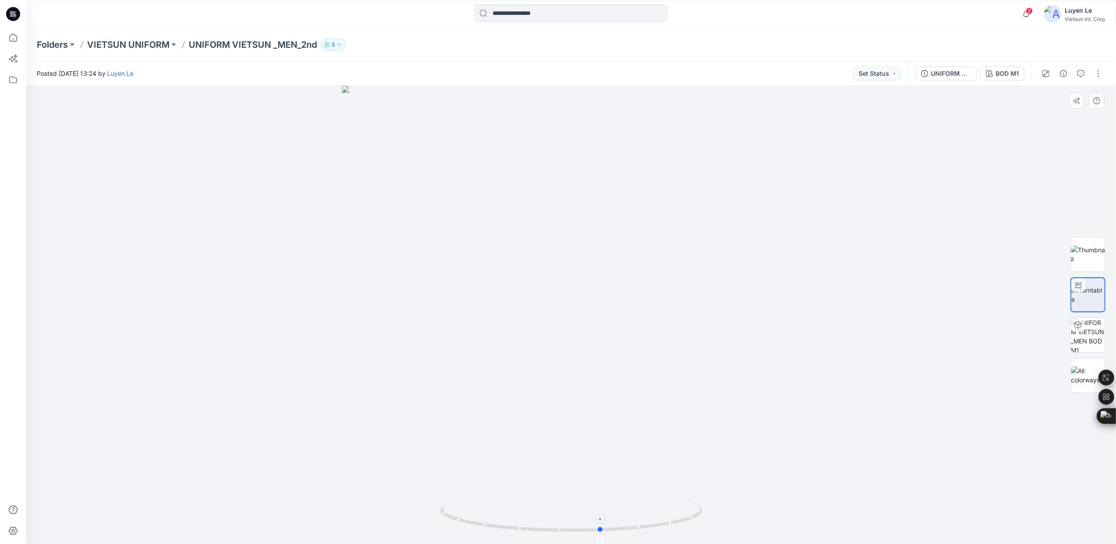
drag, startPoint x: 575, startPoint y: 531, endPoint x: 605, endPoint y: 524, distance: 31.0
click at [605, 524] on icon at bounding box center [572, 517] width 265 height 33
click at [137, 40] on p "VIETSUN UNIFORM" at bounding box center [128, 45] width 82 height 12
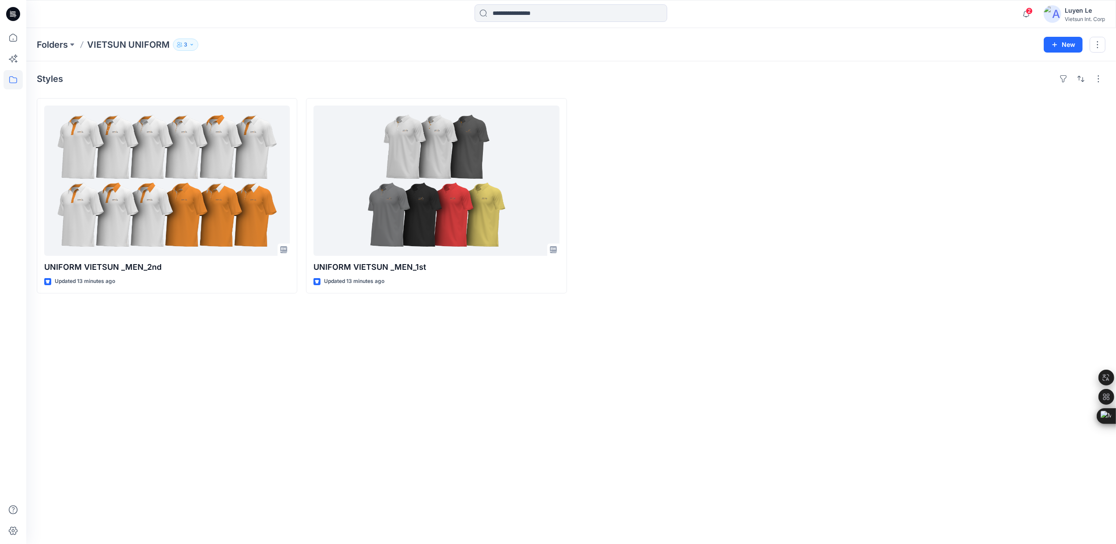
click at [521, 370] on div "Styles UNIFORM VIETSUN _MEN_2nd Updated 13 minutes ago UNIFORM VIETSUN _MEN_1st…" at bounding box center [571, 302] width 1090 height 483
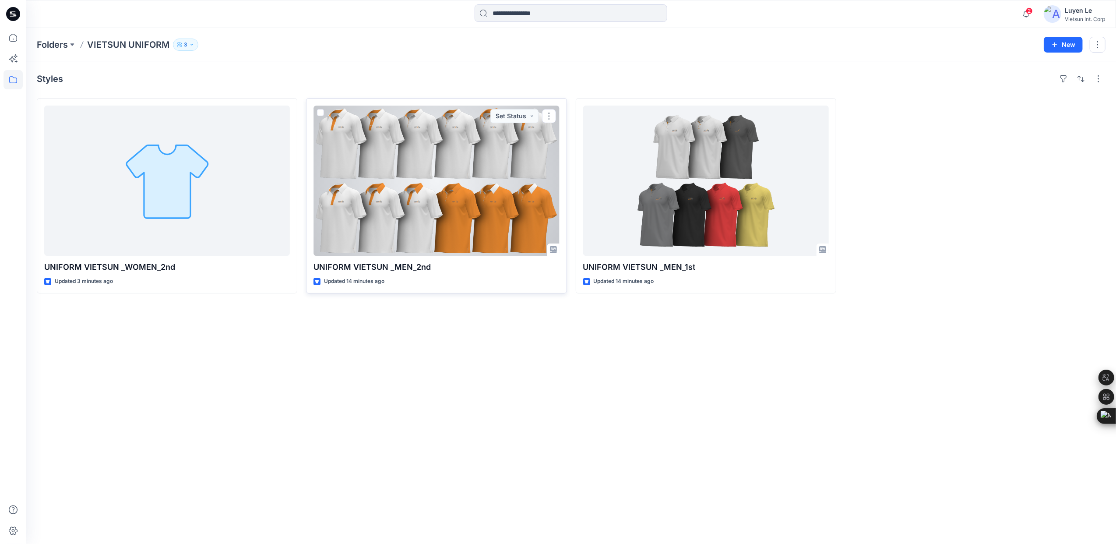
click at [413, 186] on div at bounding box center [437, 181] width 246 height 150
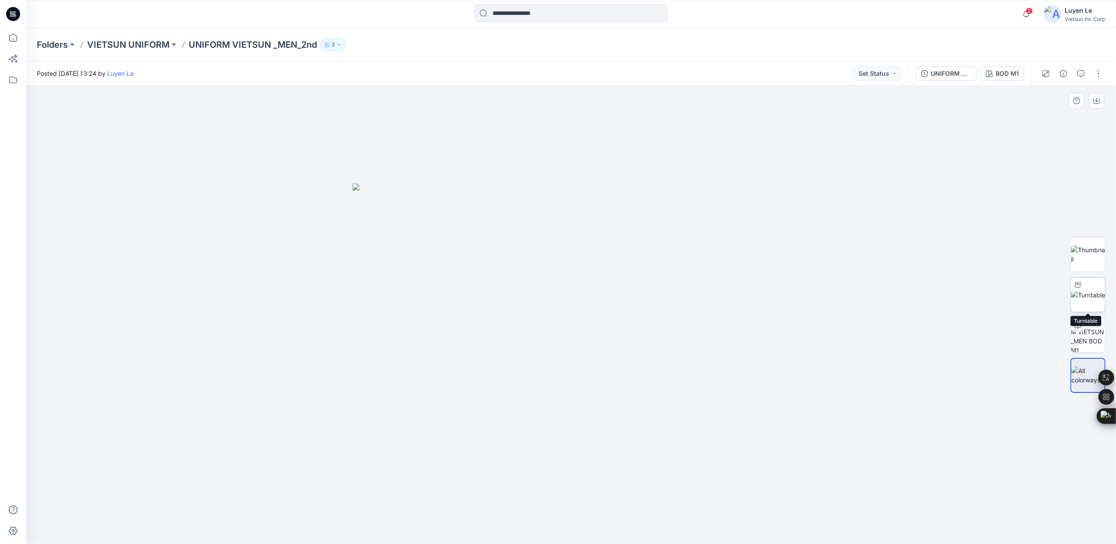
click at [1076, 299] on img at bounding box center [1088, 294] width 34 height 9
drag, startPoint x: 568, startPoint y: 218, endPoint x: 563, endPoint y: 375, distance: 156.8
click at [141, 39] on p "VIETSUN UNIFORM" at bounding box center [128, 45] width 82 height 12
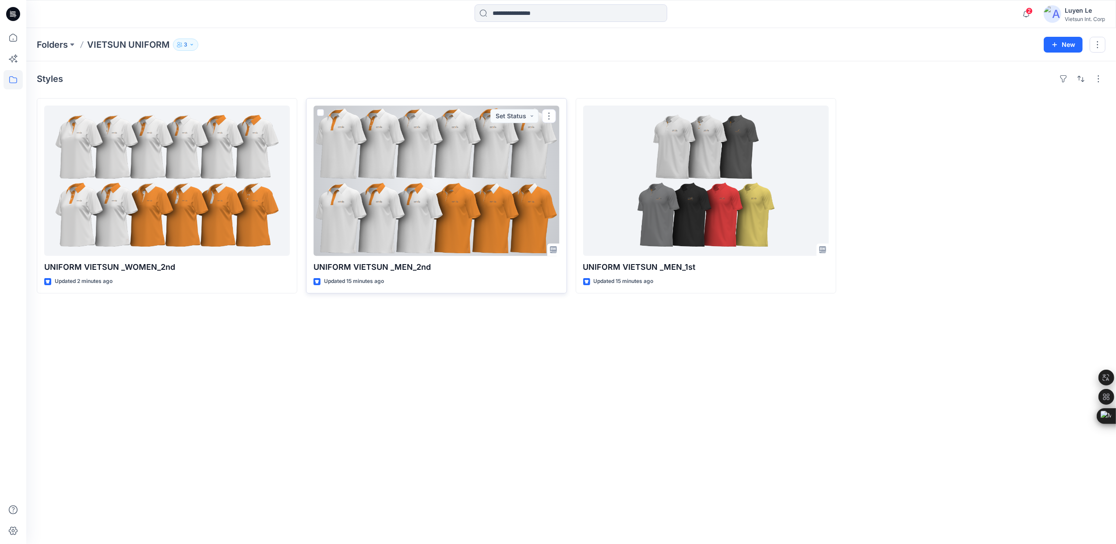
click at [480, 178] on div at bounding box center [437, 181] width 246 height 150
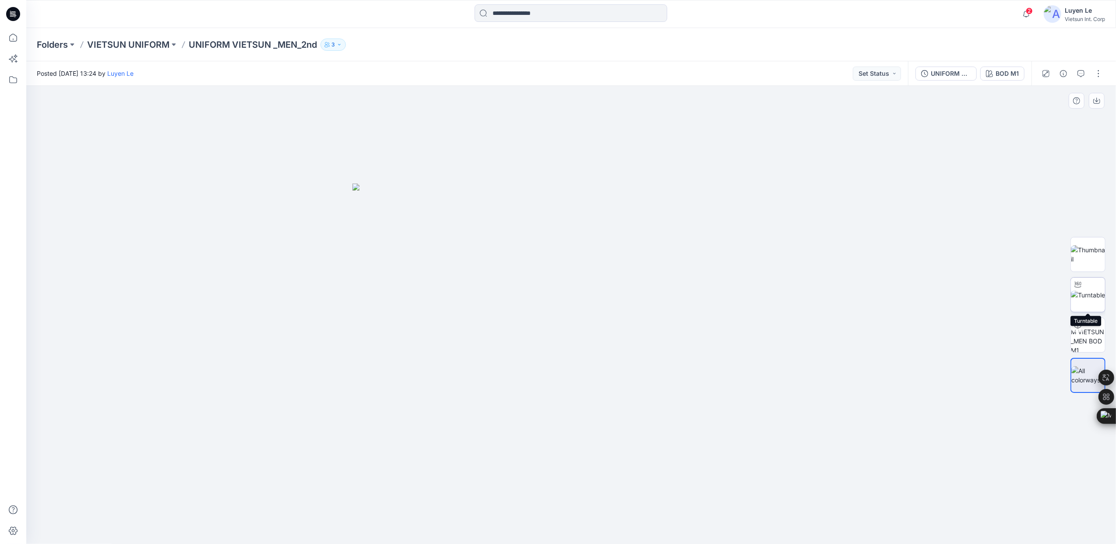
click at [1097, 299] on img at bounding box center [1088, 294] width 34 height 9
click at [138, 49] on p "VIETSUN UNIFORM" at bounding box center [128, 45] width 82 height 12
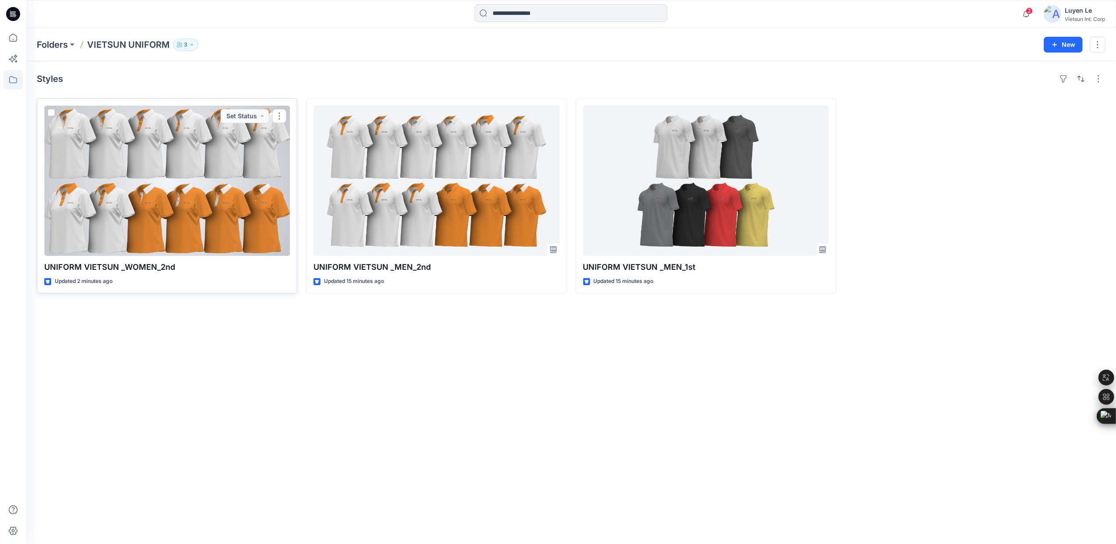
click at [163, 162] on div at bounding box center [167, 181] width 246 height 150
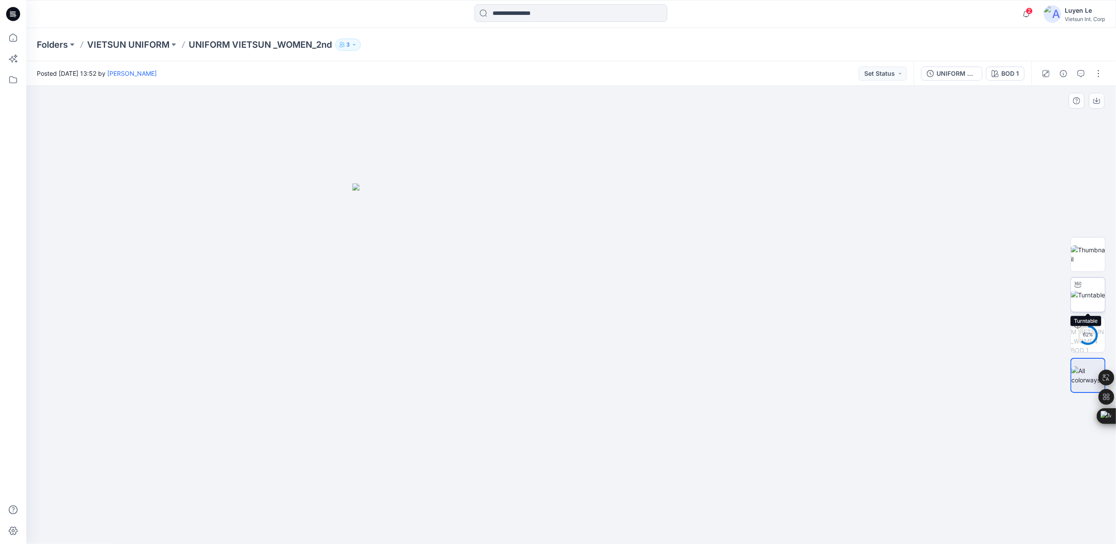
click at [1092, 300] on img at bounding box center [1088, 294] width 34 height 9
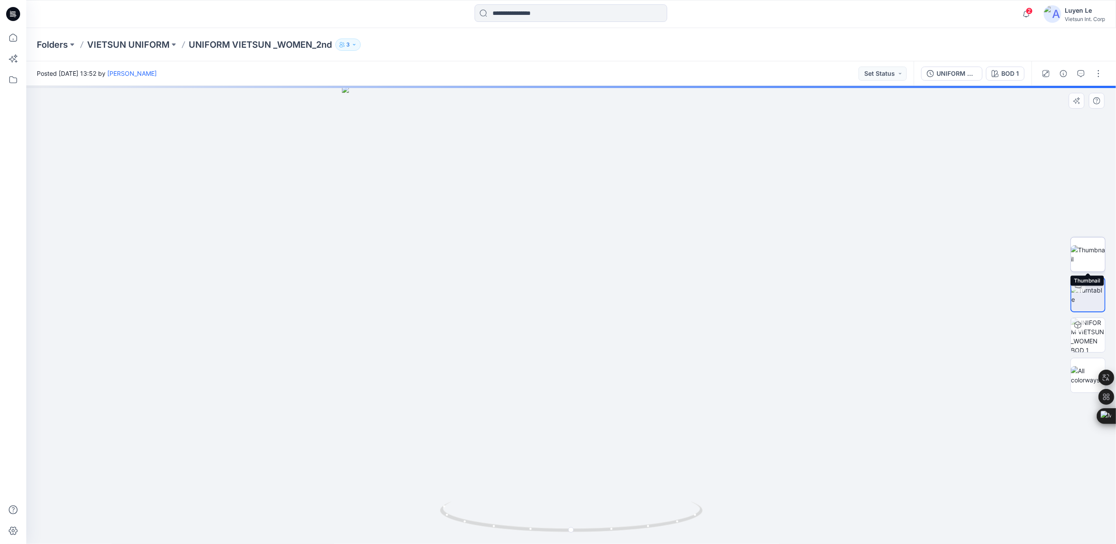
click at [1089, 258] on img at bounding box center [1088, 254] width 34 height 18
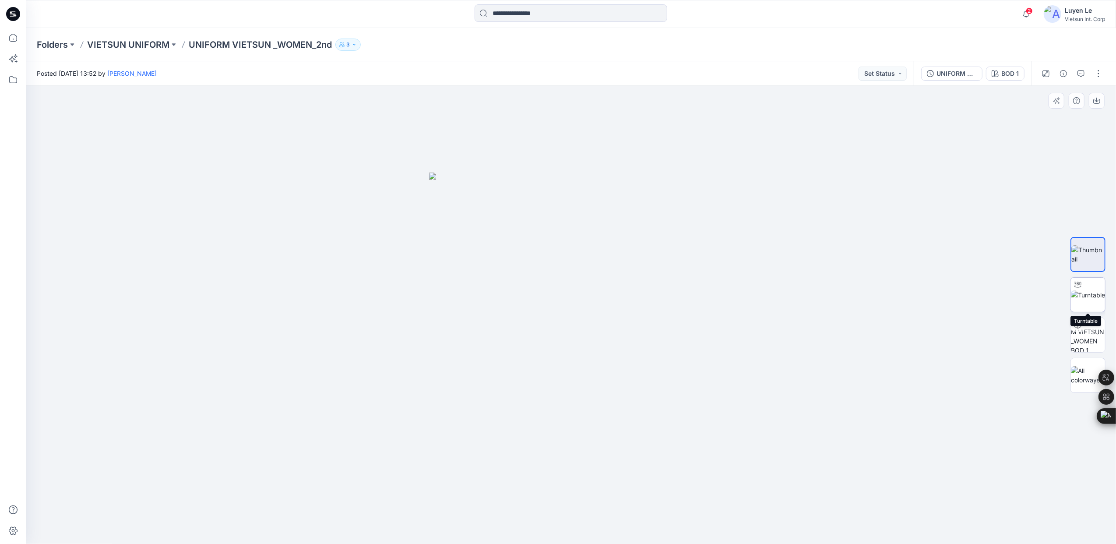
click at [1092, 290] on img at bounding box center [1088, 294] width 34 height 9
click at [120, 48] on p "VIETSUN UNIFORM" at bounding box center [128, 45] width 82 height 12
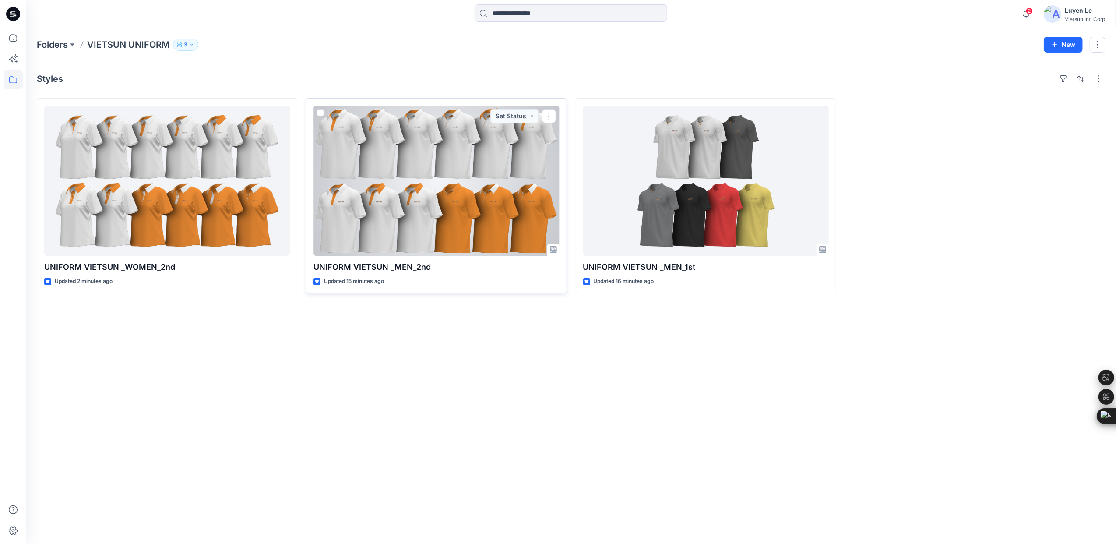
click at [421, 130] on div at bounding box center [437, 181] width 246 height 150
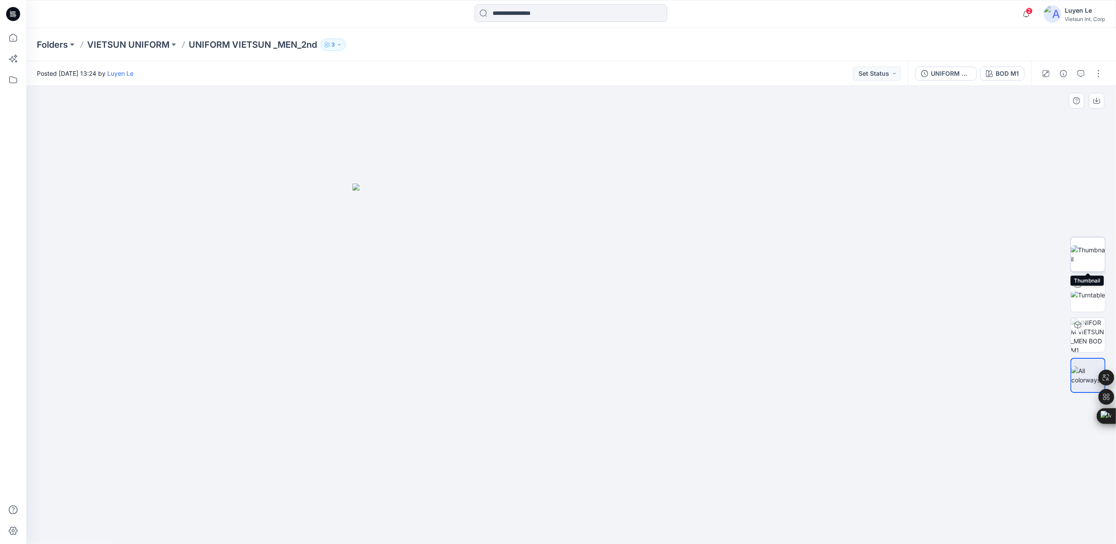
click at [1083, 251] on img at bounding box center [1088, 254] width 34 height 18
click at [111, 39] on p "VIETSUN UNIFORM" at bounding box center [128, 45] width 82 height 12
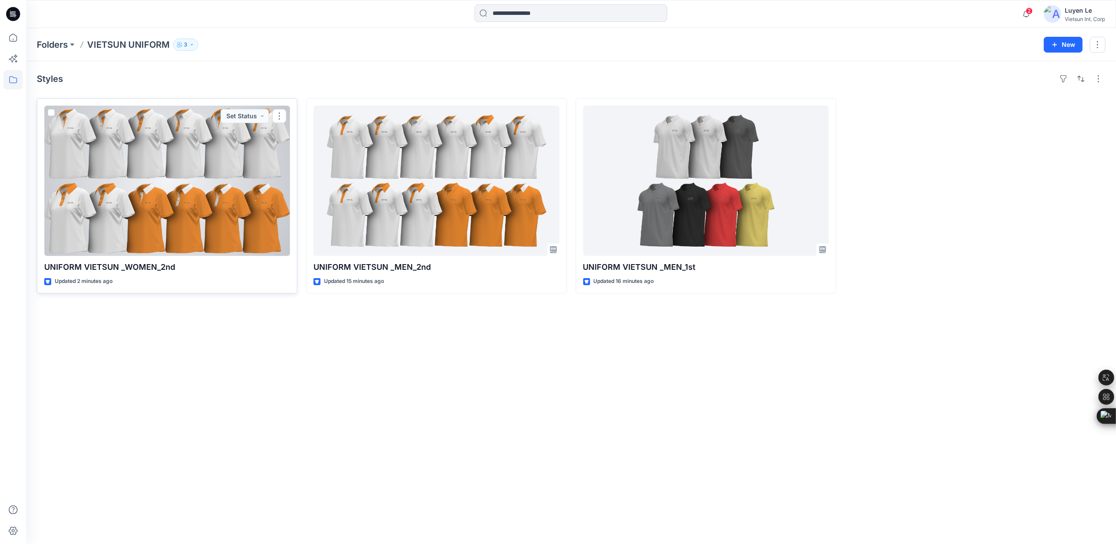
click at [195, 190] on div at bounding box center [167, 181] width 246 height 150
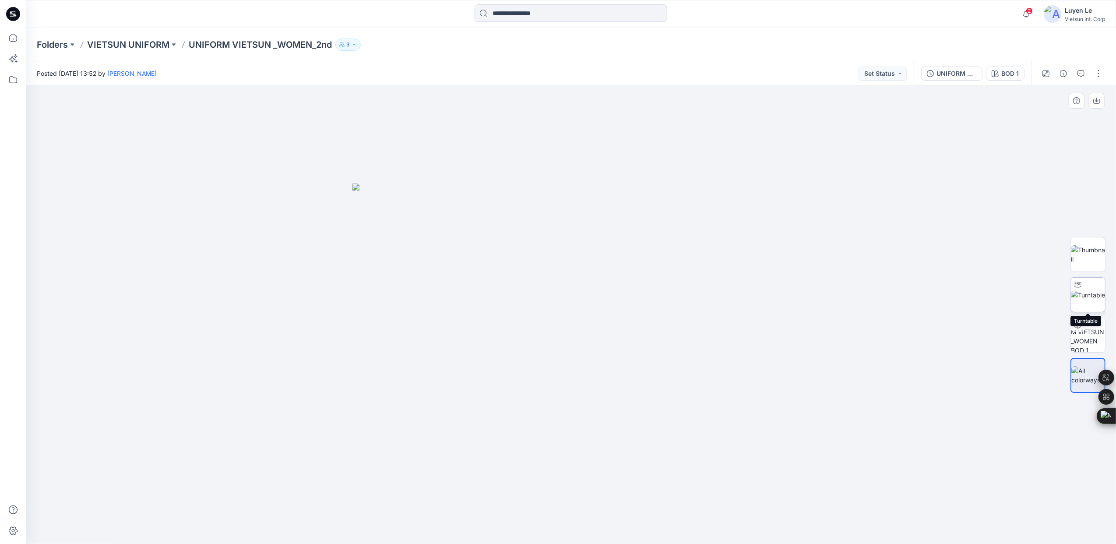
click at [1080, 293] on img at bounding box center [1088, 294] width 34 height 9
drag, startPoint x: 573, startPoint y: 532, endPoint x: 671, endPoint y: 496, distance: 104.5
click at [671, 496] on div at bounding box center [571, 315] width 1090 height 458
click at [128, 39] on p "VIETSUN UNIFORM" at bounding box center [128, 45] width 82 height 12
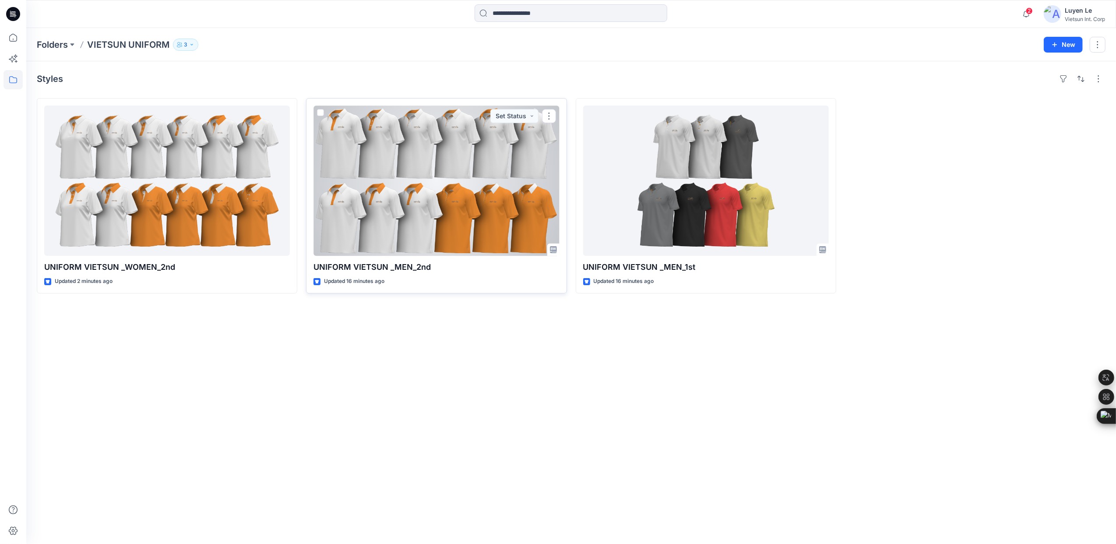
click at [374, 180] on div at bounding box center [437, 181] width 246 height 150
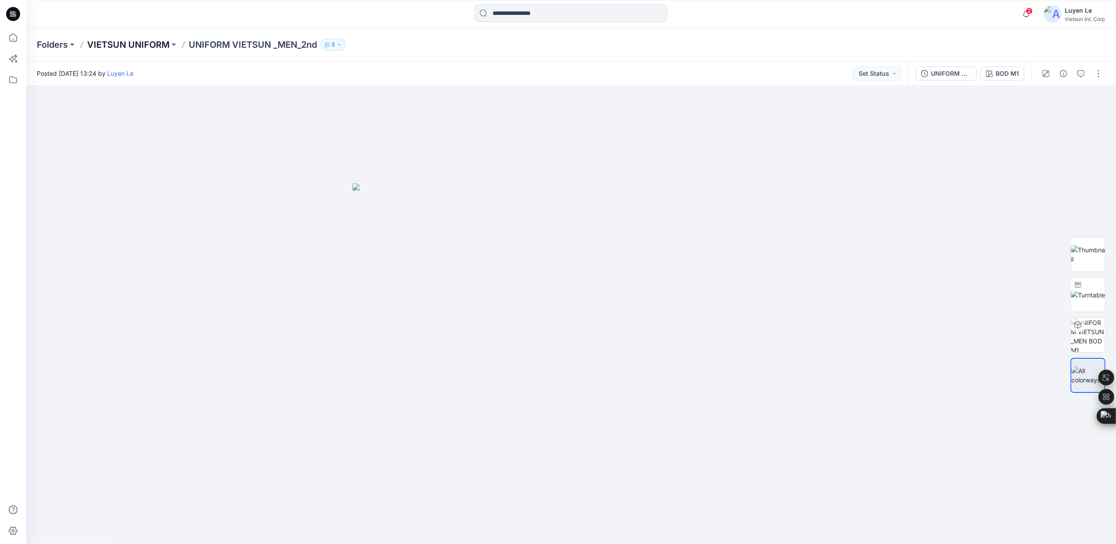
click at [123, 46] on p "VIETSUN UNIFORM" at bounding box center [128, 45] width 82 height 12
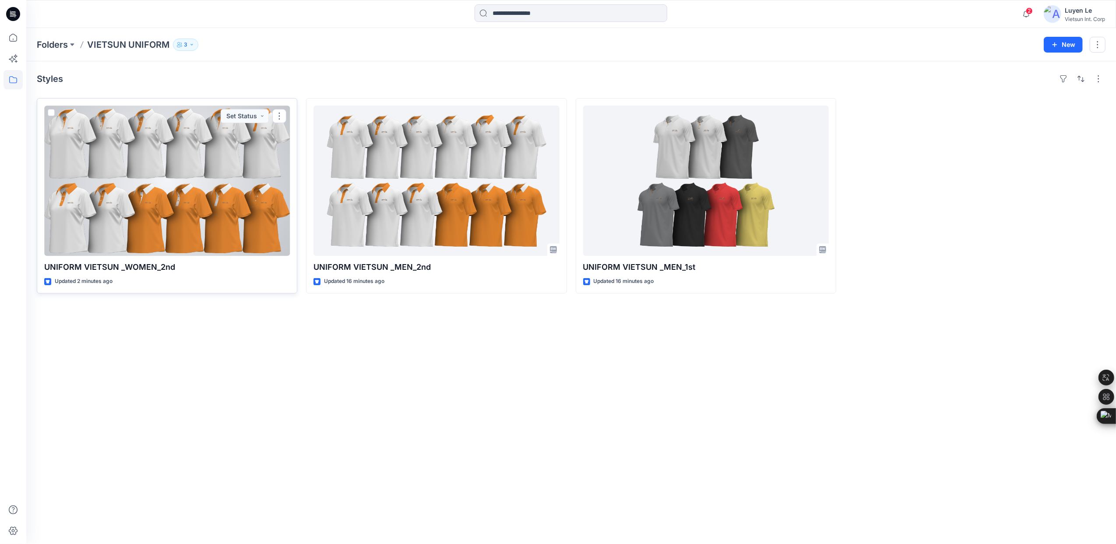
click at [239, 191] on div at bounding box center [167, 181] width 246 height 150
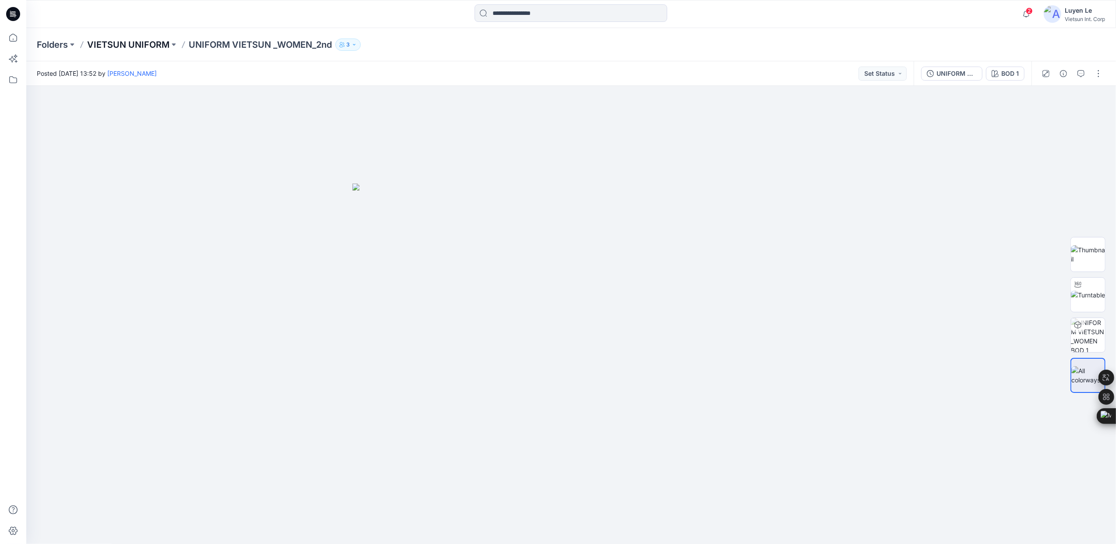
click at [112, 39] on p "VIETSUN UNIFORM" at bounding box center [128, 45] width 82 height 12
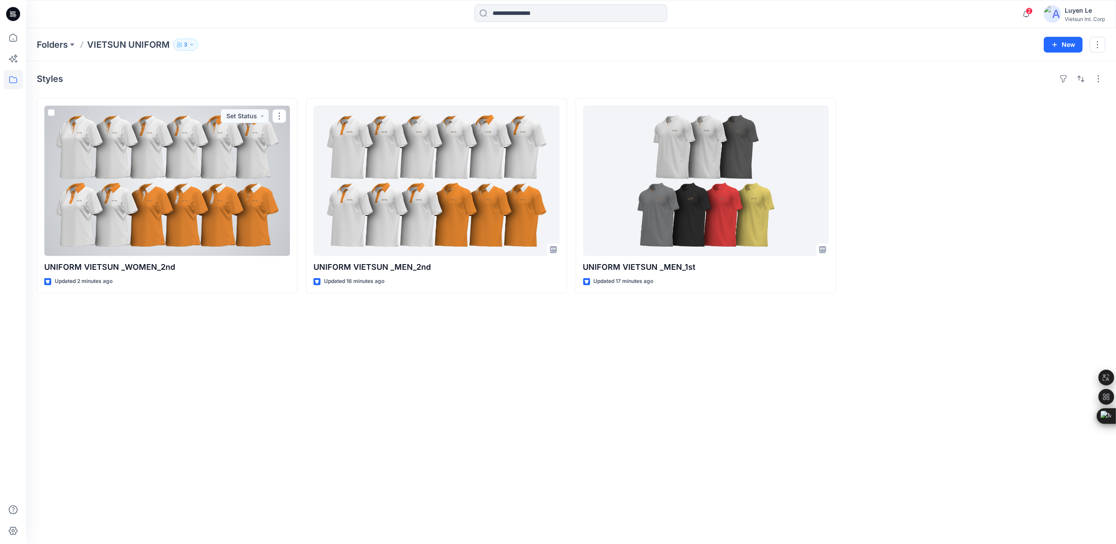
click at [232, 187] on div at bounding box center [167, 181] width 246 height 150
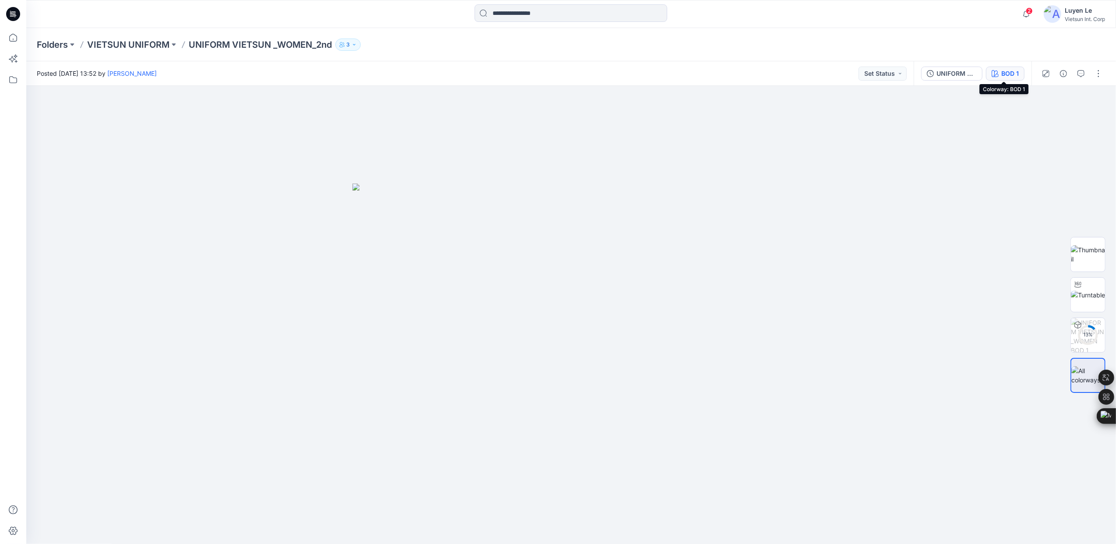
click at [1004, 72] on div "BOD 1" at bounding box center [1010, 74] width 18 height 10
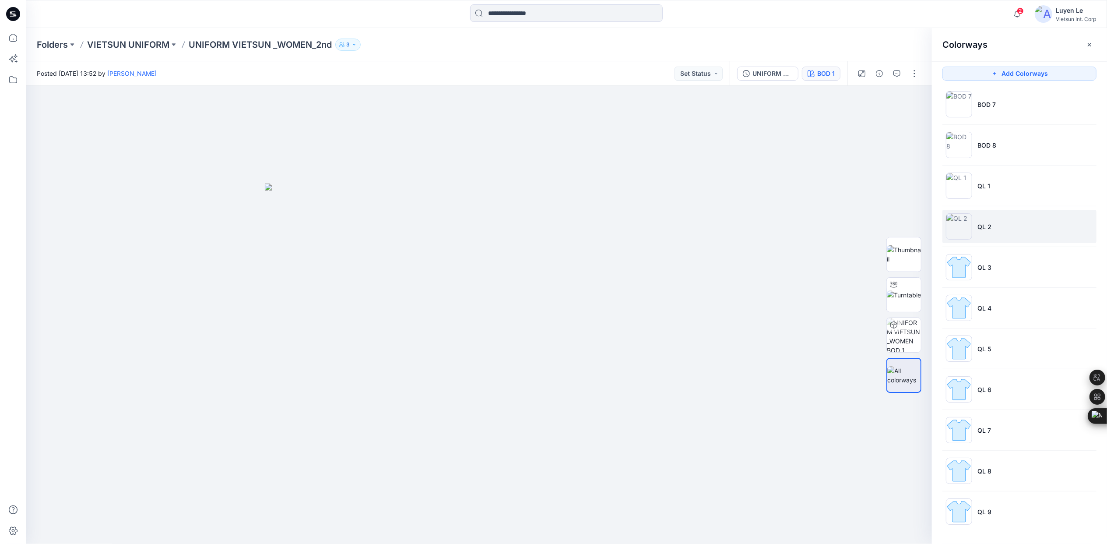
scroll to position [0, 0]
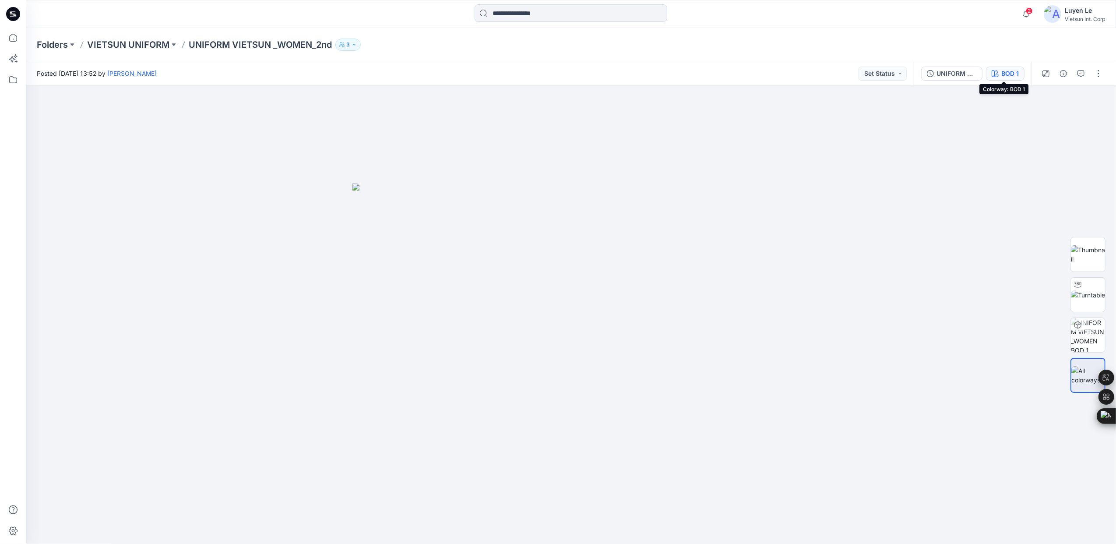
click at [1004, 71] on div "BOD 1" at bounding box center [1010, 74] width 18 height 10
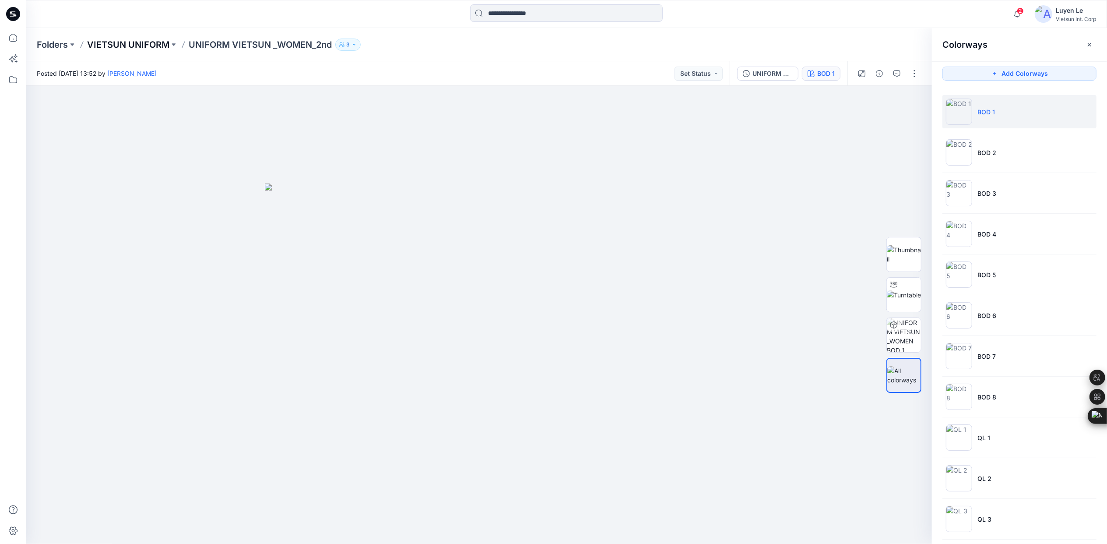
click at [127, 45] on p "VIETSUN UNIFORM" at bounding box center [128, 45] width 82 height 12
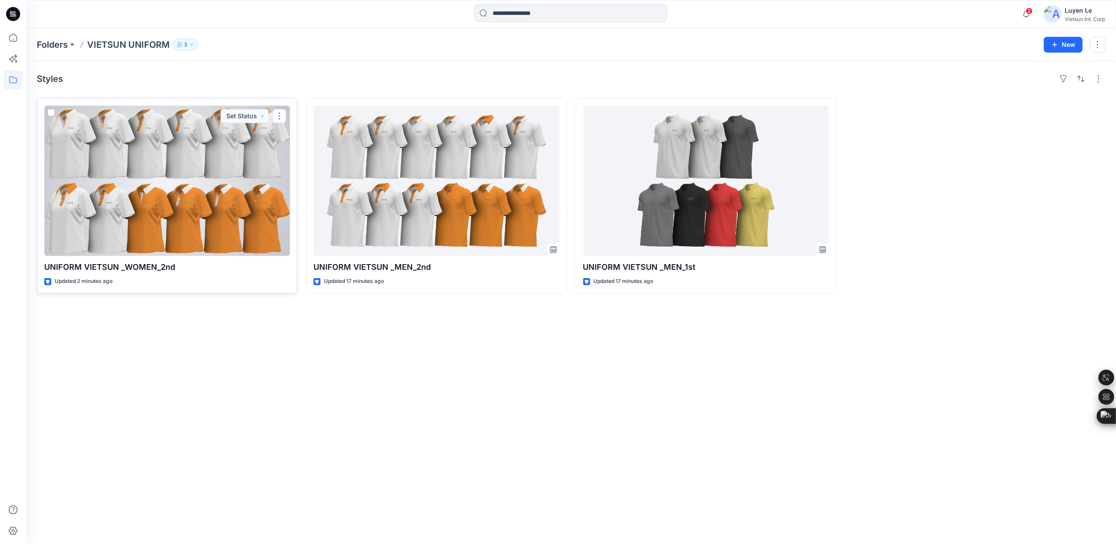
click at [147, 214] on div at bounding box center [167, 181] width 246 height 150
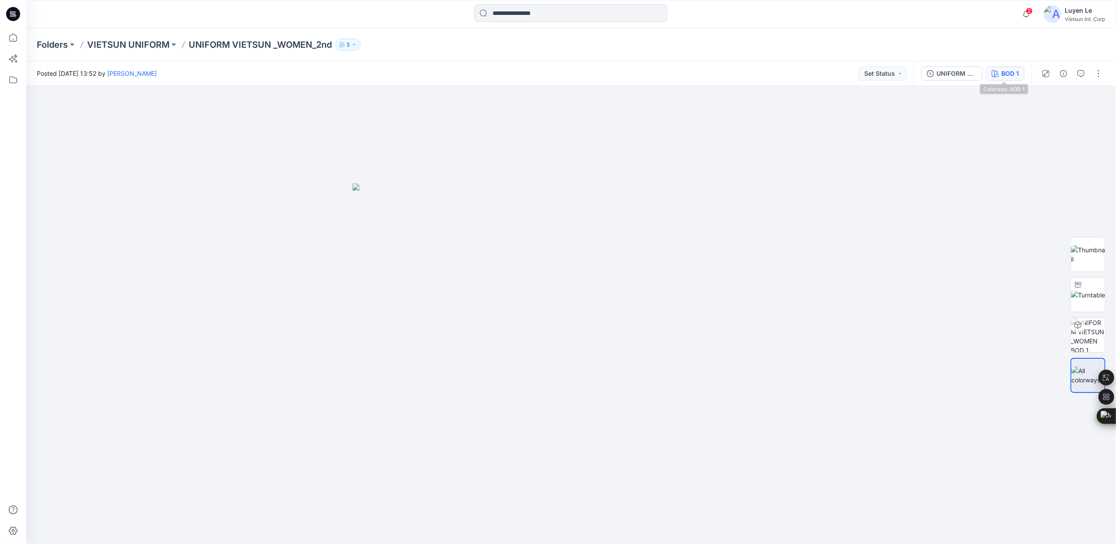
click at [1015, 69] on div "BOD 1" at bounding box center [1010, 74] width 18 height 10
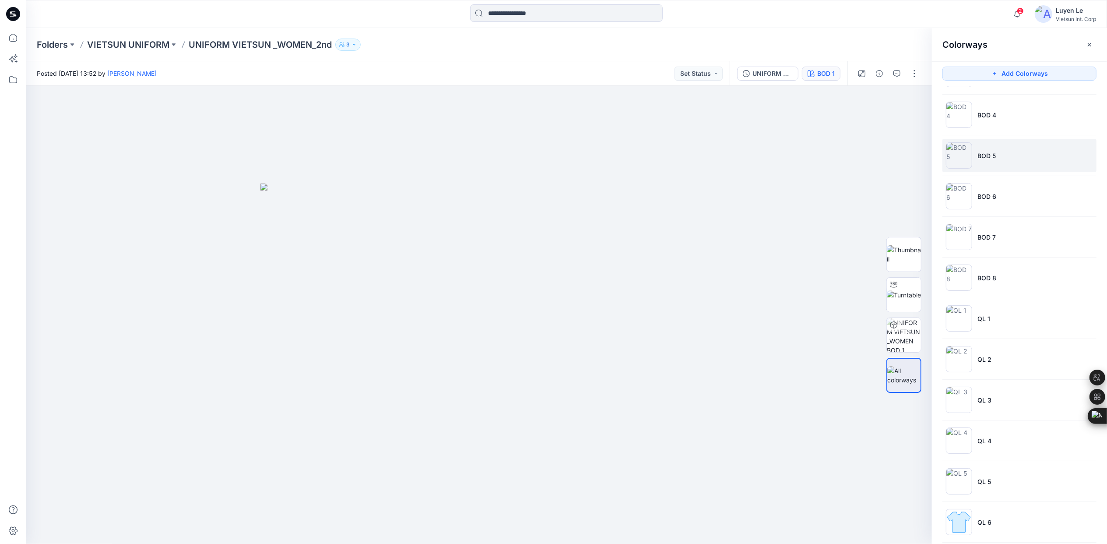
scroll to position [253, 0]
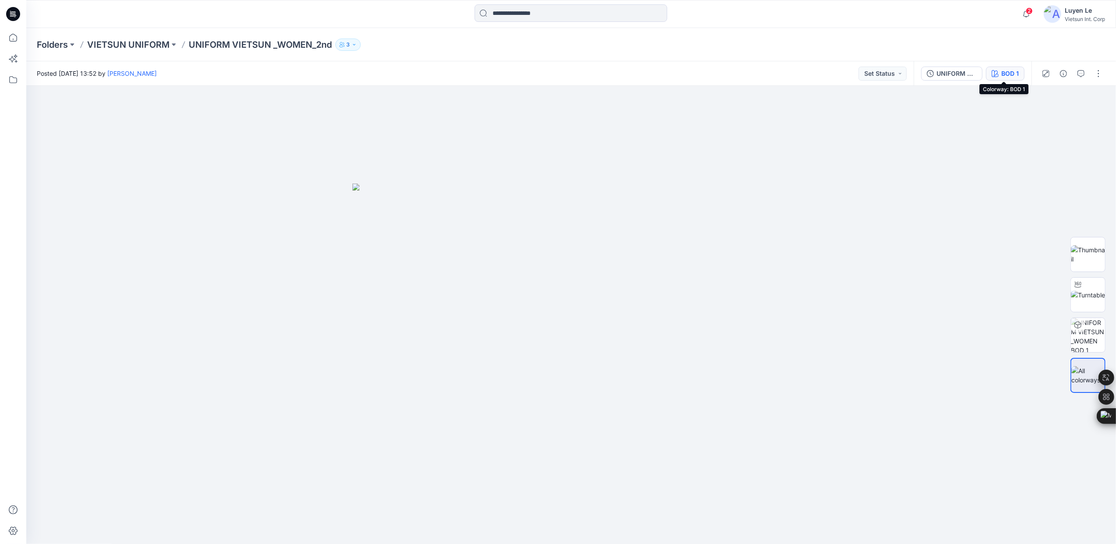
click at [1011, 70] on div "BOD 1" at bounding box center [1010, 74] width 18 height 10
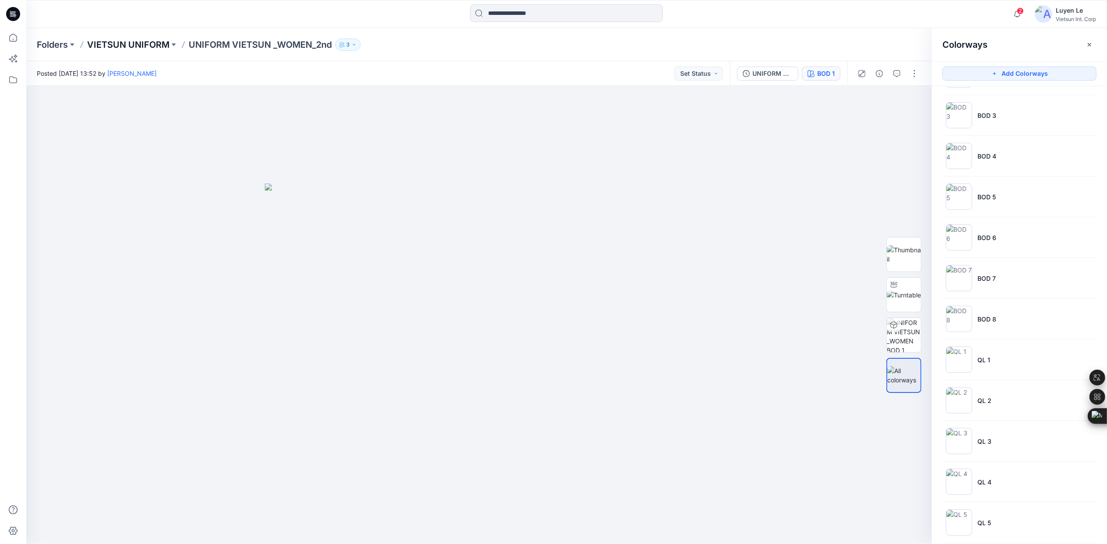
click at [125, 46] on p "VIETSUN UNIFORM" at bounding box center [128, 45] width 82 height 12
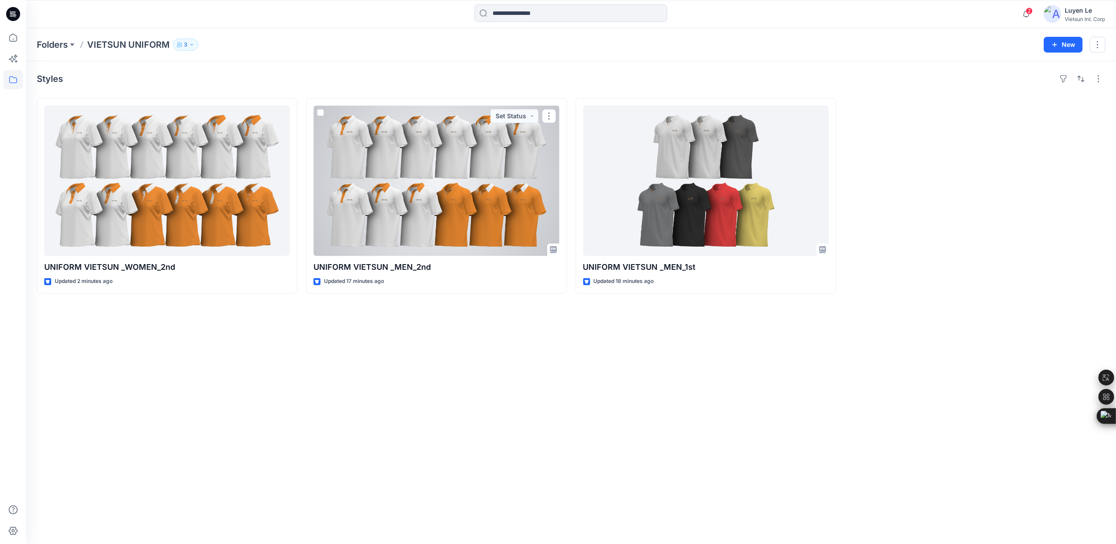
click at [435, 200] on div at bounding box center [437, 181] width 246 height 150
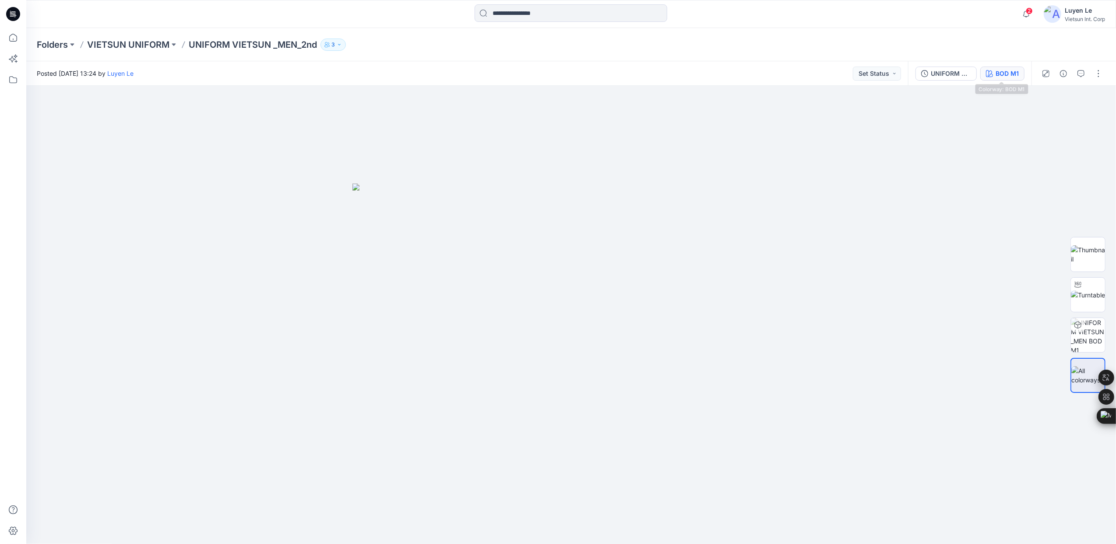
click at [1005, 77] on div "BOD M1" at bounding box center [1007, 74] width 23 height 10
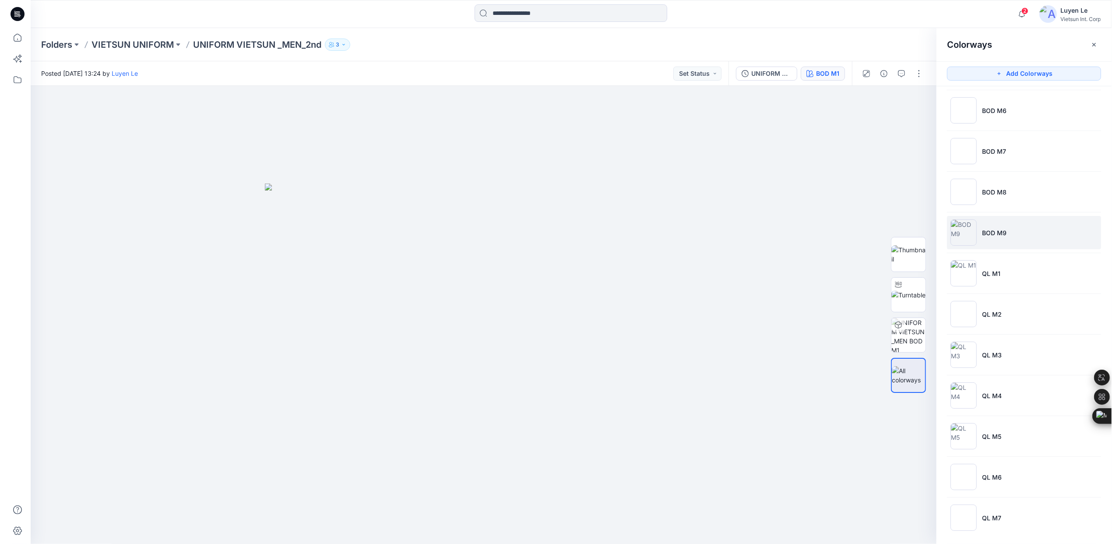
scroll to position [212, 0]
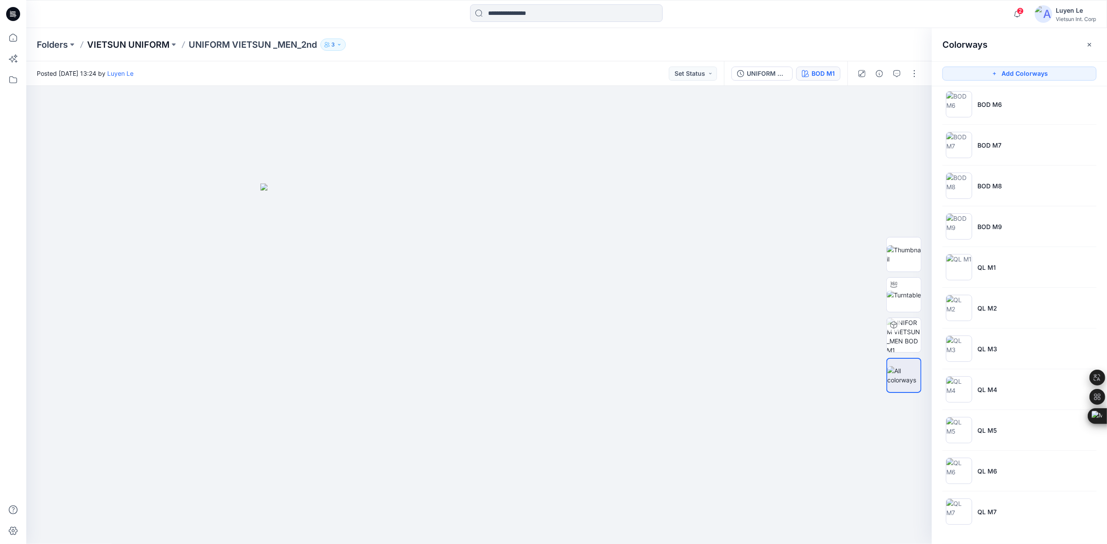
click at [104, 45] on p "VIETSUN UNIFORM" at bounding box center [128, 45] width 82 height 12
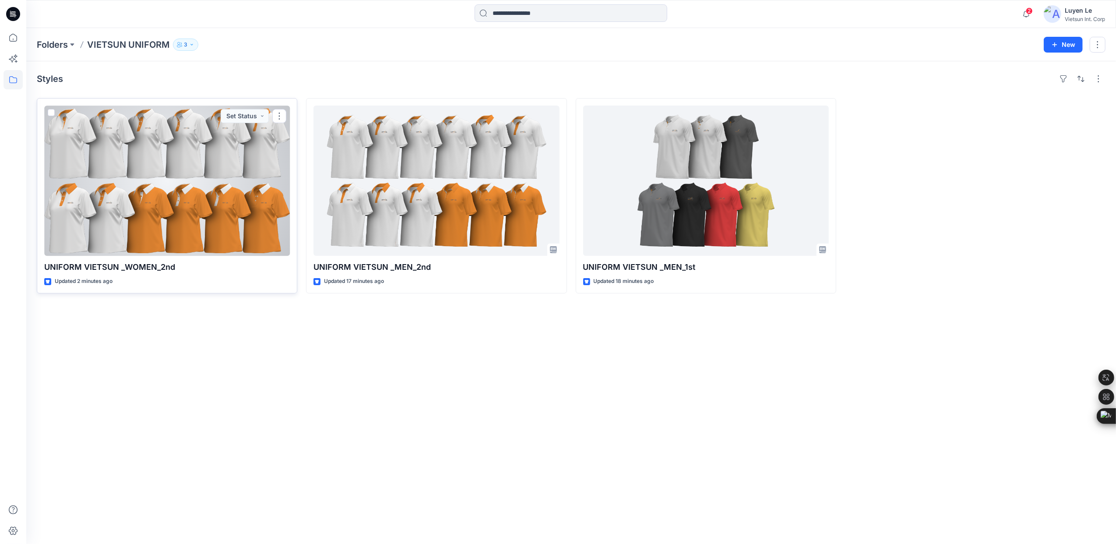
click at [197, 194] on div at bounding box center [167, 181] width 246 height 150
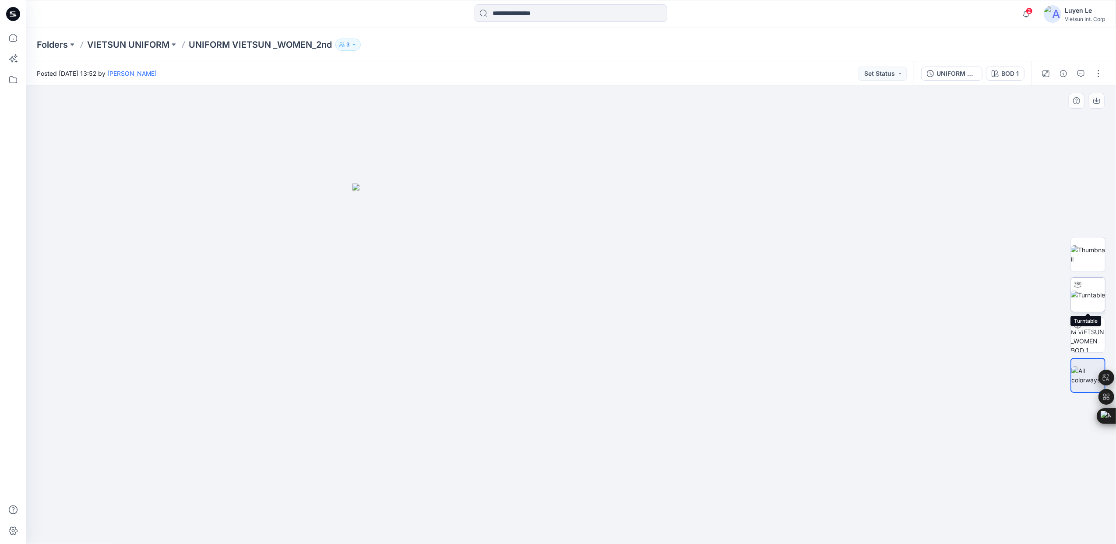
click at [1093, 290] on img at bounding box center [1088, 294] width 34 height 9
click at [142, 43] on p "VIETSUN UNIFORM" at bounding box center [128, 45] width 82 height 12
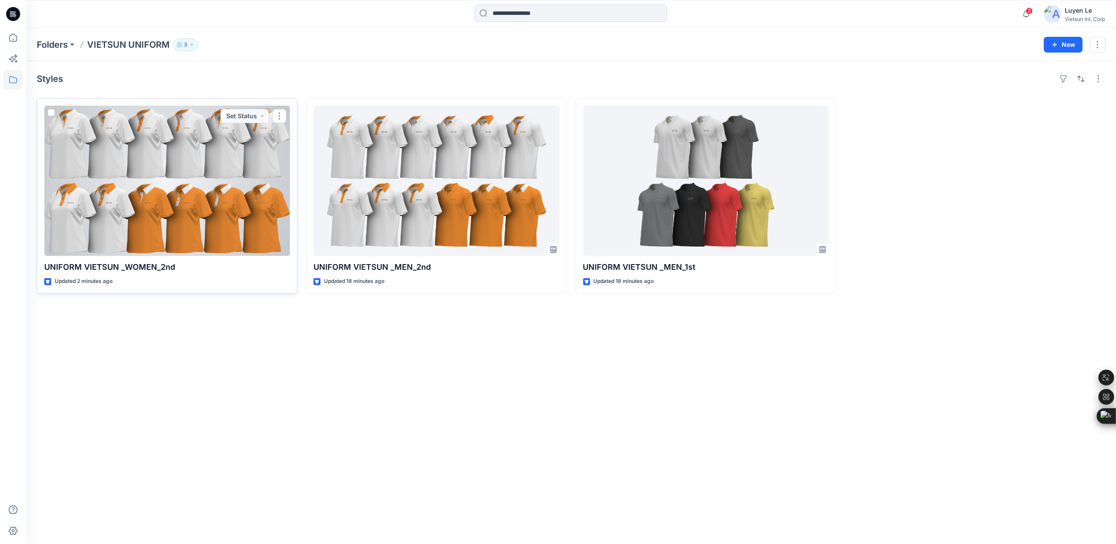
click at [195, 144] on div at bounding box center [167, 181] width 246 height 150
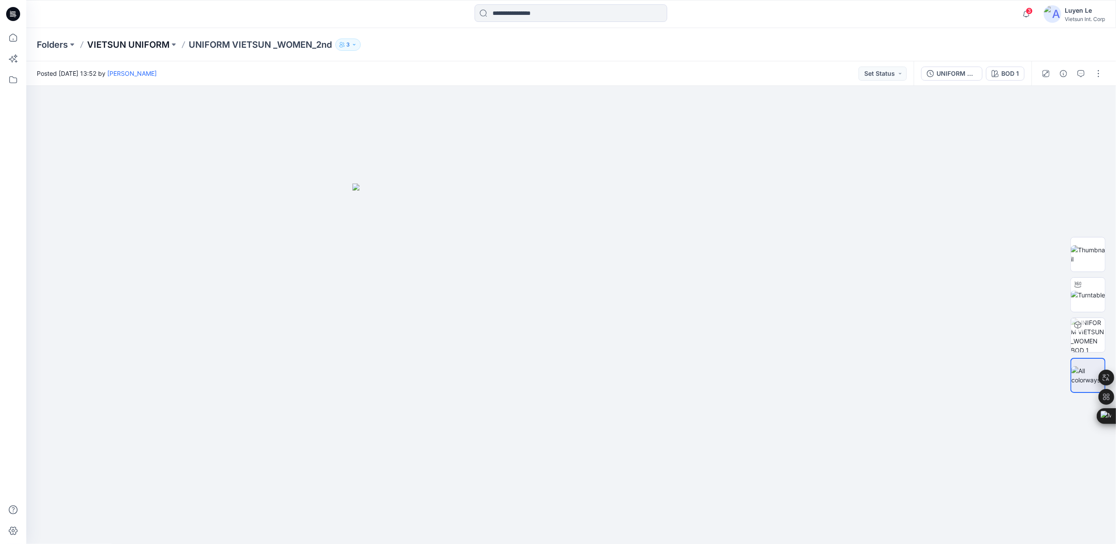
click at [124, 46] on p "VIETSUN UNIFORM" at bounding box center [128, 45] width 82 height 12
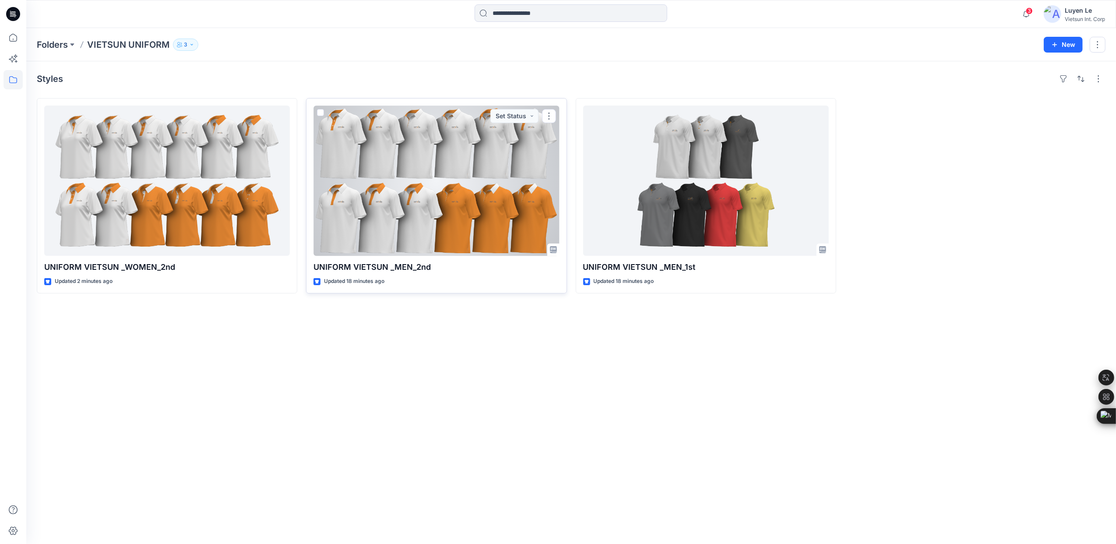
click at [398, 187] on div at bounding box center [437, 181] width 246 height 150
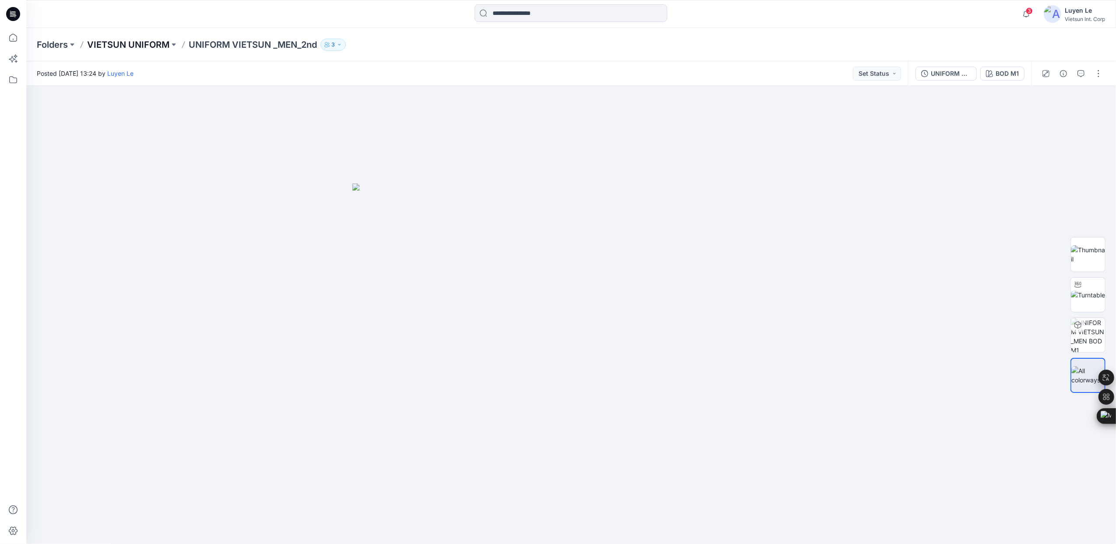
click at [121, 47] on p "VIETSUN UNIFORM" at bounding box center [128, 45] width 82 height 12
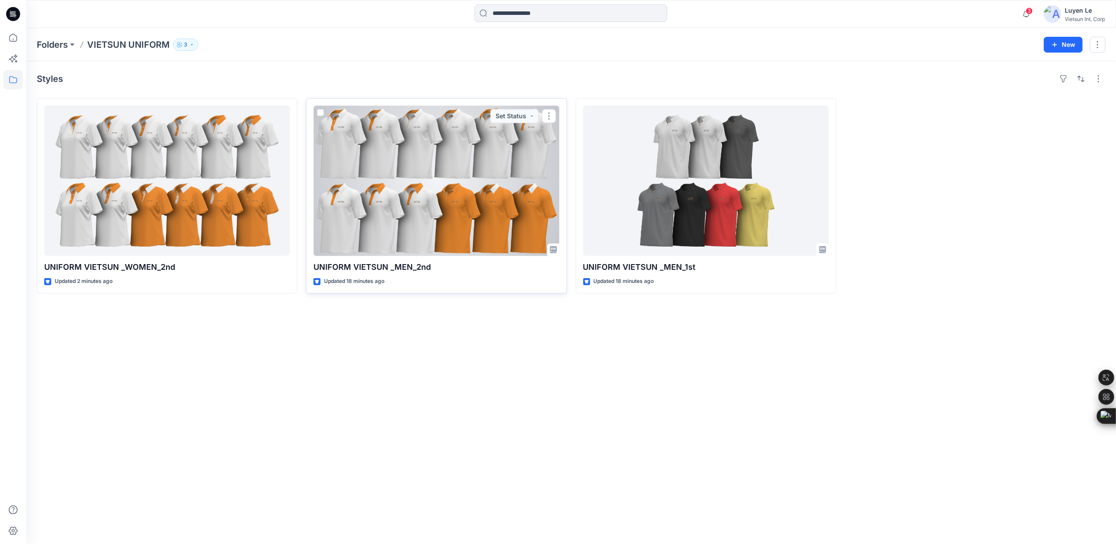
click at [452, 249] on div at bounding box center [437, 181] width 246 height 150
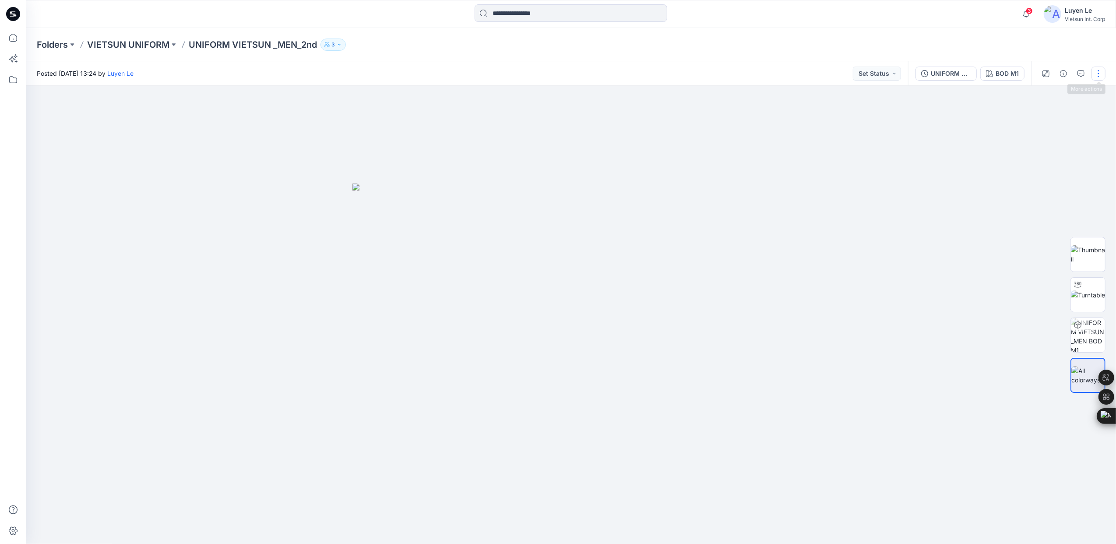
click at [1100, 72] on button "button" at bounding box center [1099, 74] width 14 height 14
click at [1041, 116] on p "Edit" at bounding box center [1042, 118] width 11 height 9
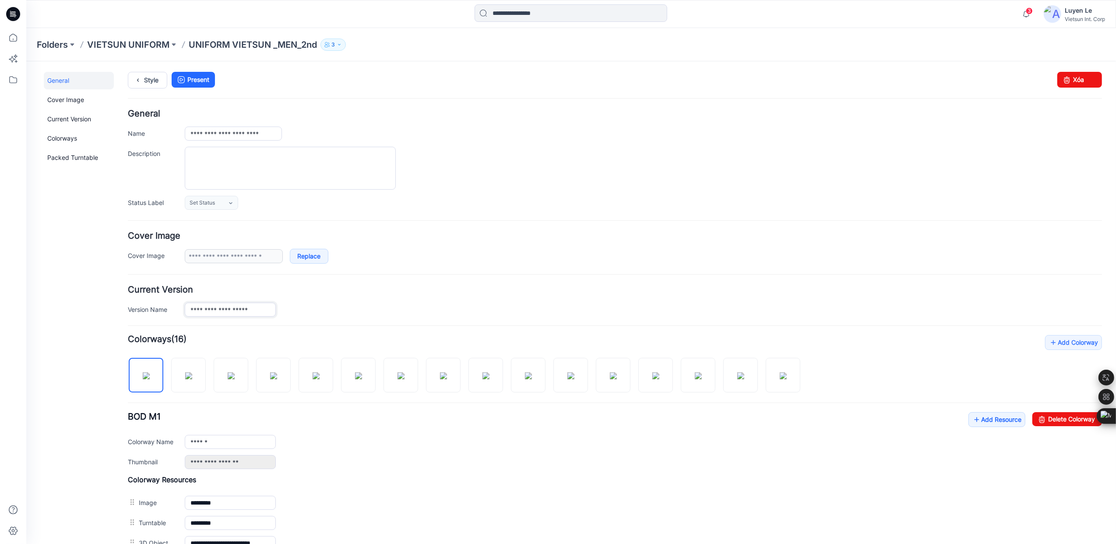
drag, startPoint x: 188, startPoint y: 308, endPoint x: 321, endPoint y: 308, distance: 133.1
click at [321, 308] on div "**********" at bounding box center [642, 309] width 917 height 14
type input "***"
click at [458, 242] on div "**********" at bounding box center [614, 247] width 974 height 32
click at [923, 134] on div "**********" at bounding box center [642, 133] width 917 height 14
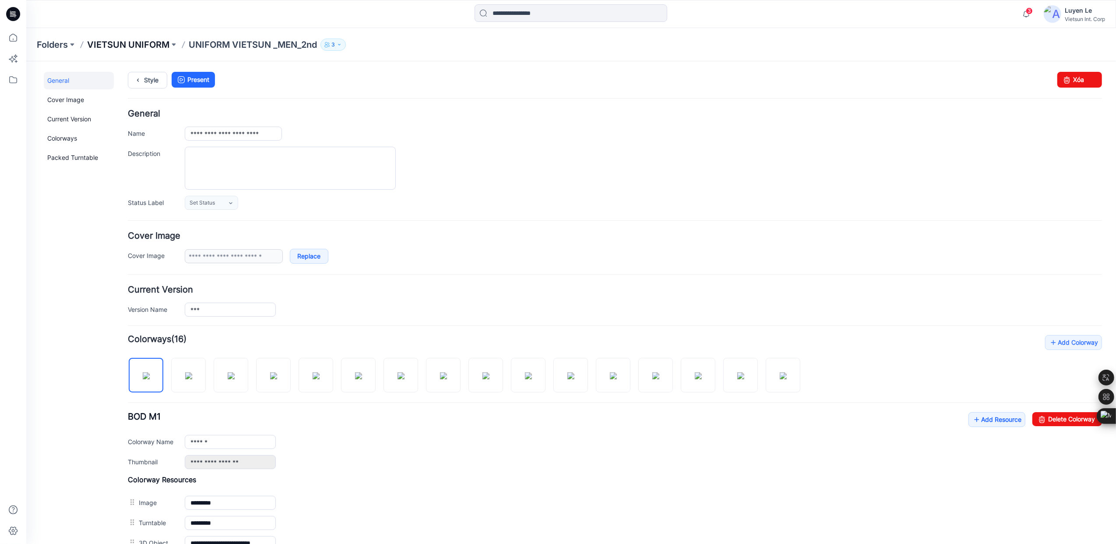
click at [112, 39] on p "VIETSUN UNIFORM" at bounding box center [128, 45] width 82 height 12
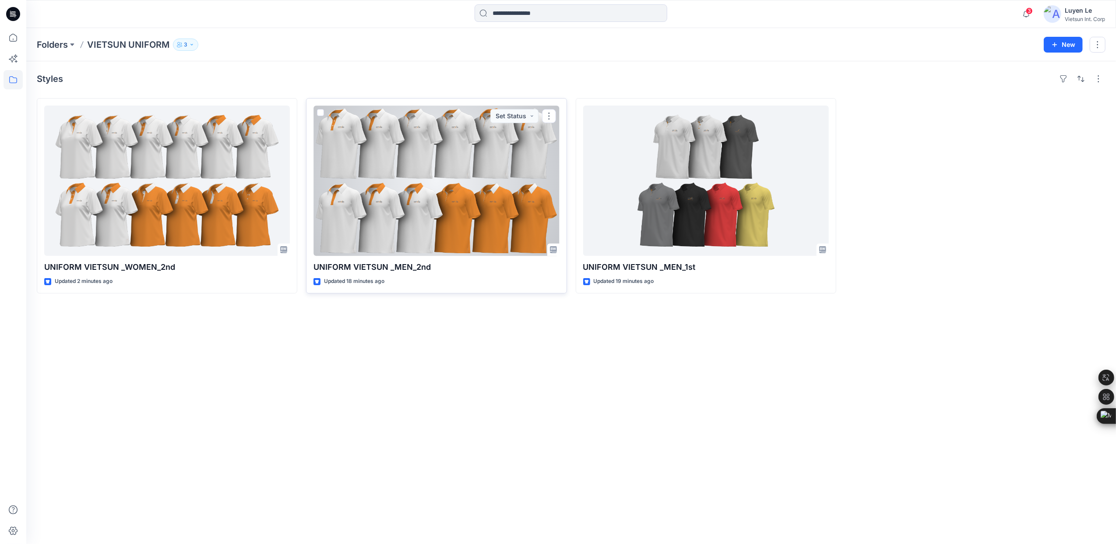
click at [477, 197] on div at bounding box center [437, 181] width 246 height 150
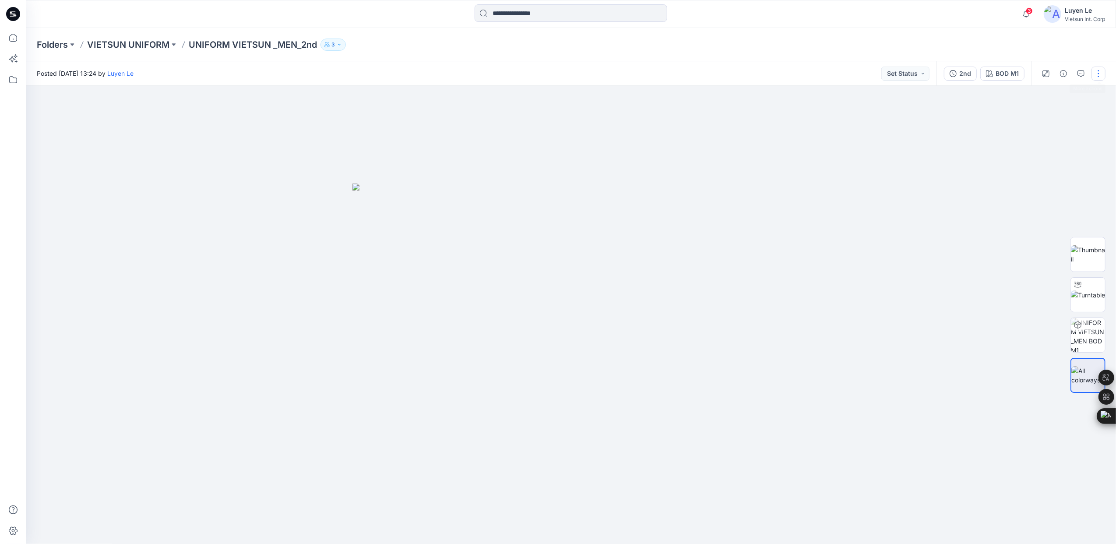
click at [1100, 72] on button "button" at bounding box center [1099, 74] width 14 height 14
click at [1050, 116] on button "Edit" at bounding box center [1062, 118] width 81 height 16
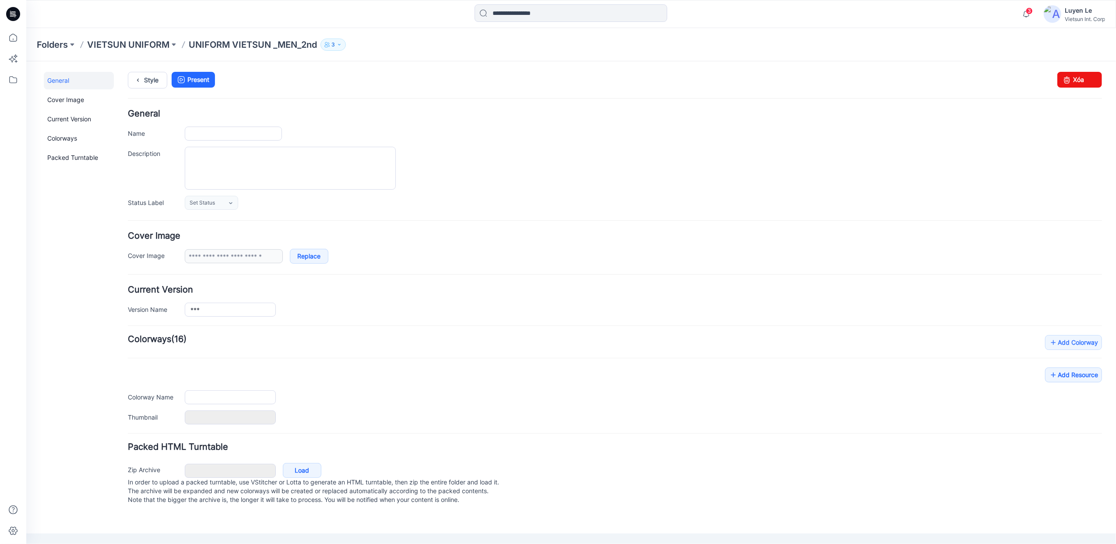
type input "**********"
type input "******"
type input "**********"
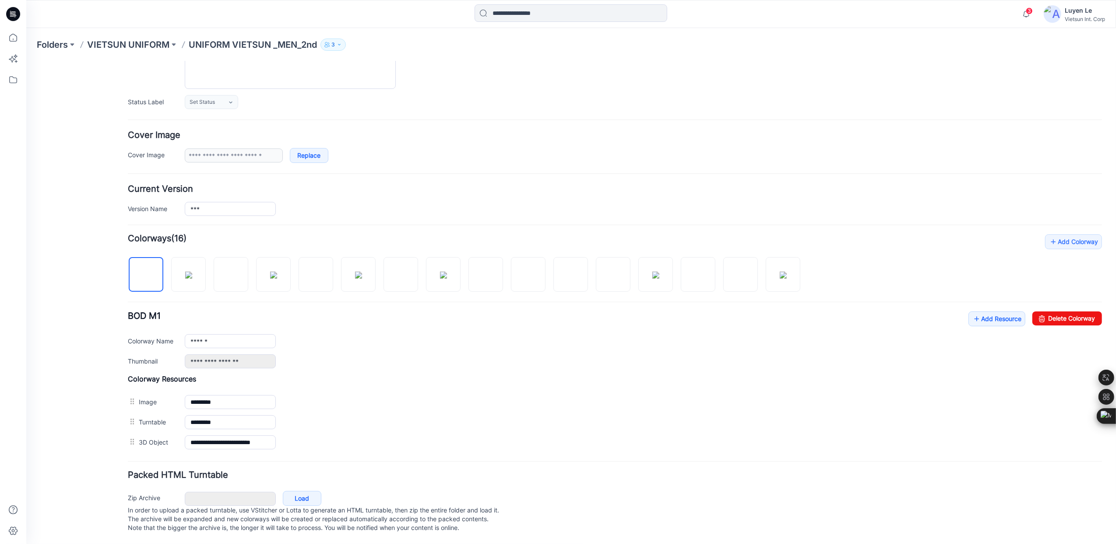
scroll to position [114, 0]
click at [146, 271] on img at bounding box center [145, 274] width 7 height 7
click at [221, 334] on input "******" at bounding box center [229, 341] width 91 height 14
click at [190, 271] on img at bounding box center [188, 274] width 7 height 7
click at [215, 334] on input "******" at bounding box center [229, 341] width 91 height 14
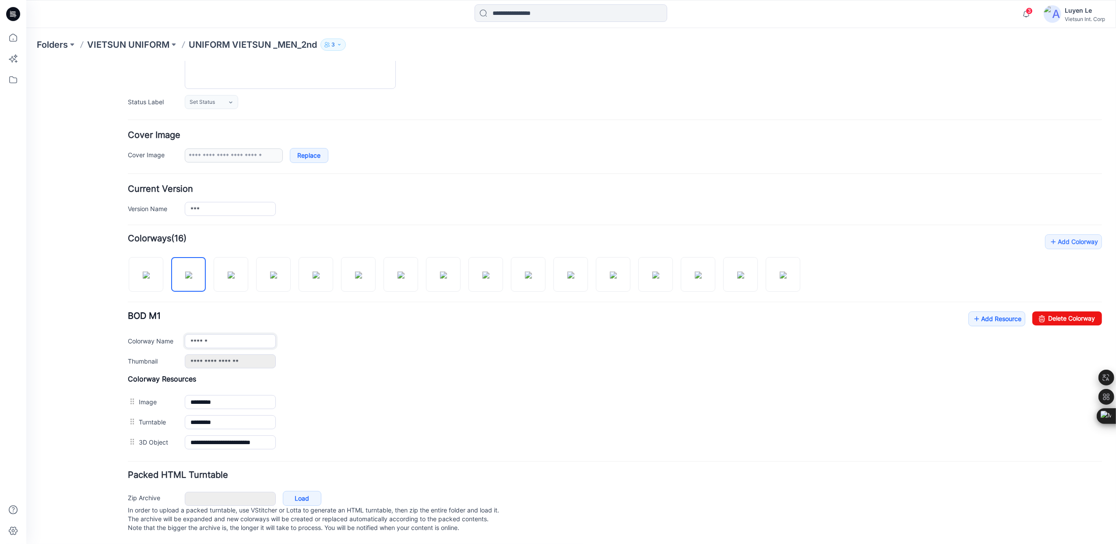
type input "******"
click at [338, 374] on h4 "Colorway Resources" at bounding box center [614, 378] width 974 height 9
click at [141, 46] on p "VIETSUN UNIFORM" at bounding box center [128, 45] width 82 height 12
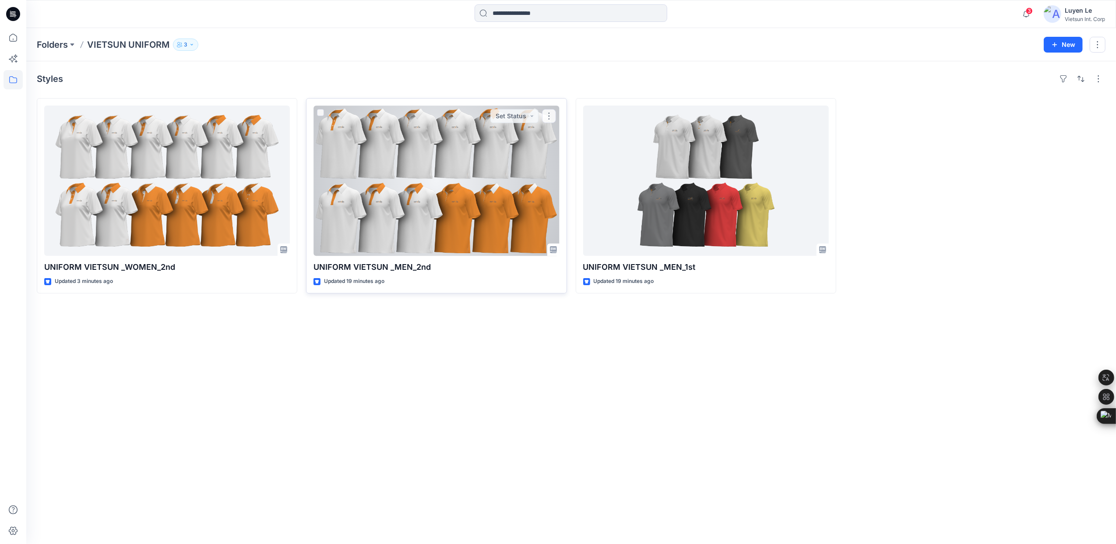
click at [412, 235] on div at bounding box center [437, 181] width 246 height 150
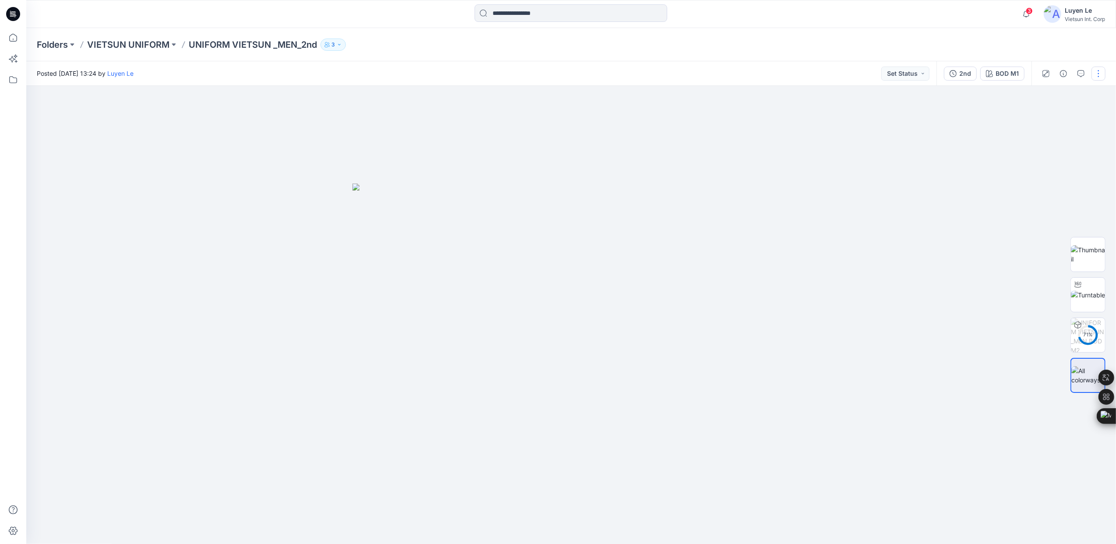
click at [1097, 72] on button "button" at bounding box center [1099, 74] width 14 height 14
click at [1033, 116] on icon "button" at bounding box center [1031, 117] width 5 height 5
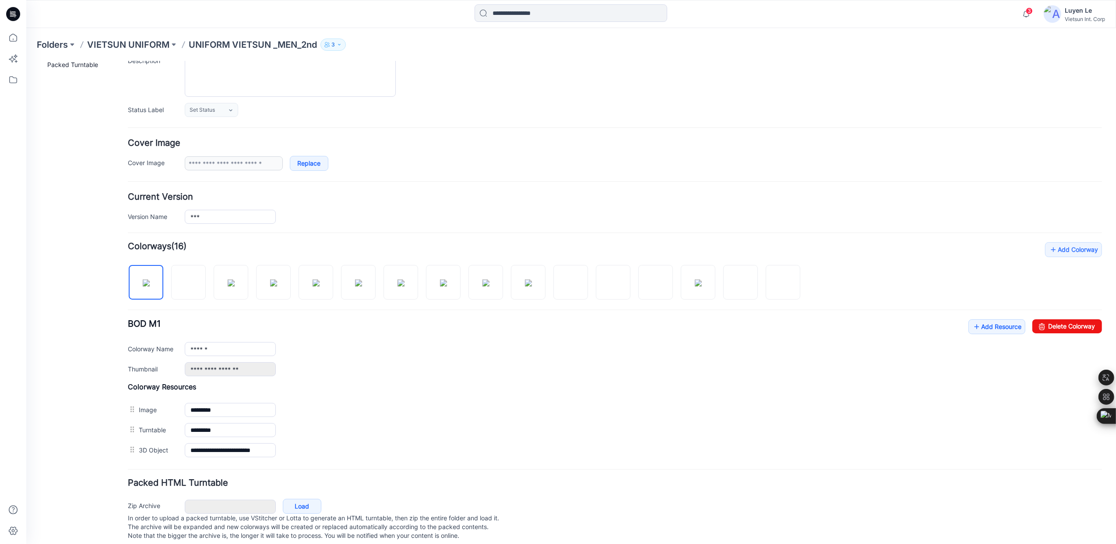
scroll to position [114, 0]
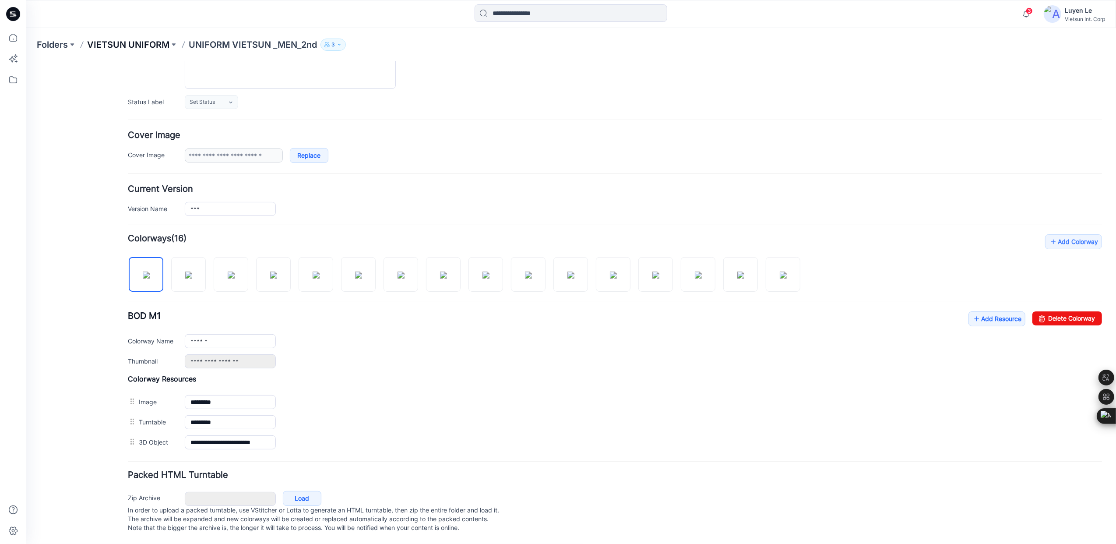
click at [132, 43] on p "VIETSUN UNIFORM" at bounding box center [128, 45] width 82 height 12
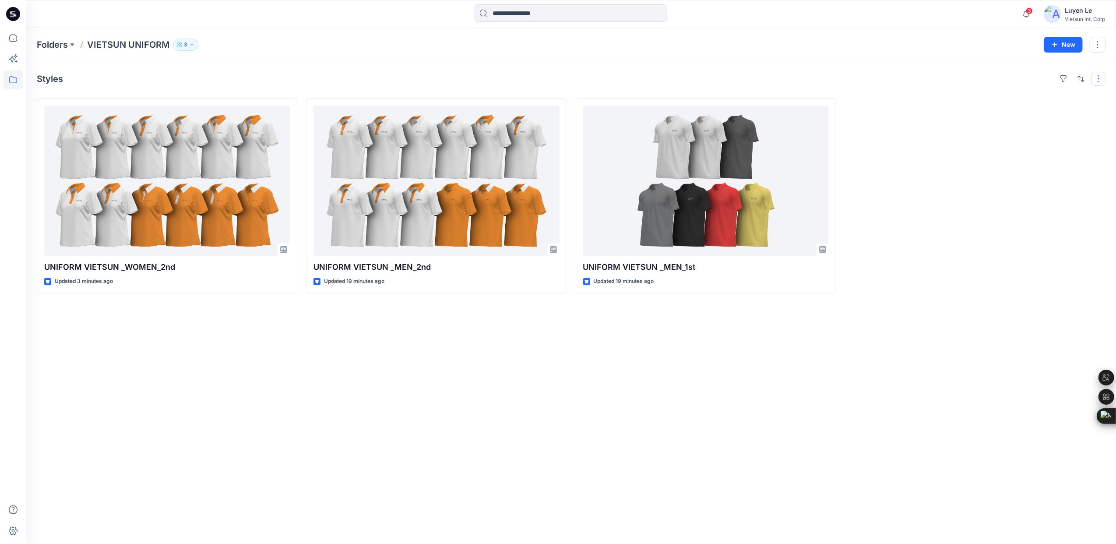
click at [1097, 78] on button "button" at bounding box center [1099, 79] width 14 height 14
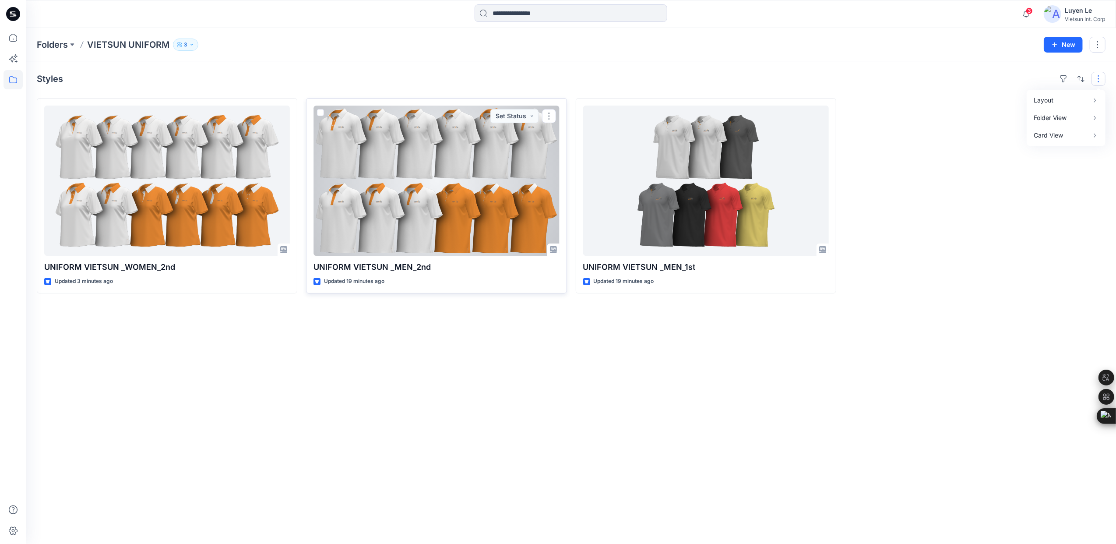
click at [432, 157] on div at bounding box center [437, 181] width 246 height 150
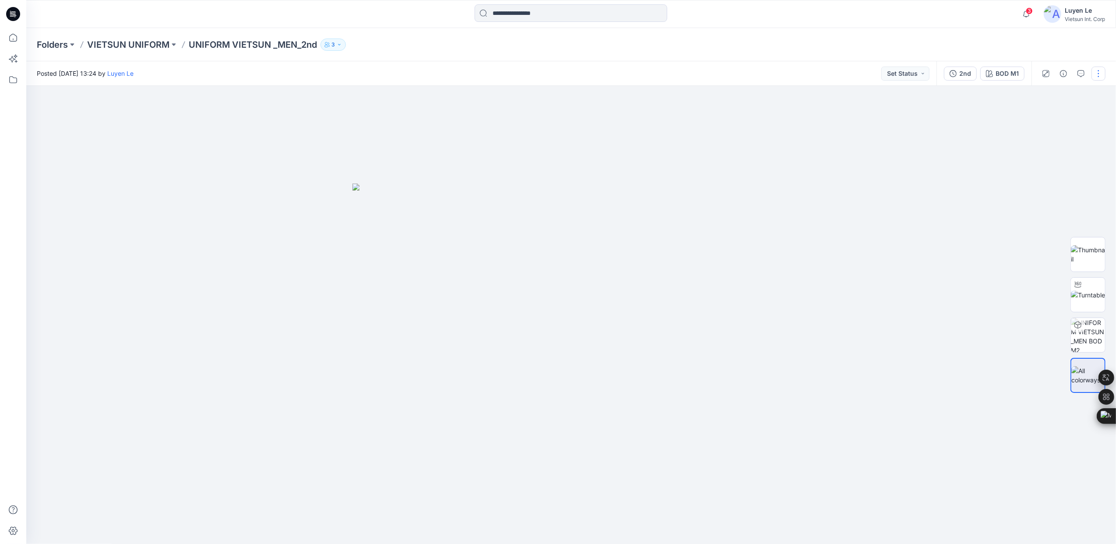
click at [1097, 70] on button "button" at bounding box center [1099, 74] width 14 height 14
click at [960, 138] on div at bounding box center [571, 315] width 1090 height 458
click at [1097, 74] on button "button" at bounding box center [1099, 74] width 14 height 14
click at [1041, 117] on p "Edit" at bounding box center [1042, 118] width 11 height 9
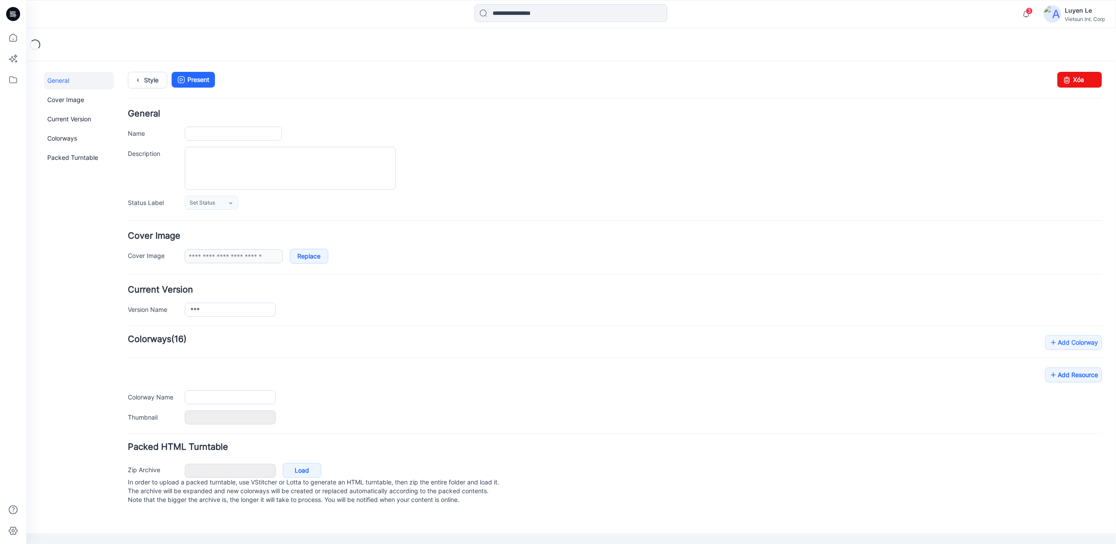
type input "**********"
type input "******"
type input "**********"
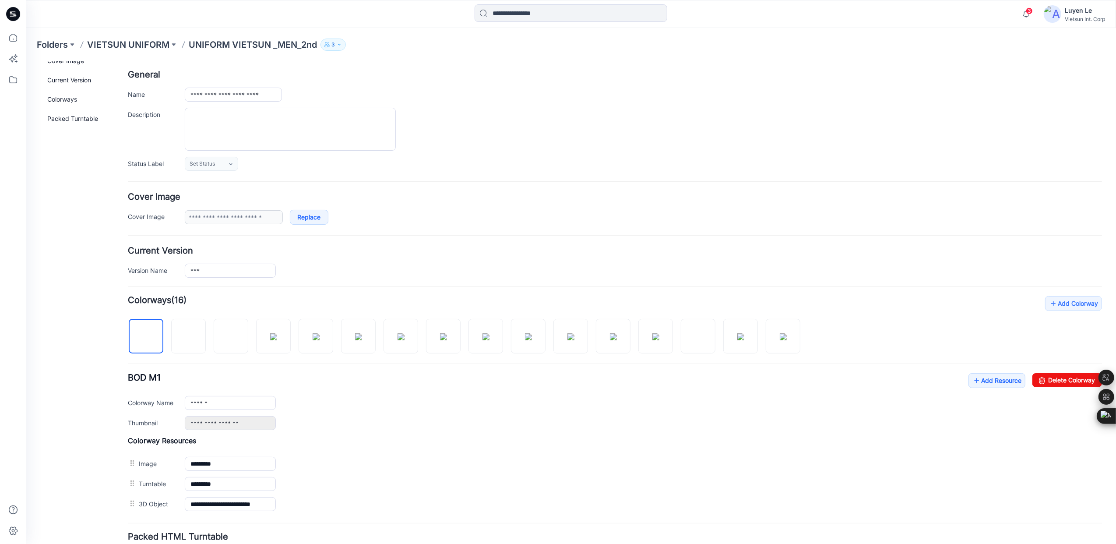
scroll to position [114, 0]
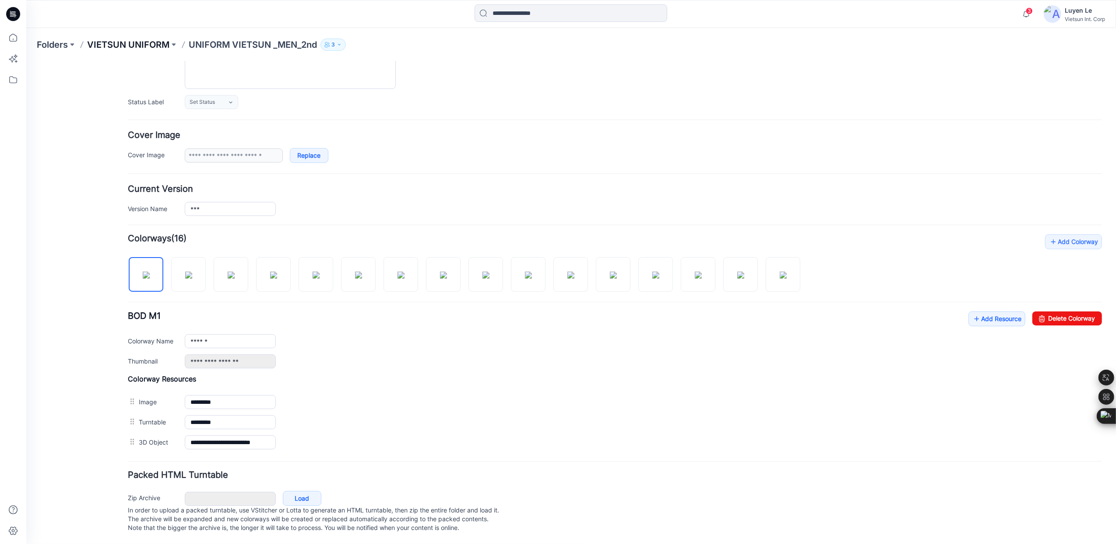
click at [144, 44] on p "VIETSUN UNIFORM" at bounding box center [128, 45] width 82 height 12
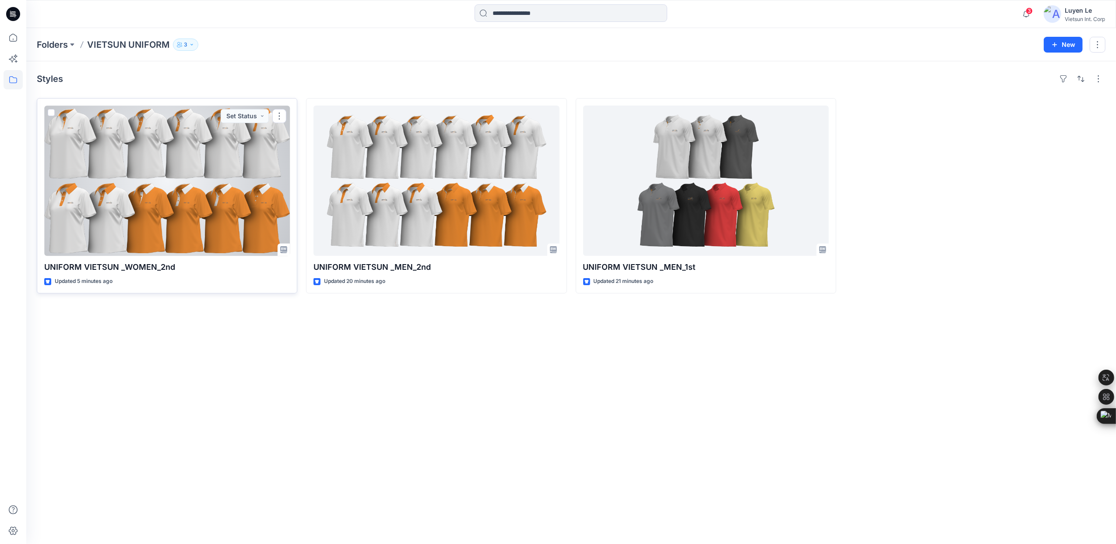
click at [126, 165] on div at bounding box center [167, 181] width 246 height 150
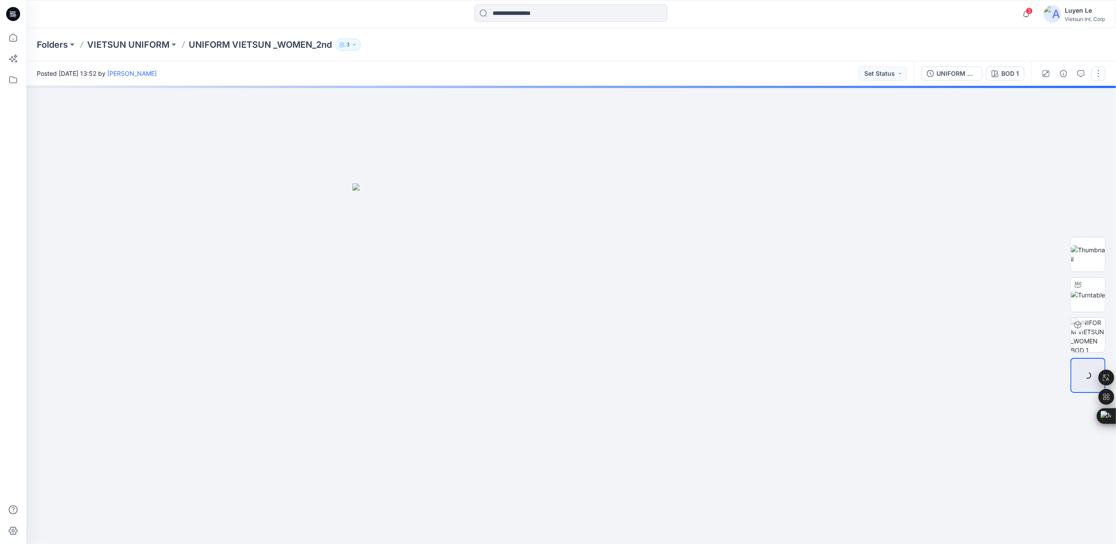
click at [1096, 73] on button "button" at bounding box center [1099, 74] width 14 height 14
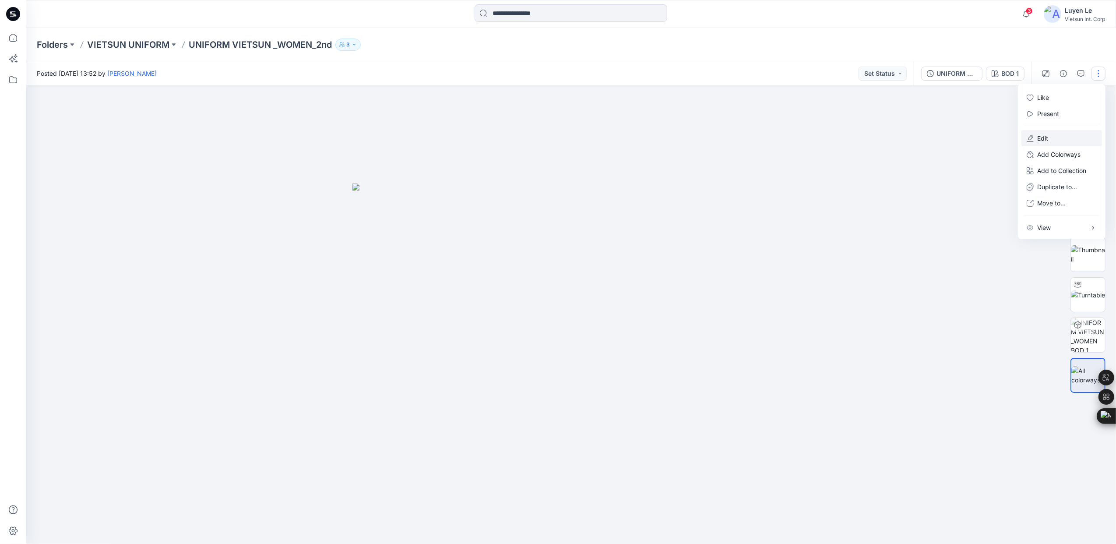
click at [1032, 139] on icon "button" at bounding box center [1030, 138] width 7 height 7
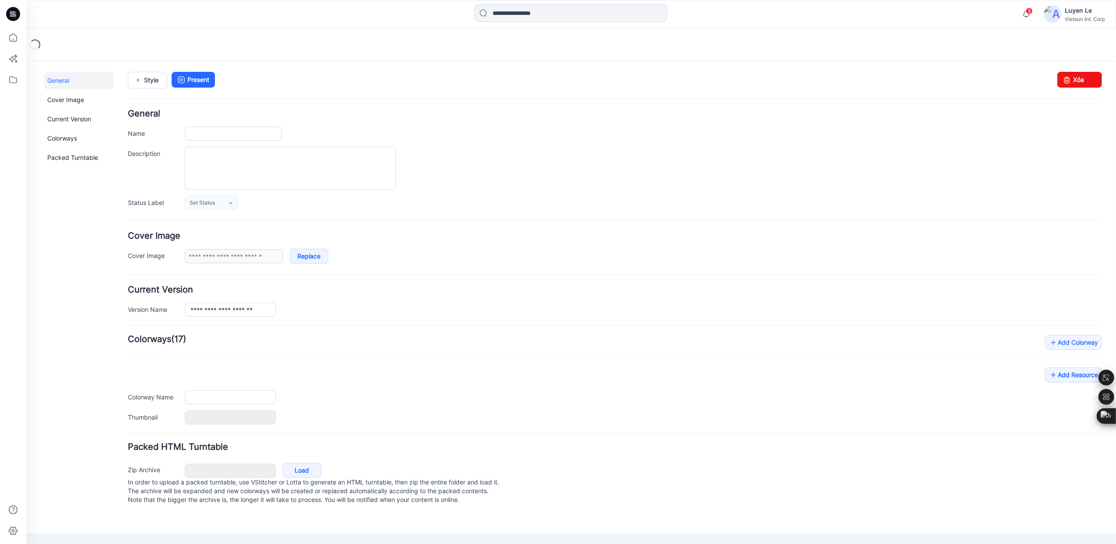
type input "**********"
type input "*****"
type input "**********"
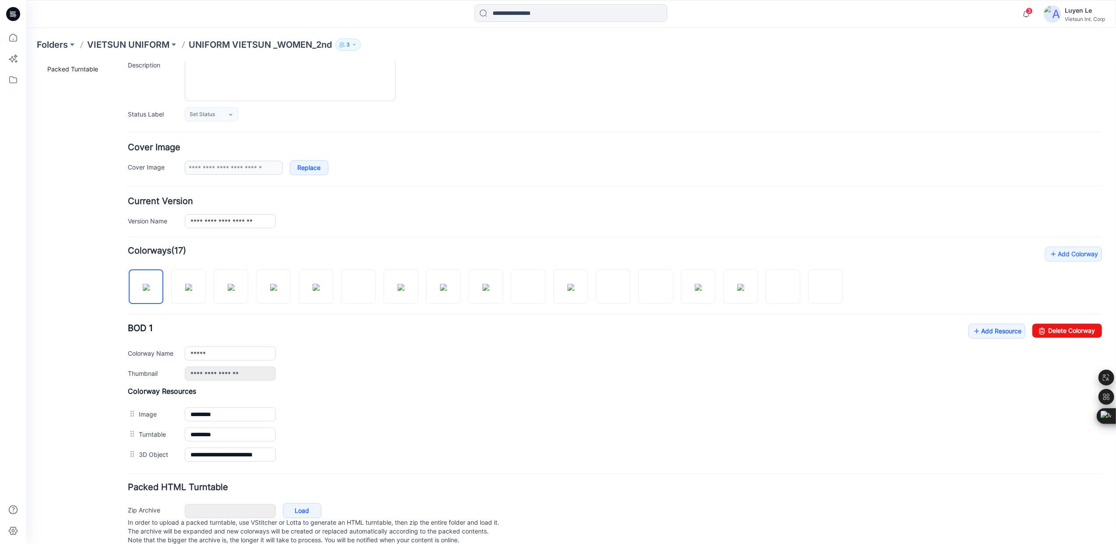
scroll to position [114, 0]
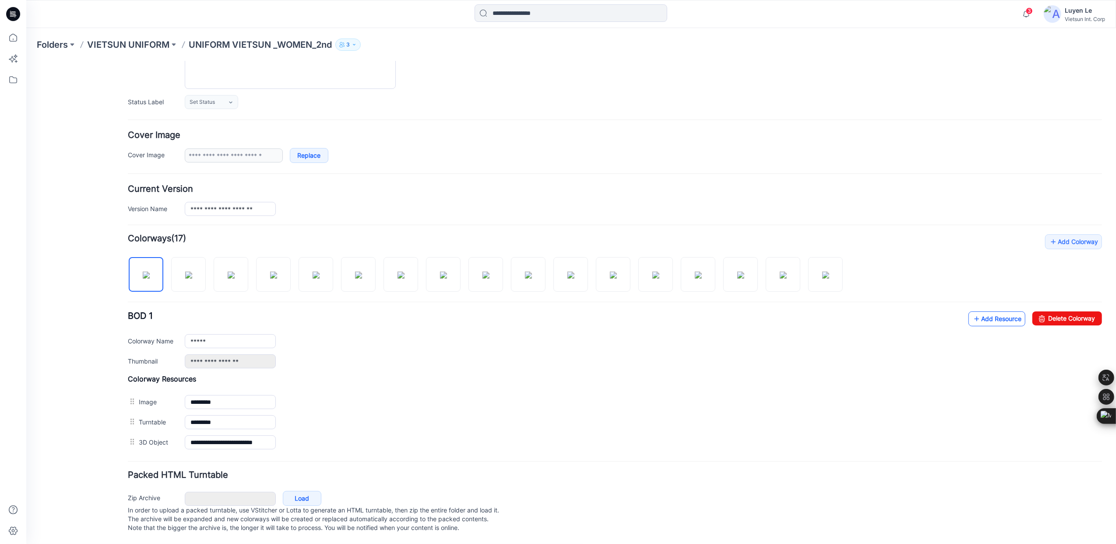
click at [990, 311] on link "Add Resource" at bounding box center [996, 318] width 57 height 15
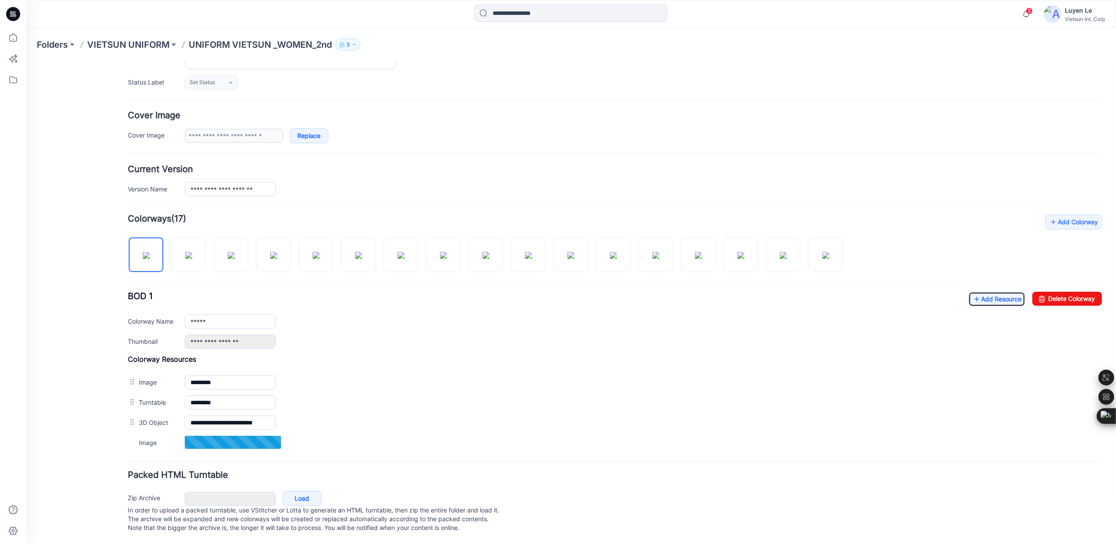
scroll to position [134, 0]
click at [980, 291] on link "Add Resource" at bounding box center [996, 298] width 57 height 15
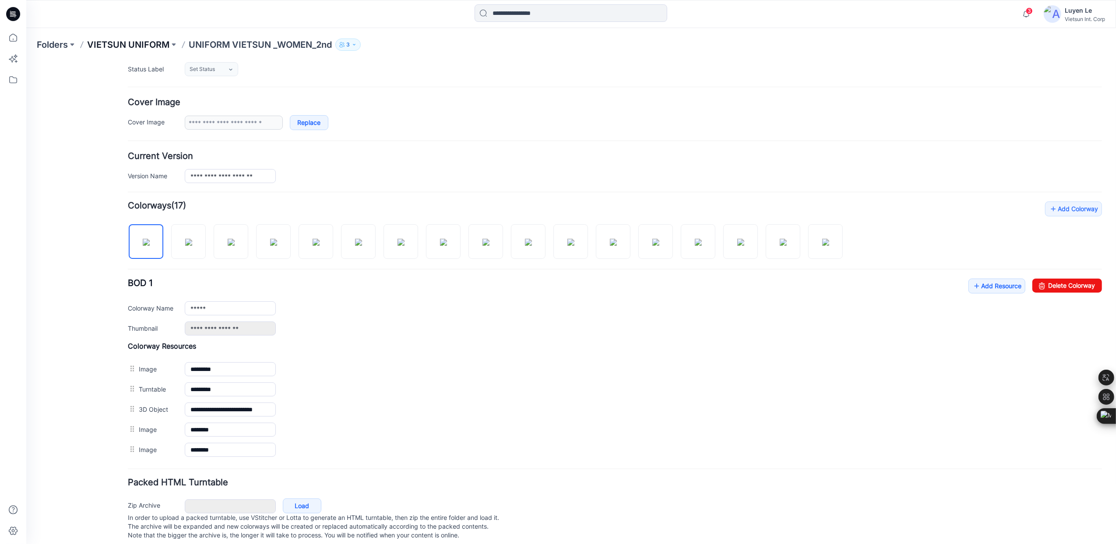
click at [124, 45] on p "VIETSUN UNIFORM" at bounding box center [128, 45] width 82 height 12
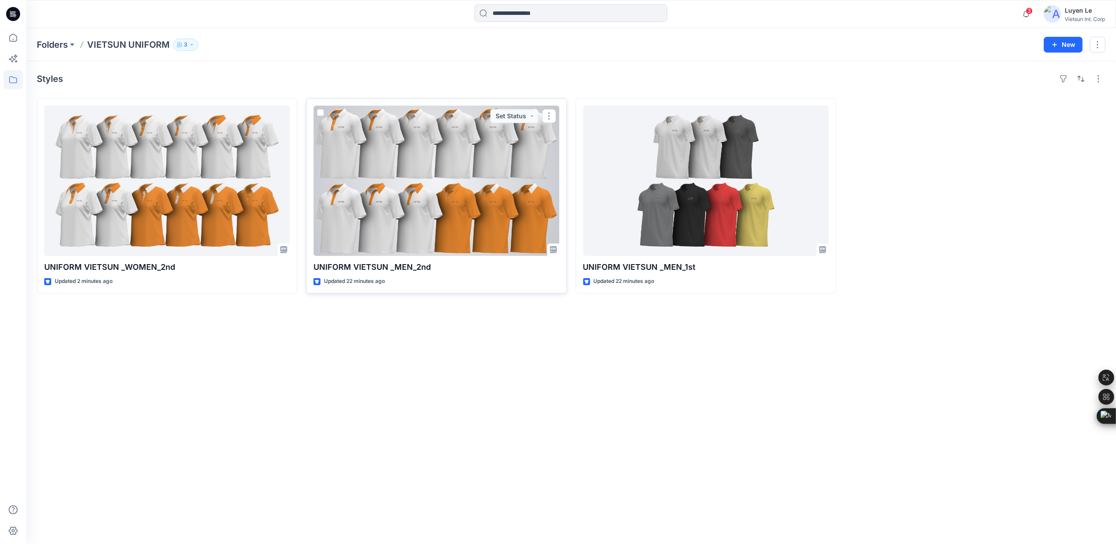
click at [449, 212] on div at bounding box center [437, 181] width 246 height 150
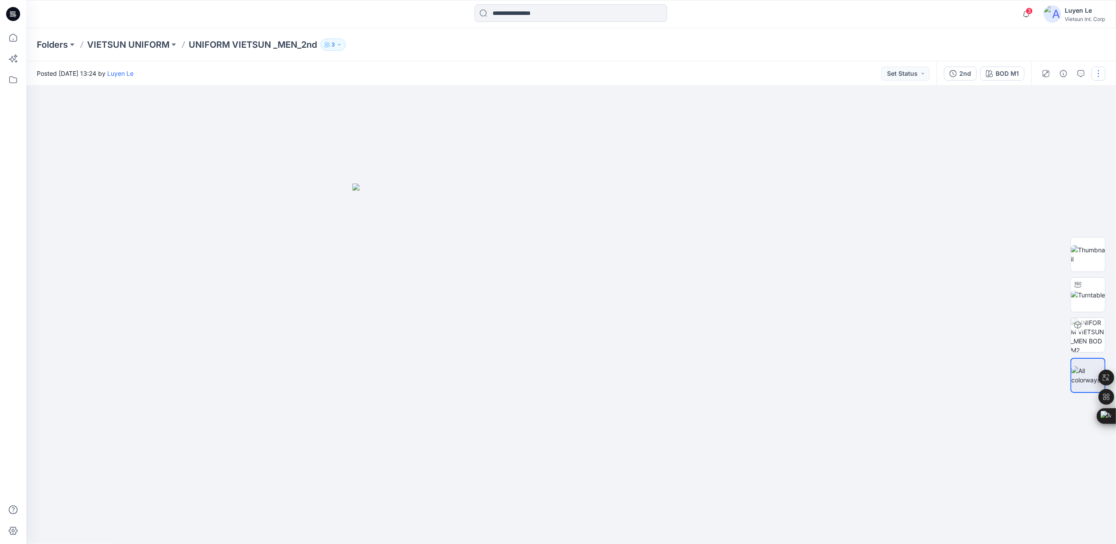
click at [1095, 74] on button "button" at bounding box center [1099, 74] width 14 height 14
click at [1044, 116] on p "Edit" at bounding box center [1042, 118] width 11 height 9
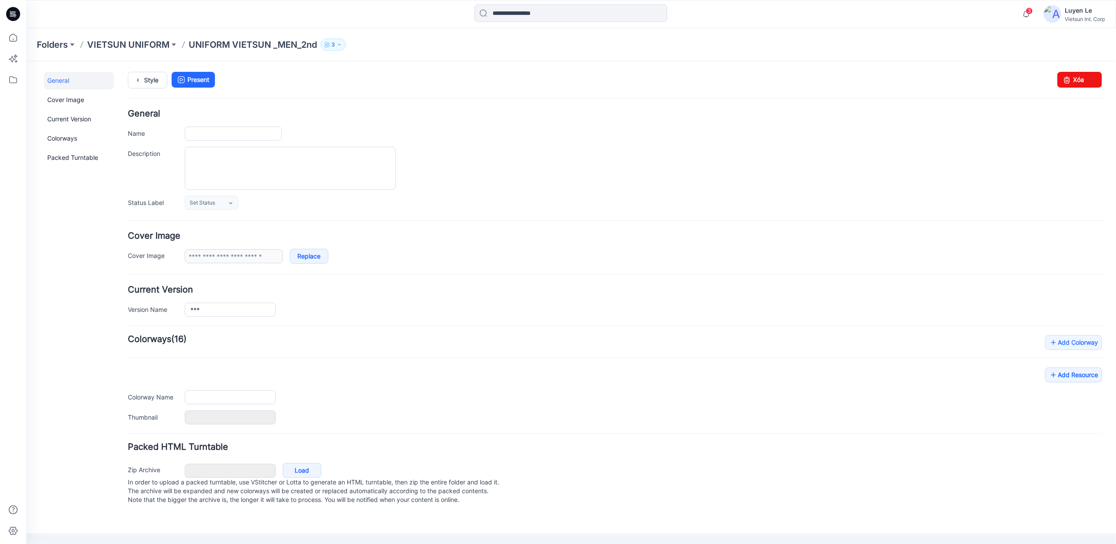
type input "**********"
type input "******"
type input "**********"
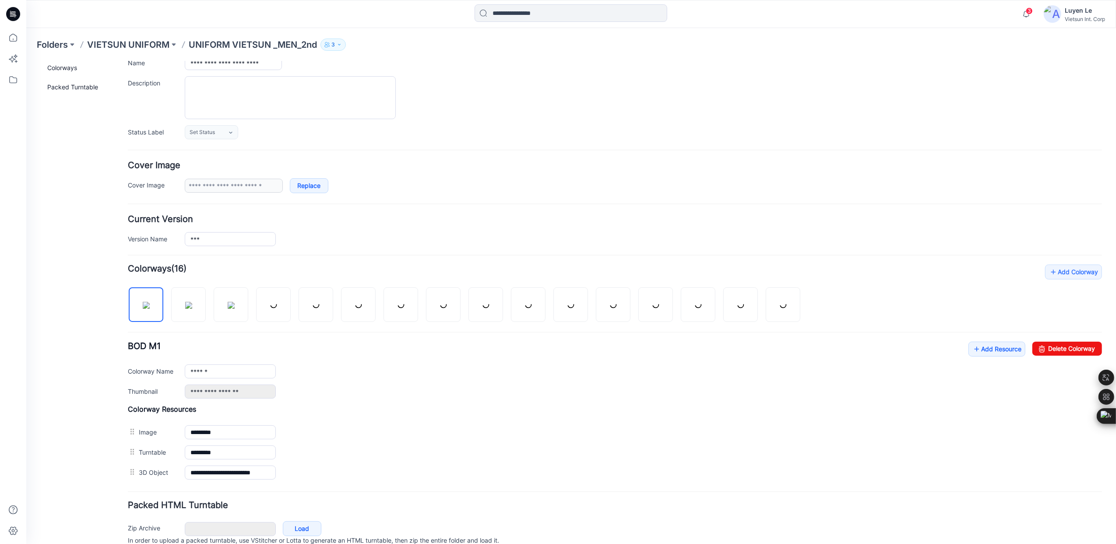
scroll to position [114, 0]
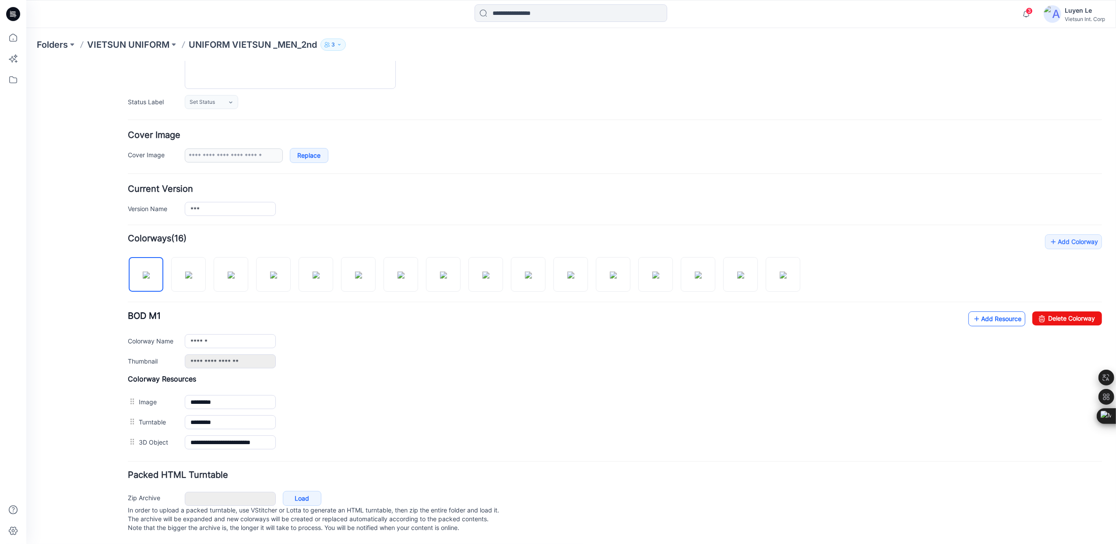
click at [986, 311] on link "Add Resource" at bounding box center [996, 318] width 57 height 15
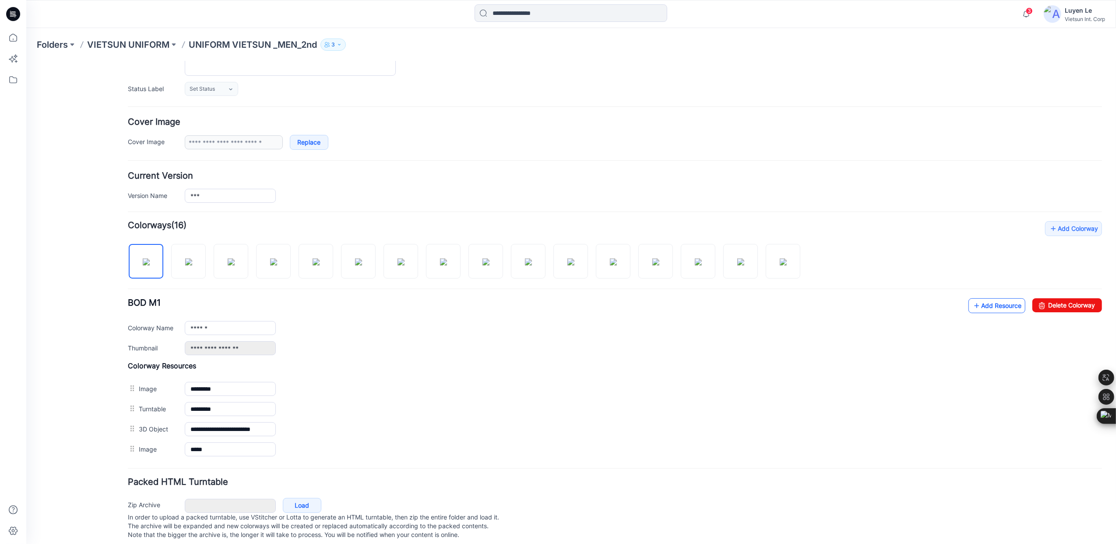
click at [984, 306] on link "Add Resource" at bounding box center [996, 305] width 57 height 15
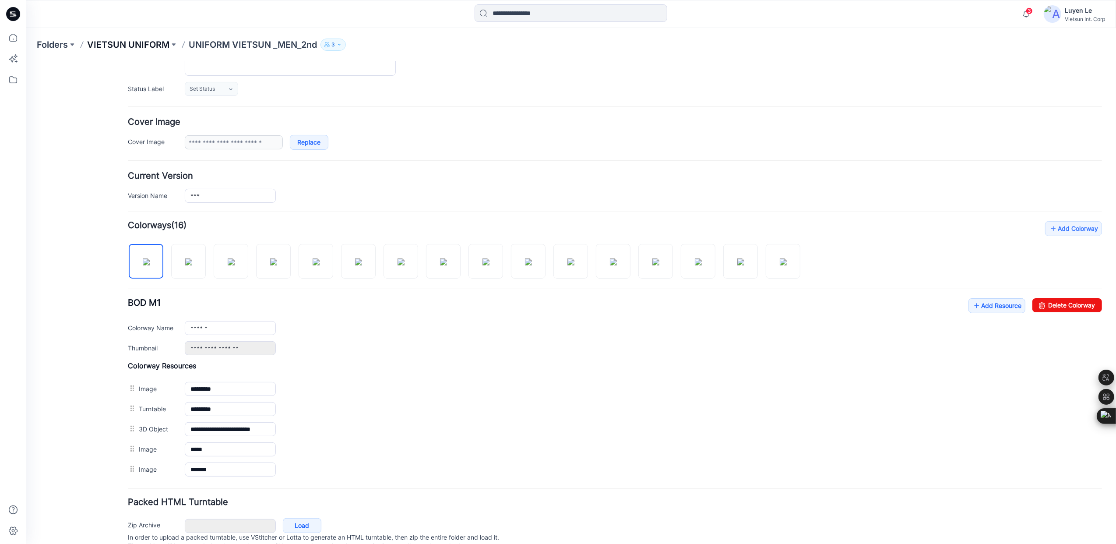
click at [140, 47] on p "VIETSUN UNIFORM" at bounding box center [128, 45] width 82 height 12
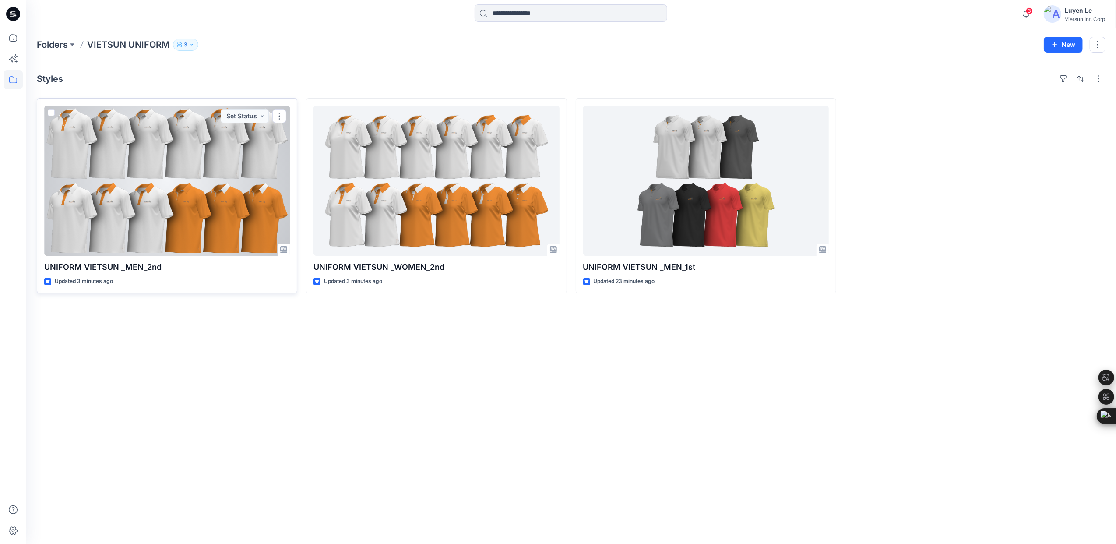
click at [201, 193] on div at bounding box center [167, 181] width 246 height 150
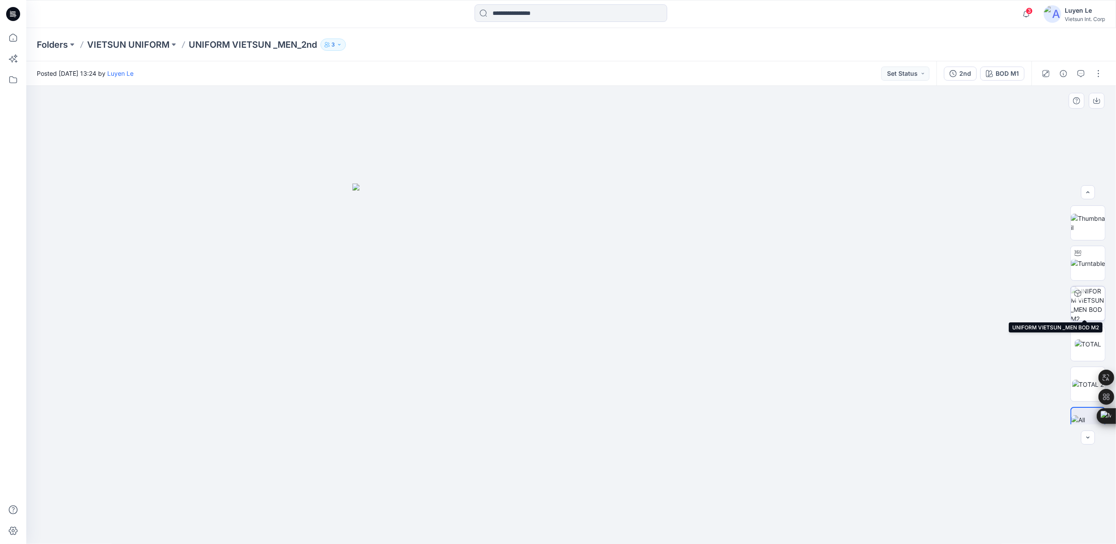
scroll to position [18, 0]
click at [1083, 331] on img at bounding box center [1088, 326] width 27 height 9
click at [1082, 362] on img at bounding box center [1088, 366] width 32 height 9
click at [1075, 322] on img at bounding box center [1088, 326] width 27 height 9
click at [1074, 363] on img at bounding box center [1088, 366] width 32 height 9
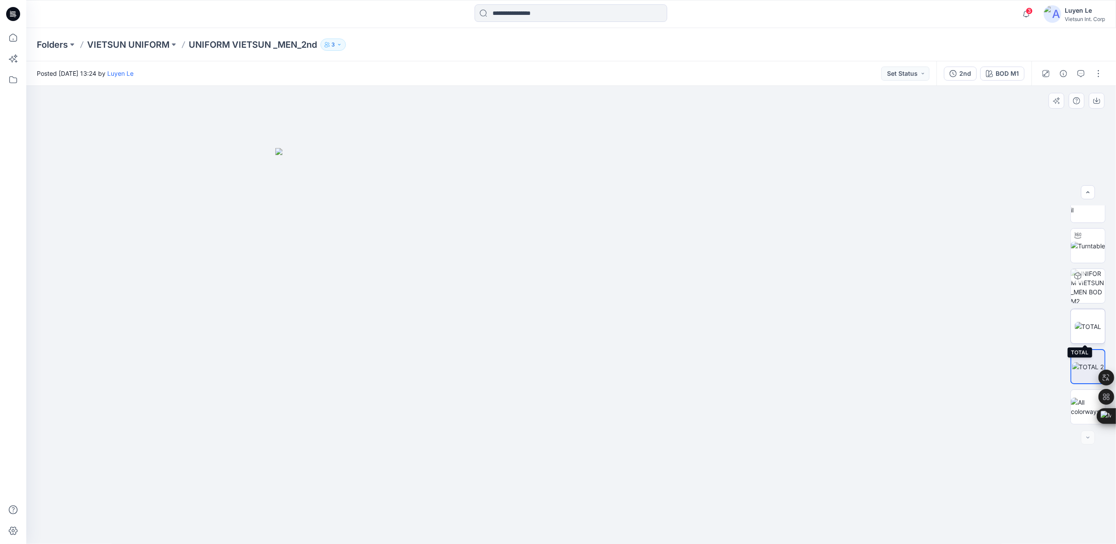
click at [1085, 322] on img at bounding box center [1088, 326] width 27 height 9
click at [125, 42] on p "VIETSUN UNIFORM" at bounding box center [128, 45] width 82 height 12
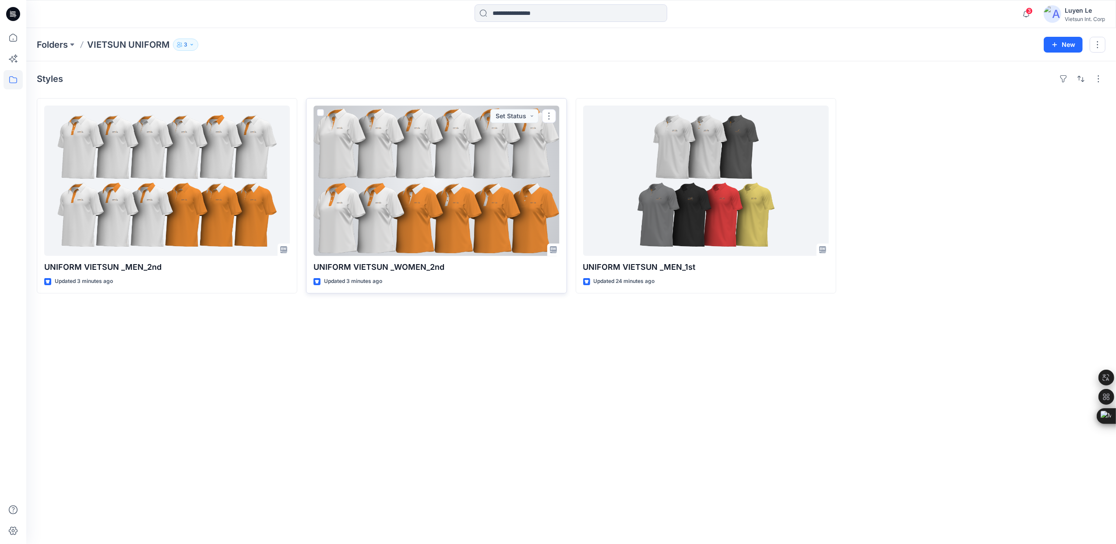
click at [451, 205] on div at bounding box center [437, 181] width 246 height 150
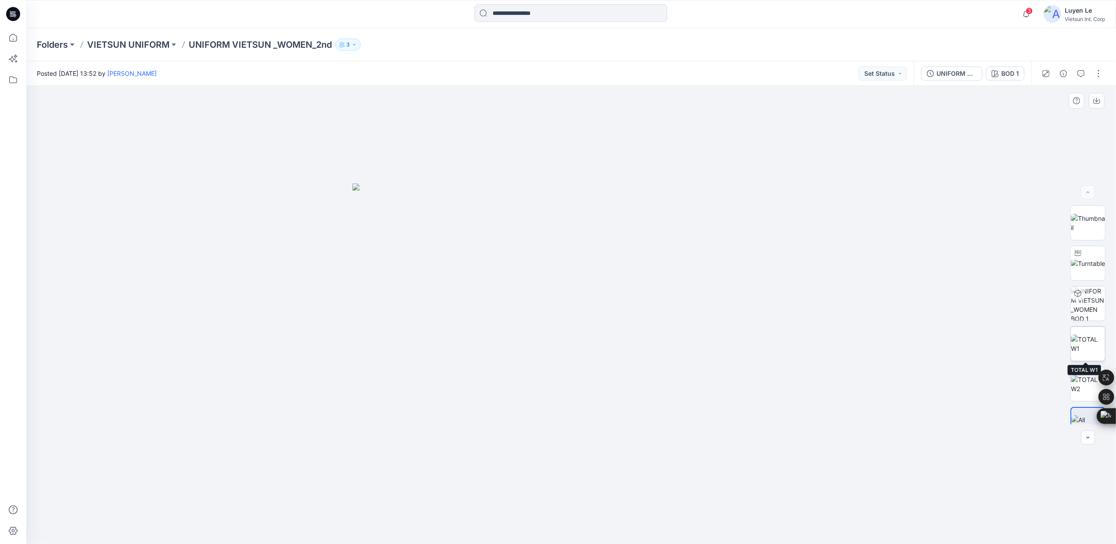
click at [1082, 351] on img at bounding box center [1088, 344] width 34 height 18
click at [1080, 375] on img at bounding box center [1088, 384] width 34 height 18
click at [1084, 340] on img at bounding box center [1088, 344] width 34 height 18
click at [1083, 375] on img at bounding box center [1088, 384] width 34 height 18
click at [119, 46] on p "VIETSUN UNIFORM" at bounding box center [128, 45] width 82 height 12
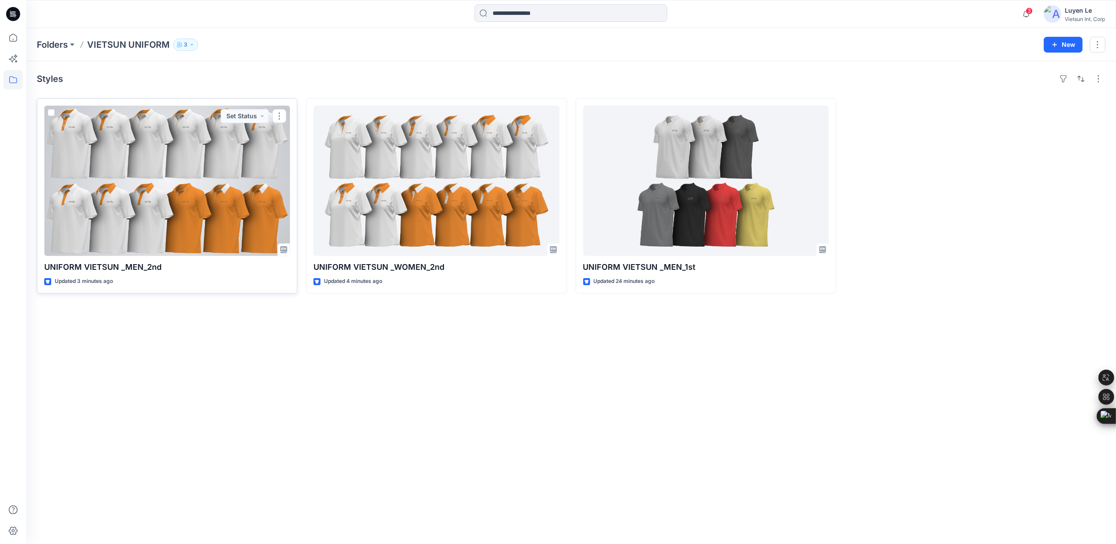
click at [145, 174] on div at bounding box center [167, 181] width 246 height 150
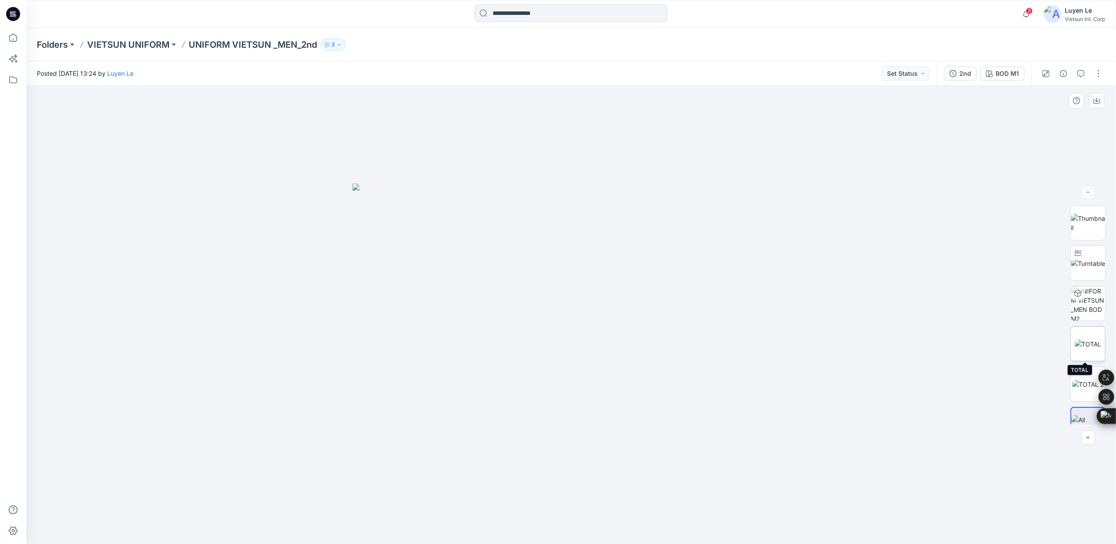
click at [1090, 349] on img at bounding box center [1088, 343] width 27 height 9
click at [1074, 380] on img at bounding box center [1088, 384] width 32 height 9
click at [1079, 345] on img at bounding box center [1088, 343] width 27 height 9
